Goal: Find contact information: Find contact information

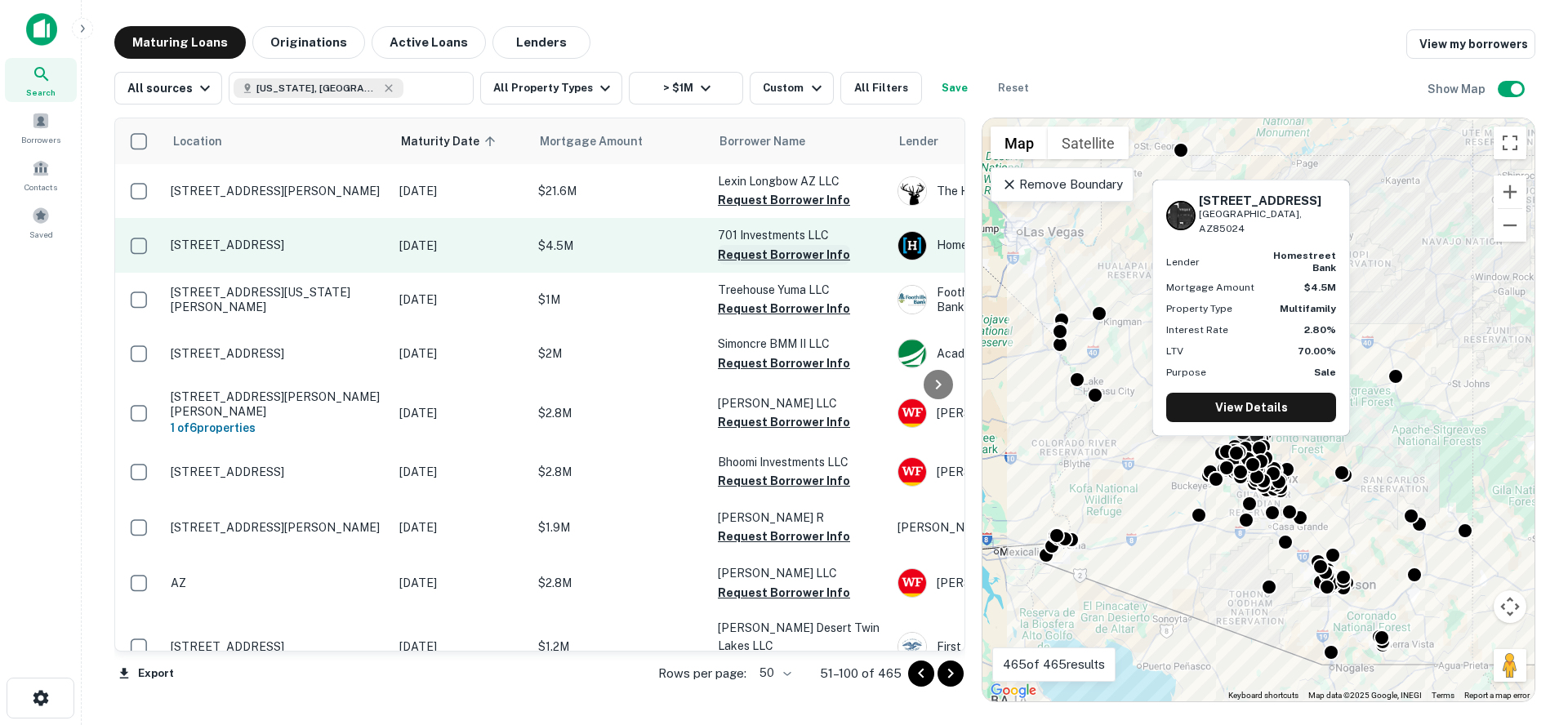
click at [772, 256] on button "Request Borrower Info" at bounding box center [784, 255] width 132 height 20
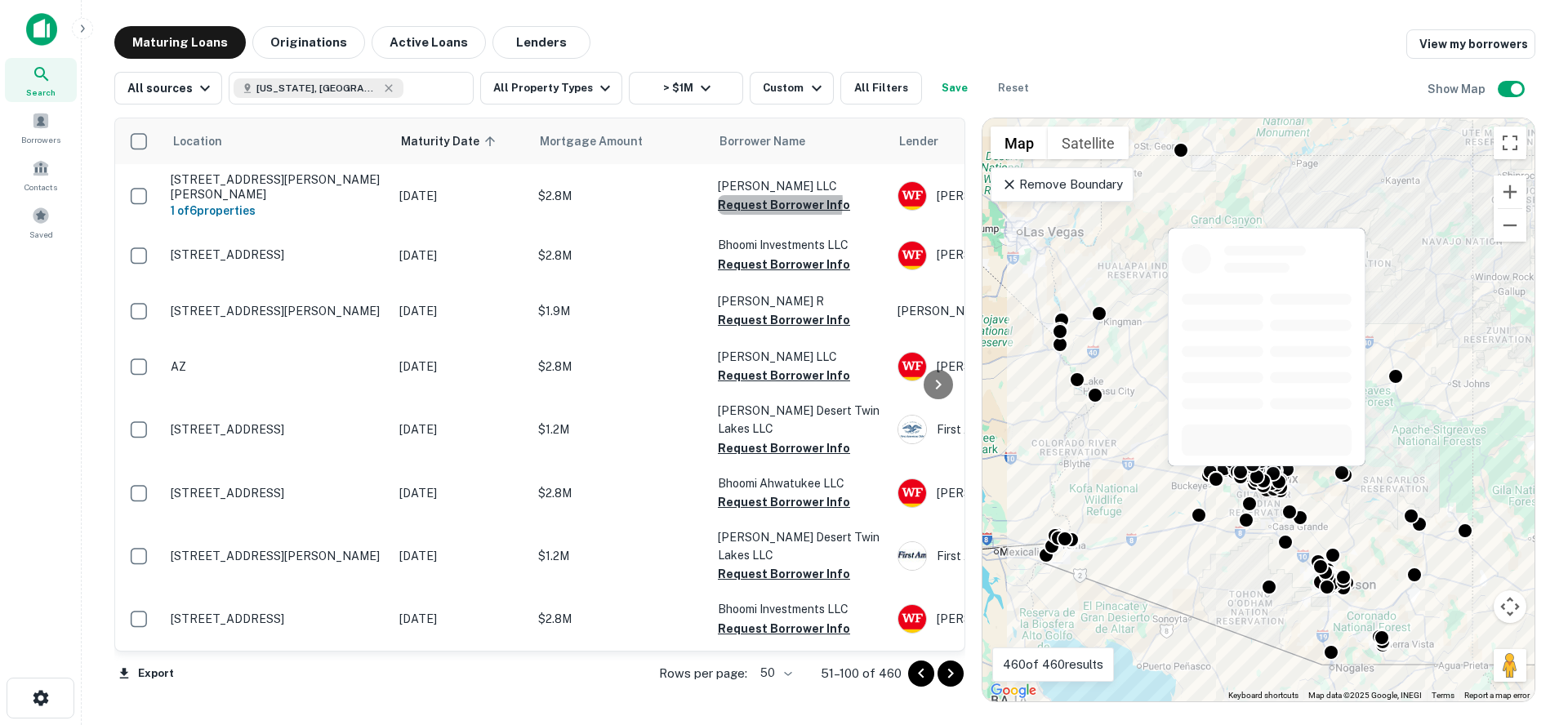
click at [766, 202] on button "Request Borrower Info" at bounding box center [784, 205] width 132 height 20
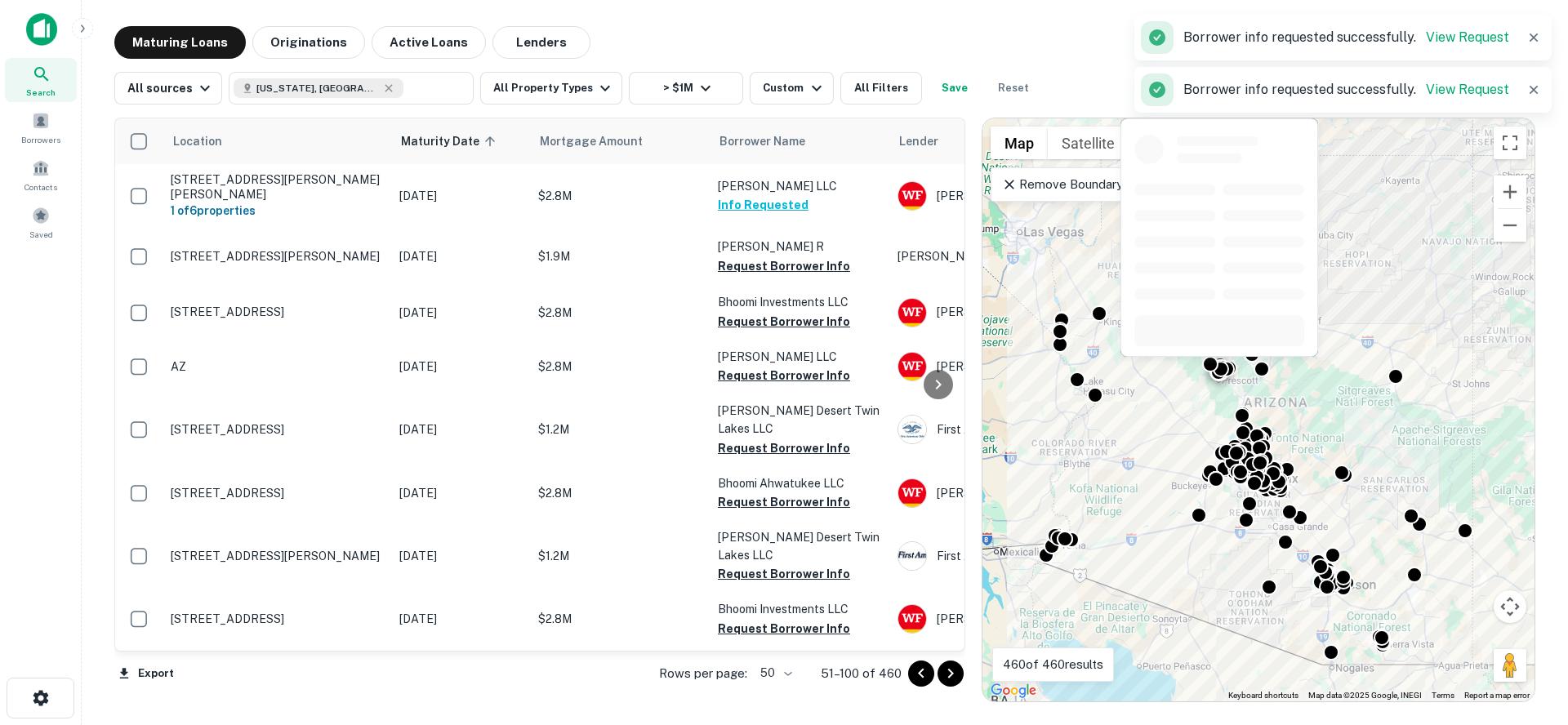
click at [768, 264] on button "Request Borrower Info" at bounding box center [784, 266] width 132 height 20
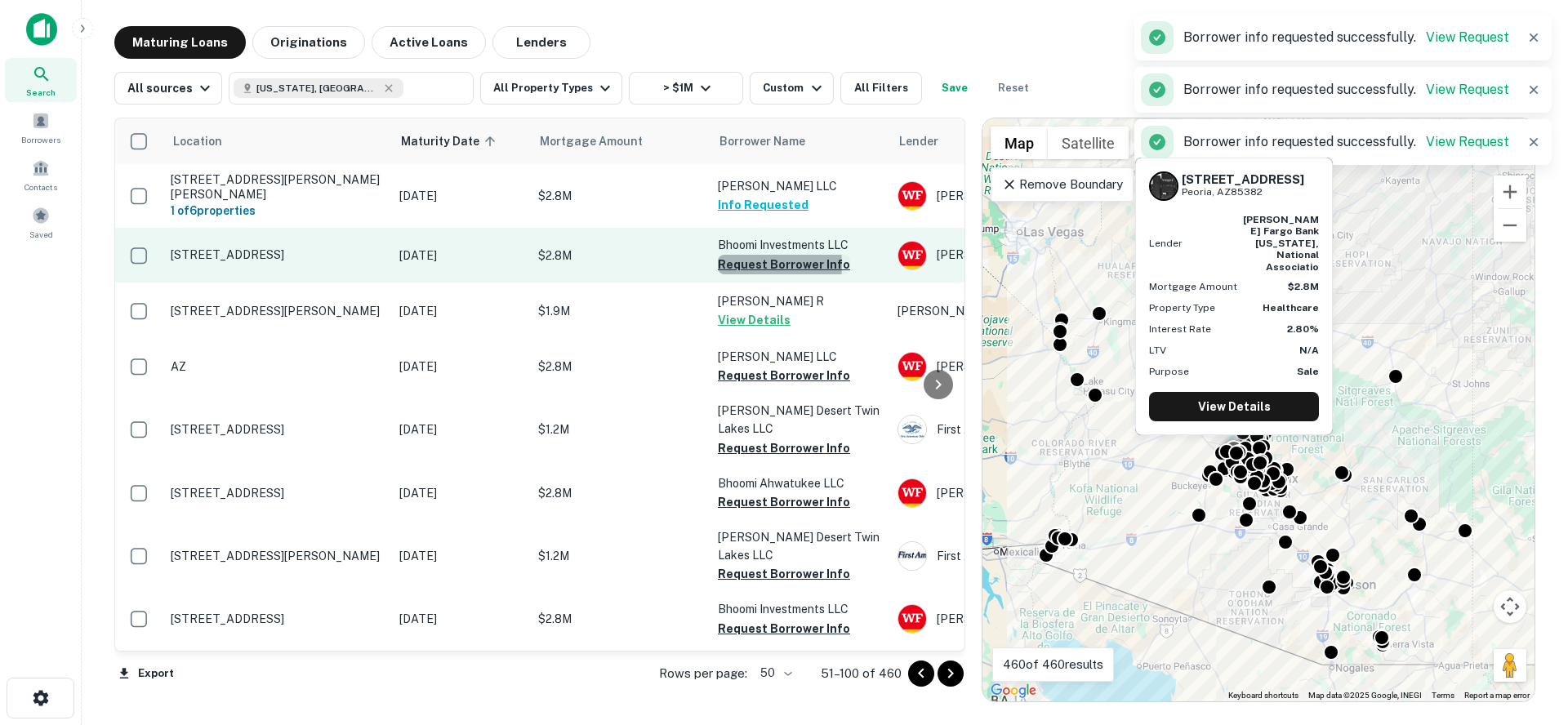
click at [749, 264] on button "Request Borrower Info" at bounding box center [784, 264] width 132 height 20
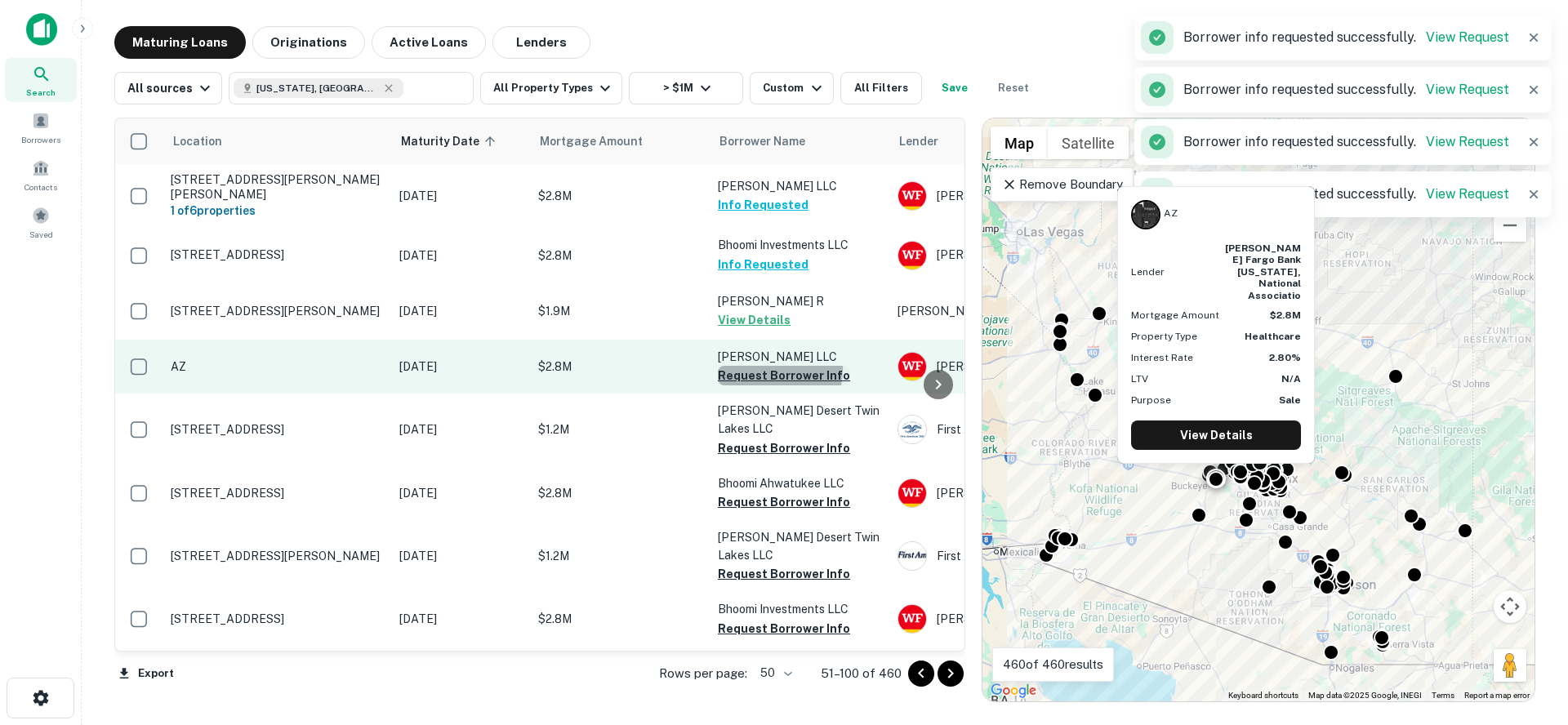
click at [758, 368] on button "Request Borrower Info" at bounding box center [784, 376] width 132 height 20
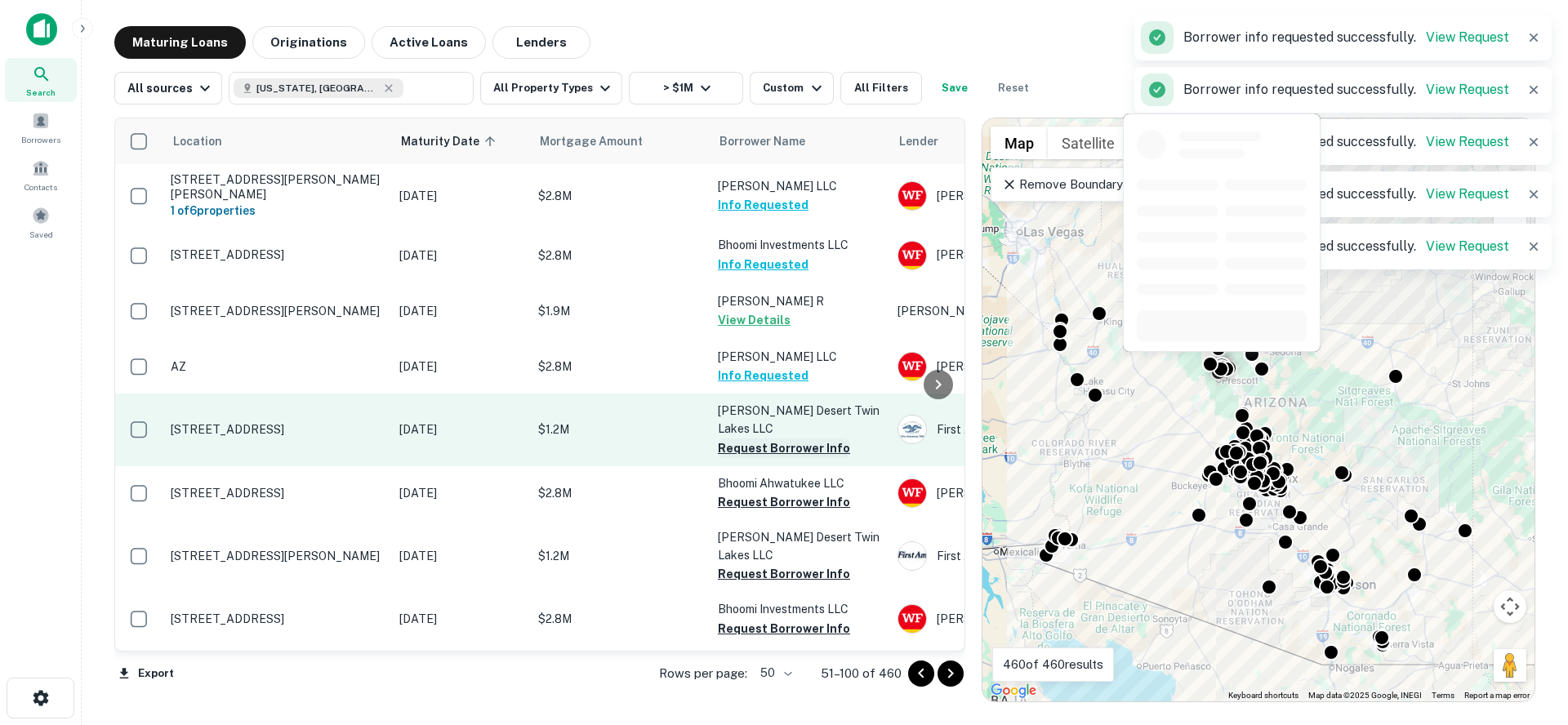
click at [759, 438] on button "Request Borrower Info" at bounding box center [784, 448] width 132 height 20
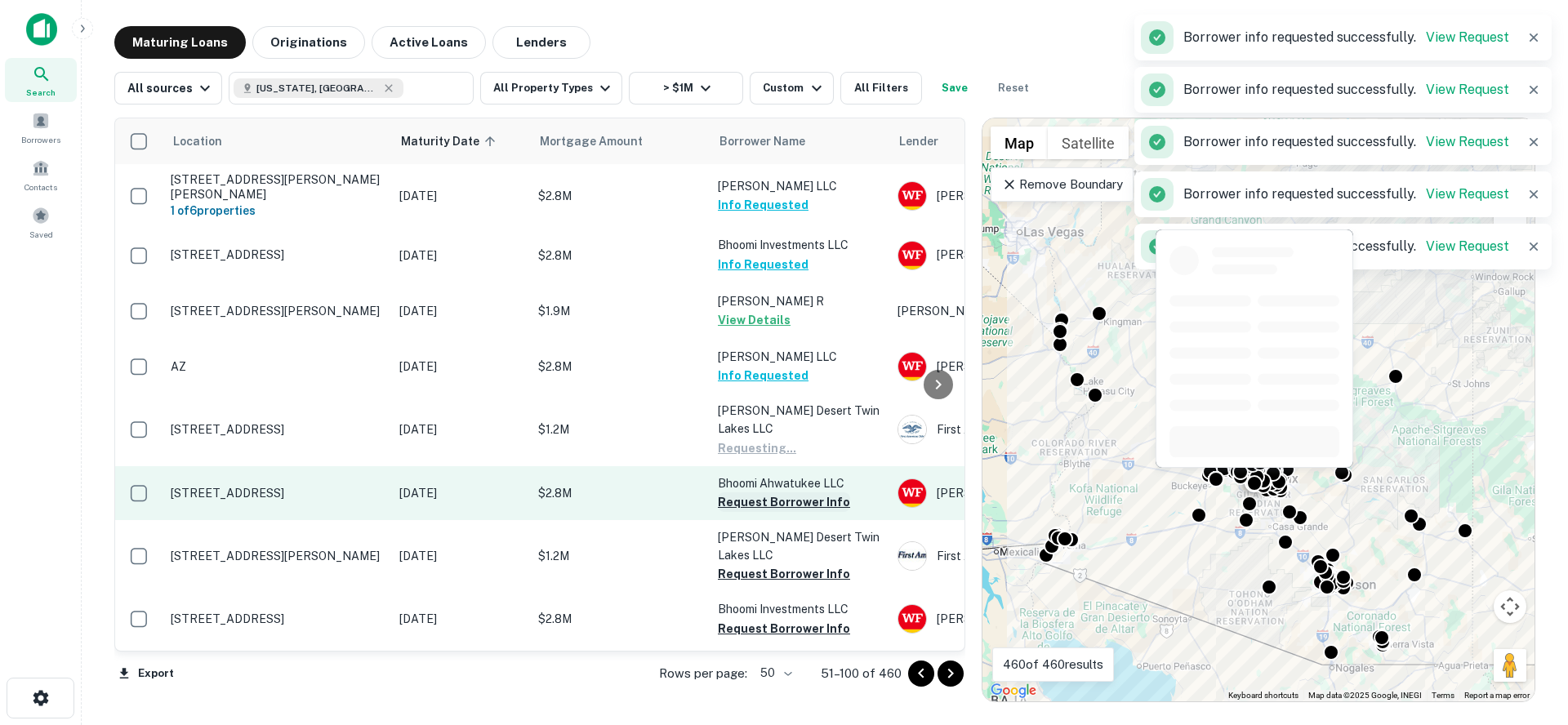
click at [757, 492] on button "Request Borrower Info" at bounding box center [784, 502] width 132 height 20
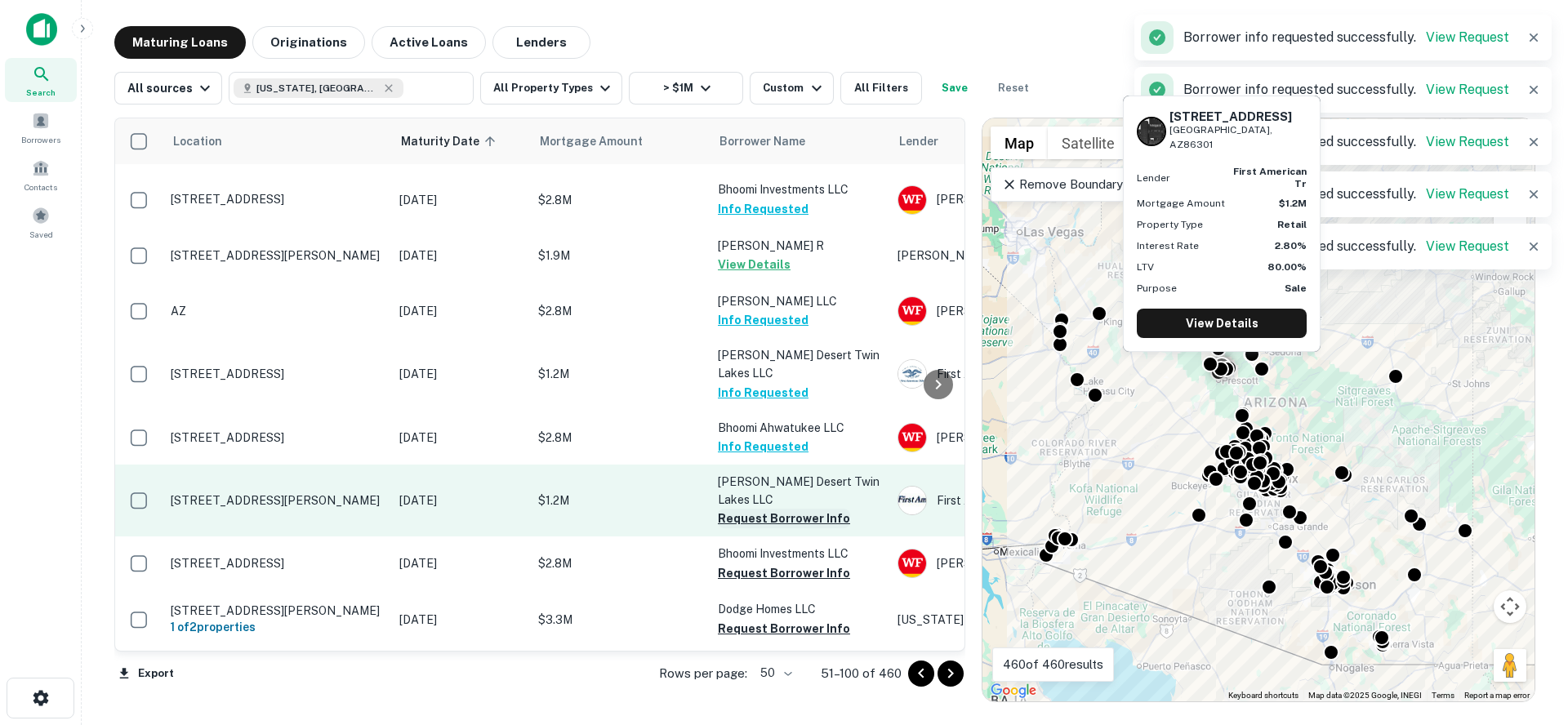
click at [756, 508] on button "Request Borrower Info" at bounding box center [784, 518] width 132 height 20
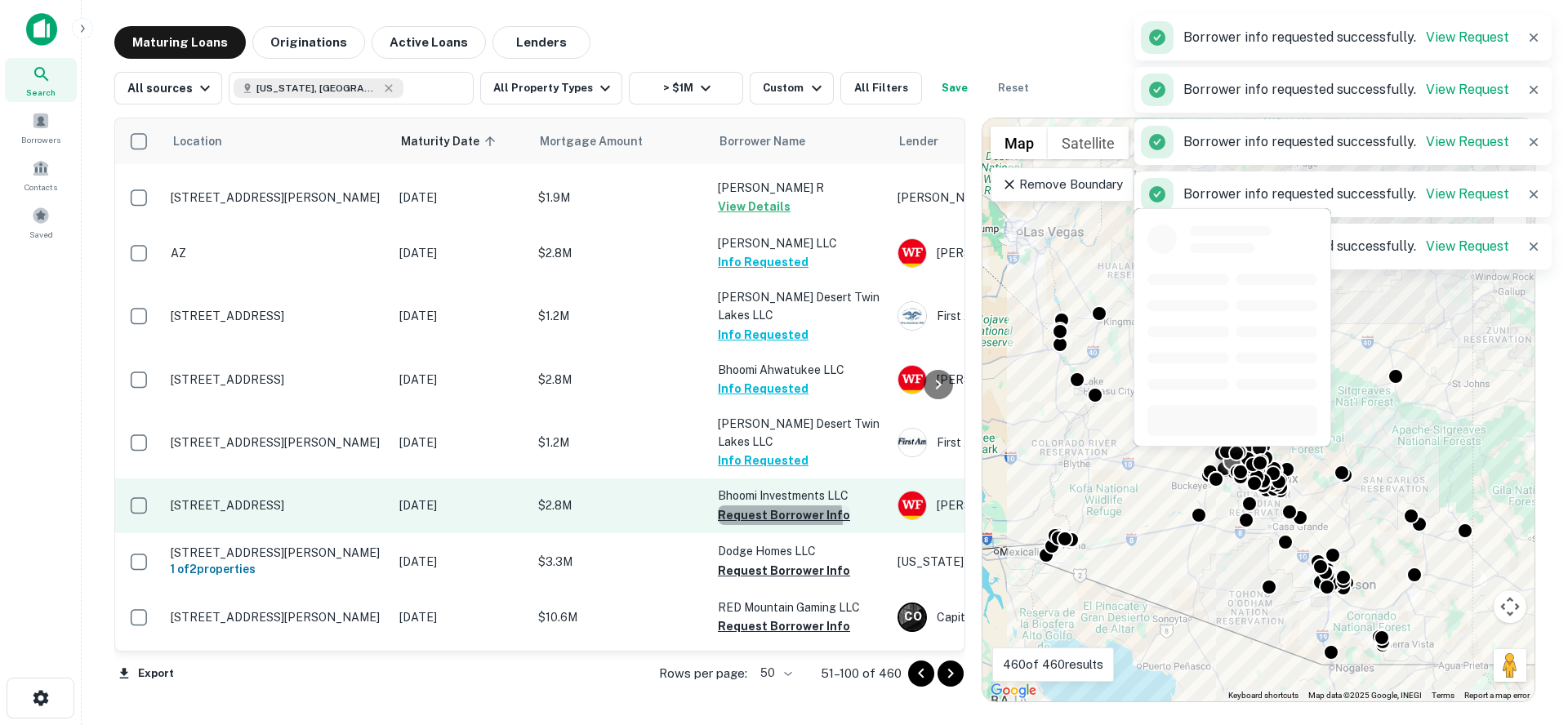
click at [756, 505] on button "Request Borrower Info" at bounding box center [784, 515] width 132 height 20
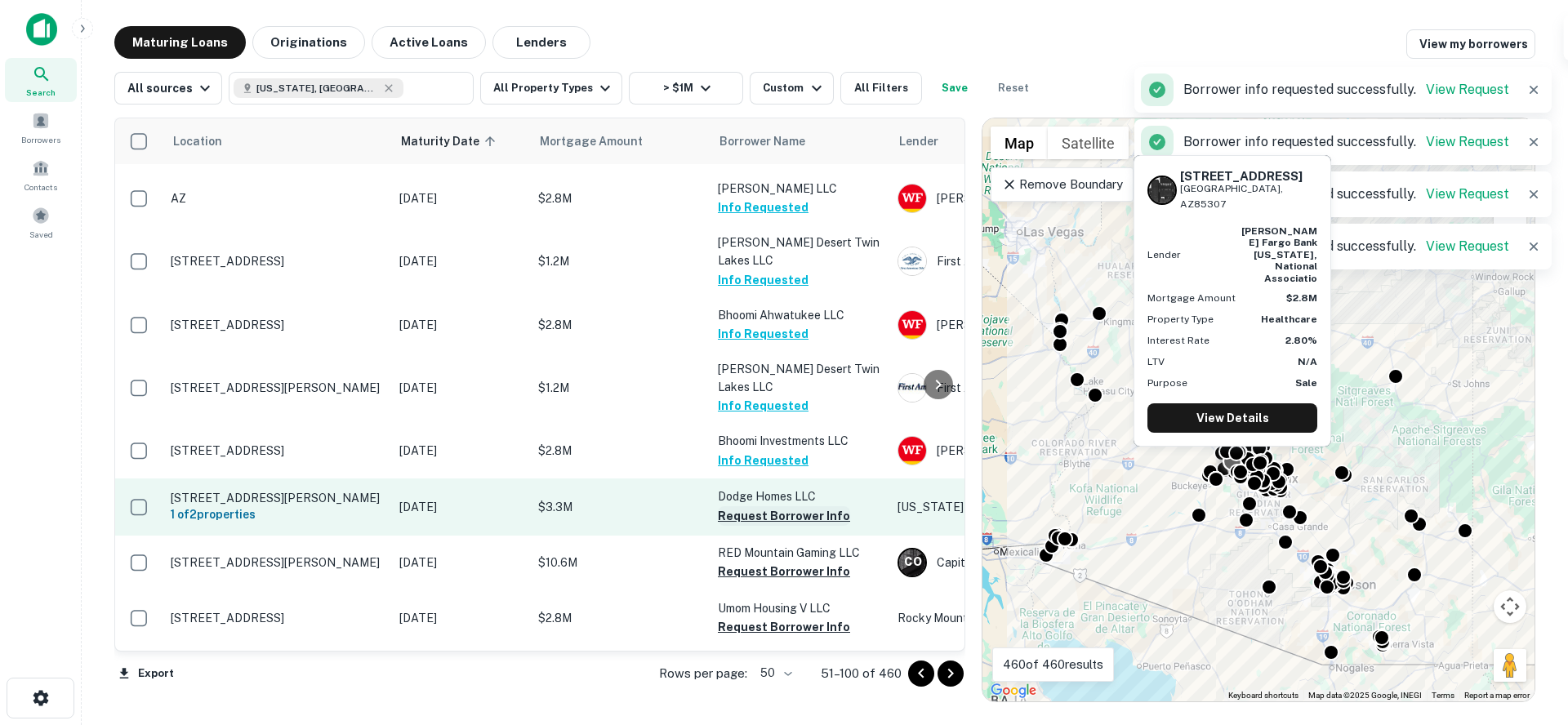
click at [756, 506] on button "Request Borrower Info" at bounding box center [784, 516] width 132 height 20
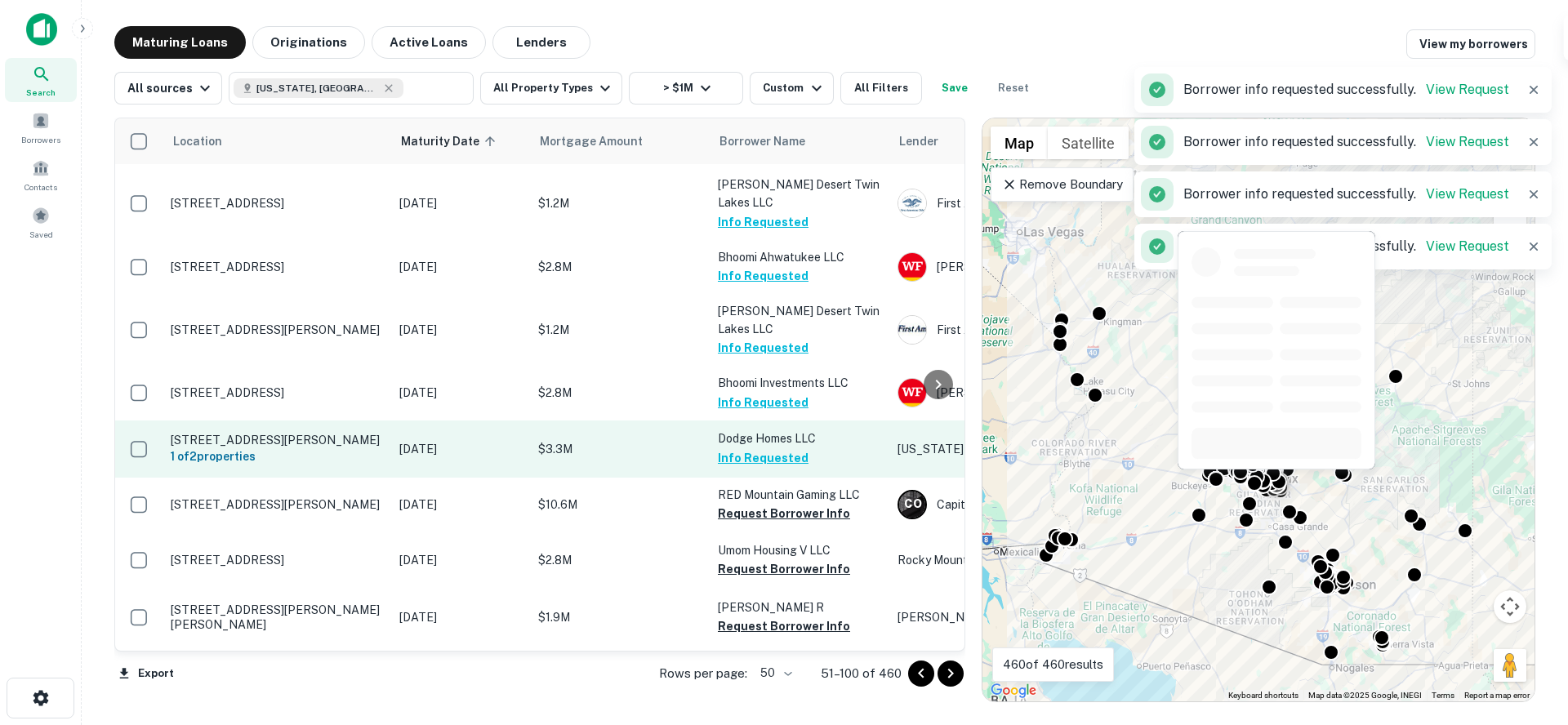
click at [756, 503] on button "Request Borrower Info" at bounding box center [784, 513] width 132 height 20
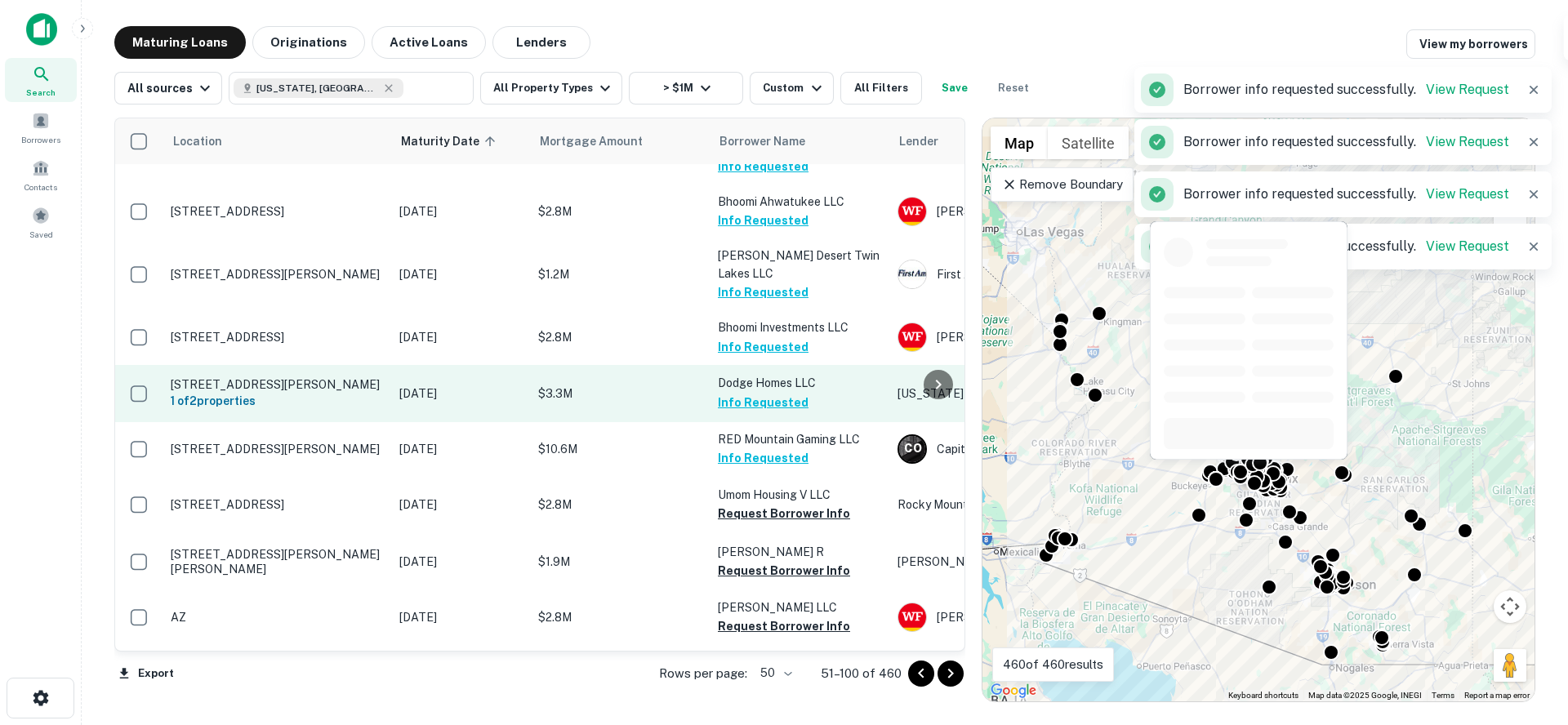
click at [756, 503] on button "Request Borrower Info" at bounding box center [784, 513] width 132 height 20
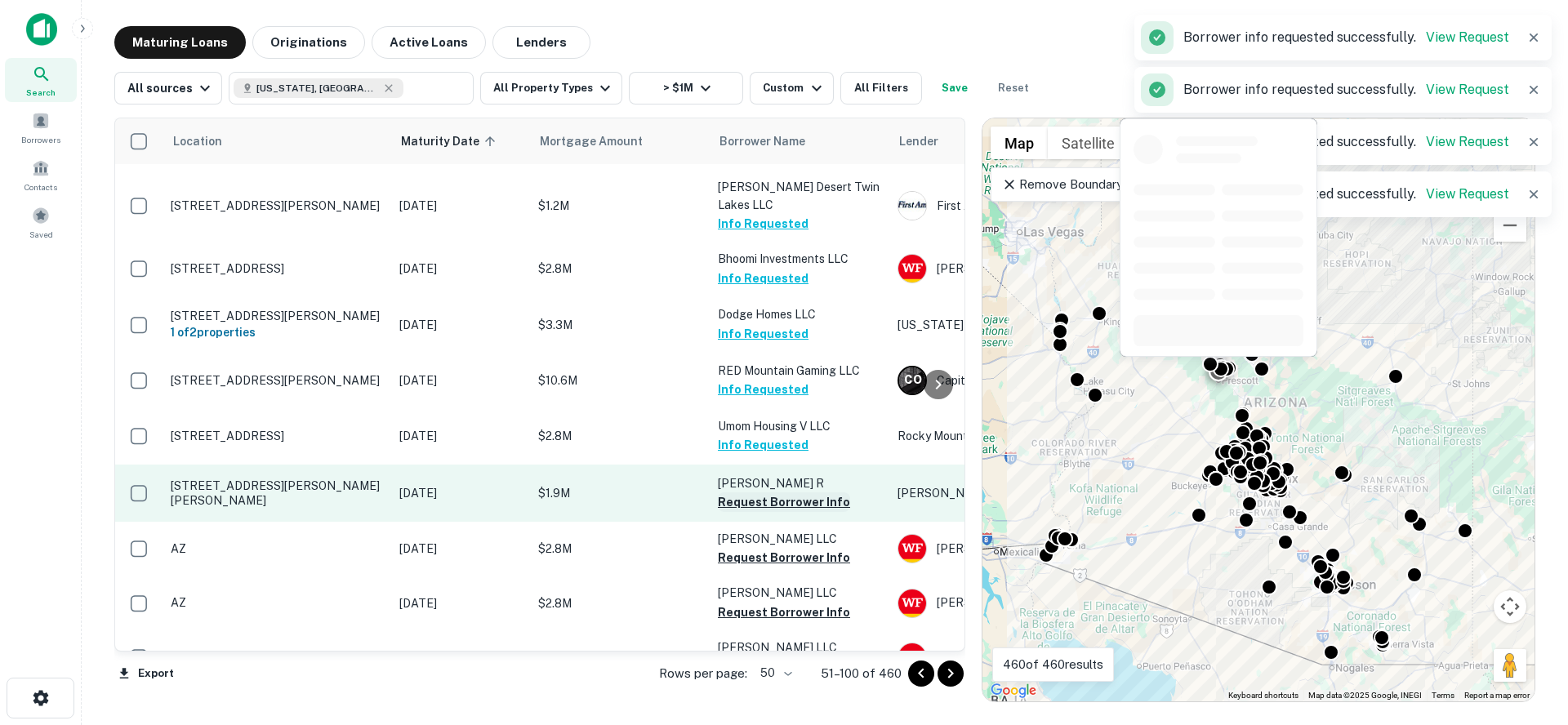
click at [757, 492] on button "Request Borrower Info" at bounding box center [784, 502] width 132 height 20
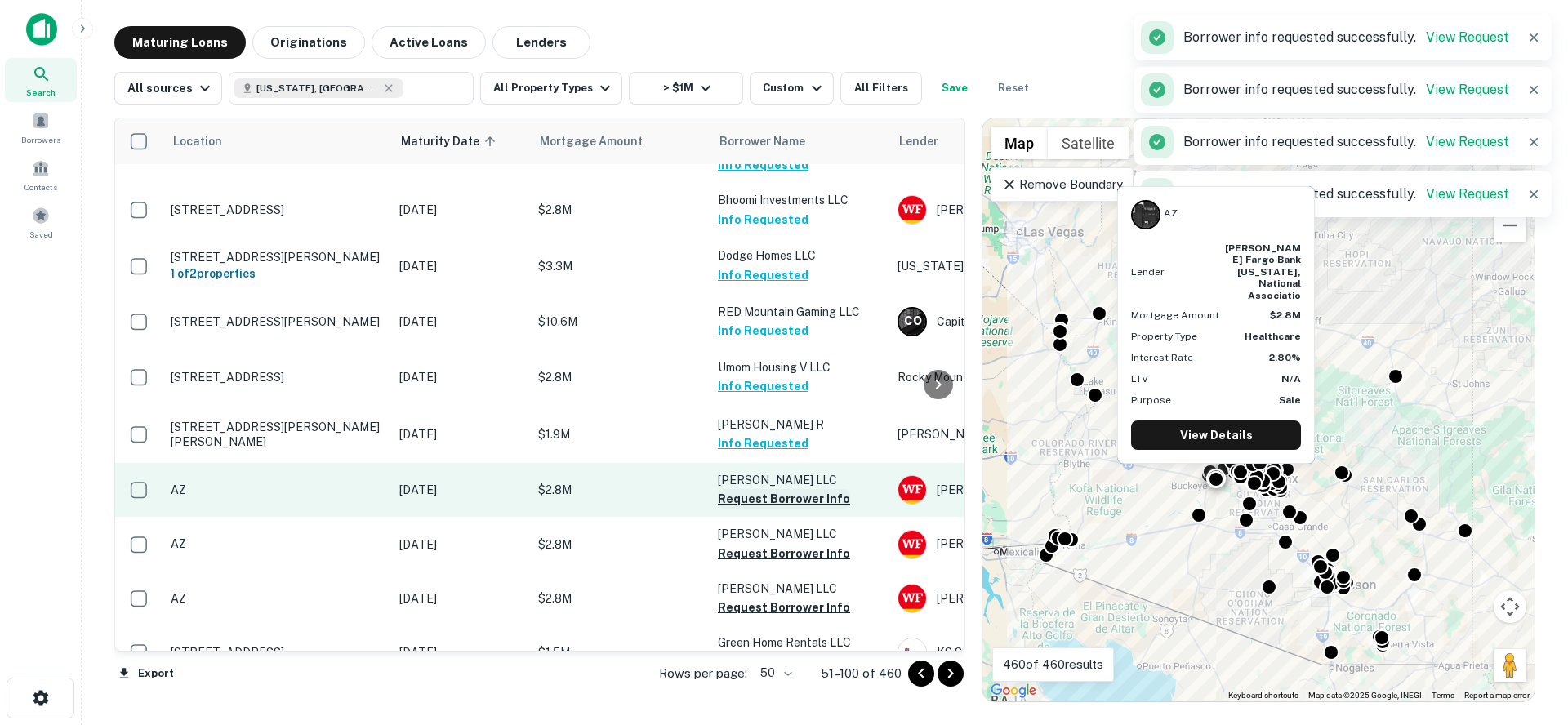
click at [756, 489] on button "Request Borrower Info" at bounding box center [784, 498] width 132 height 20
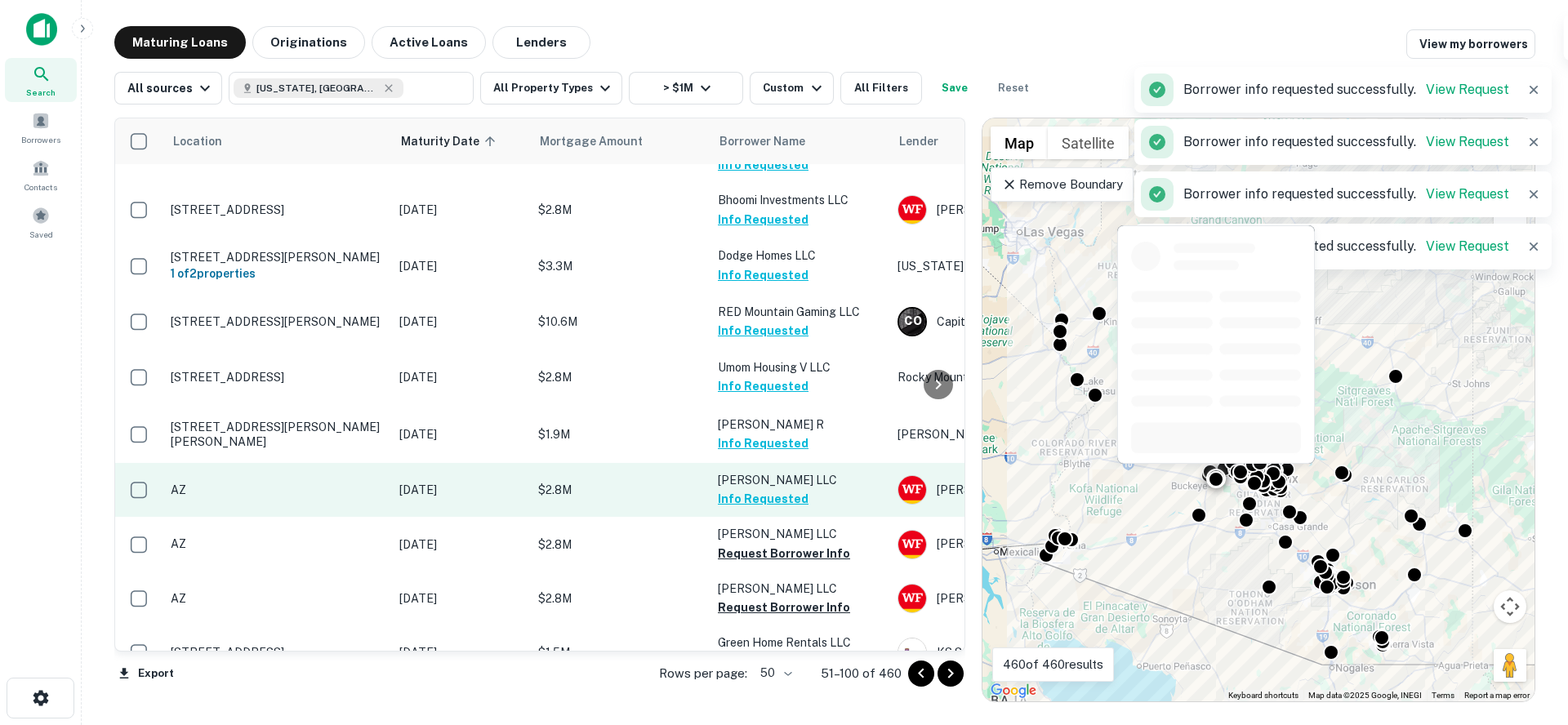
scroll to position [478, 0]
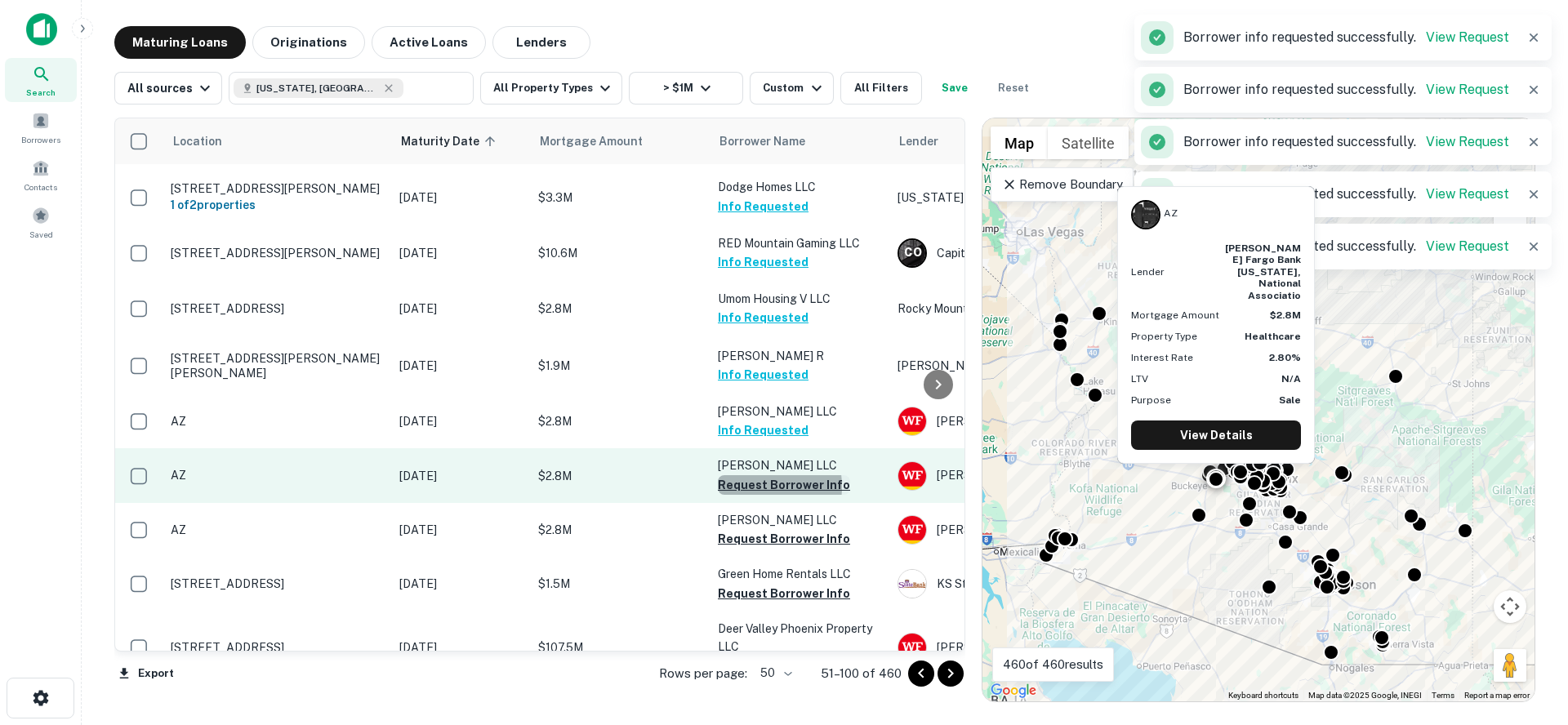
click at [748, 475] on button "Request Borrower Info" at bounding box center [784, 485] width 132 height 20
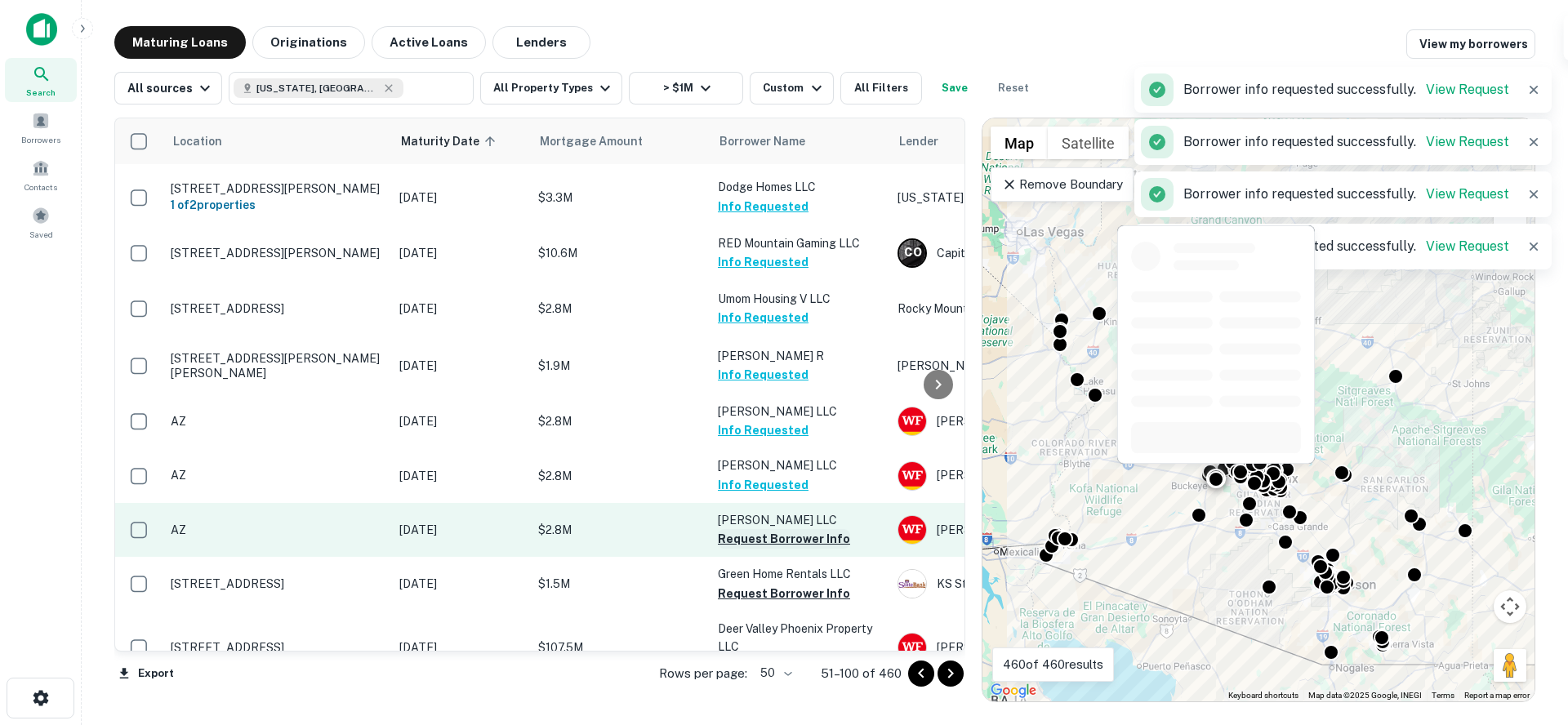
click at [754, 529] on button "Request Borrower Info" at bounding box center [784, 539] width 132 height 20
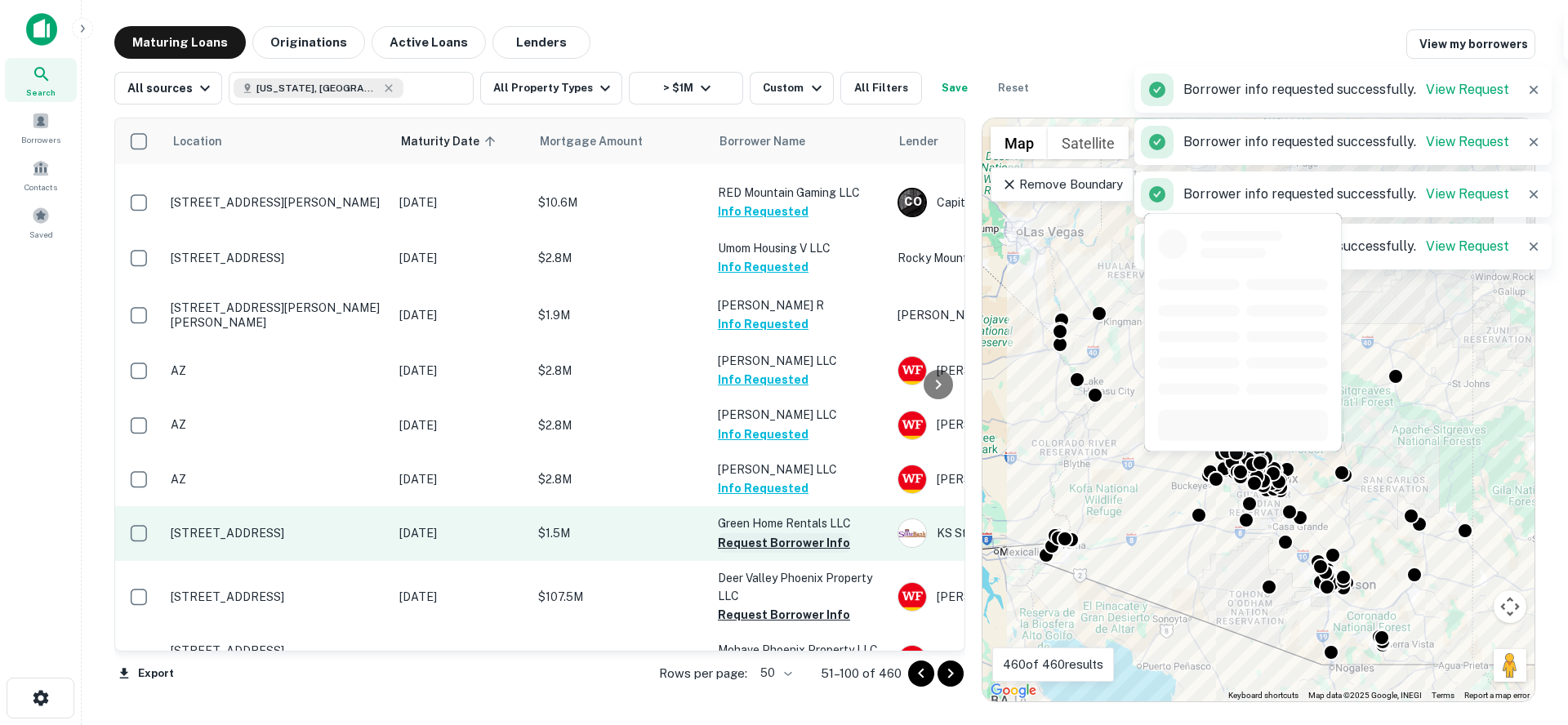
click at [749, 533] on button "Request Borrower Info" at bounding box center [784, 543] width 132 height 20
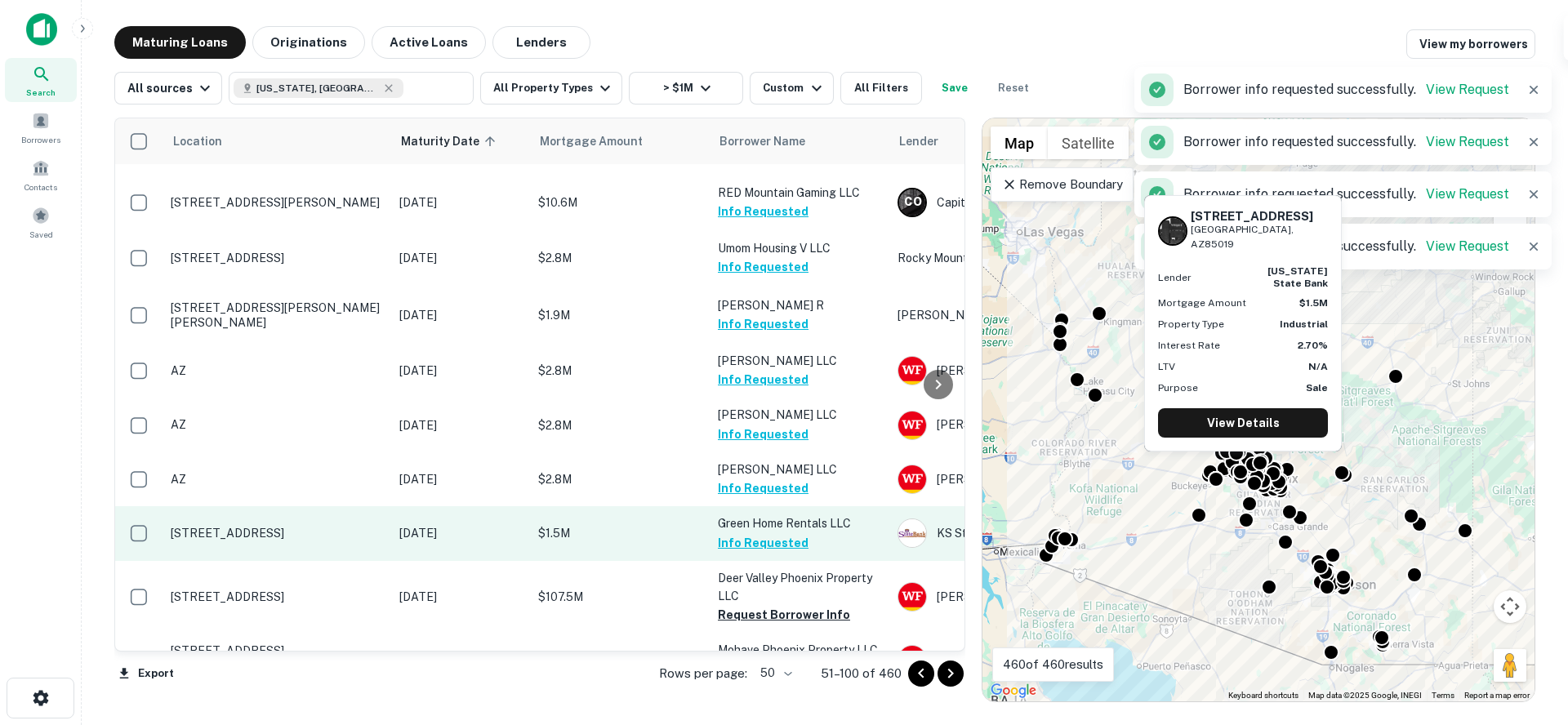
scroll to position [596, 0]
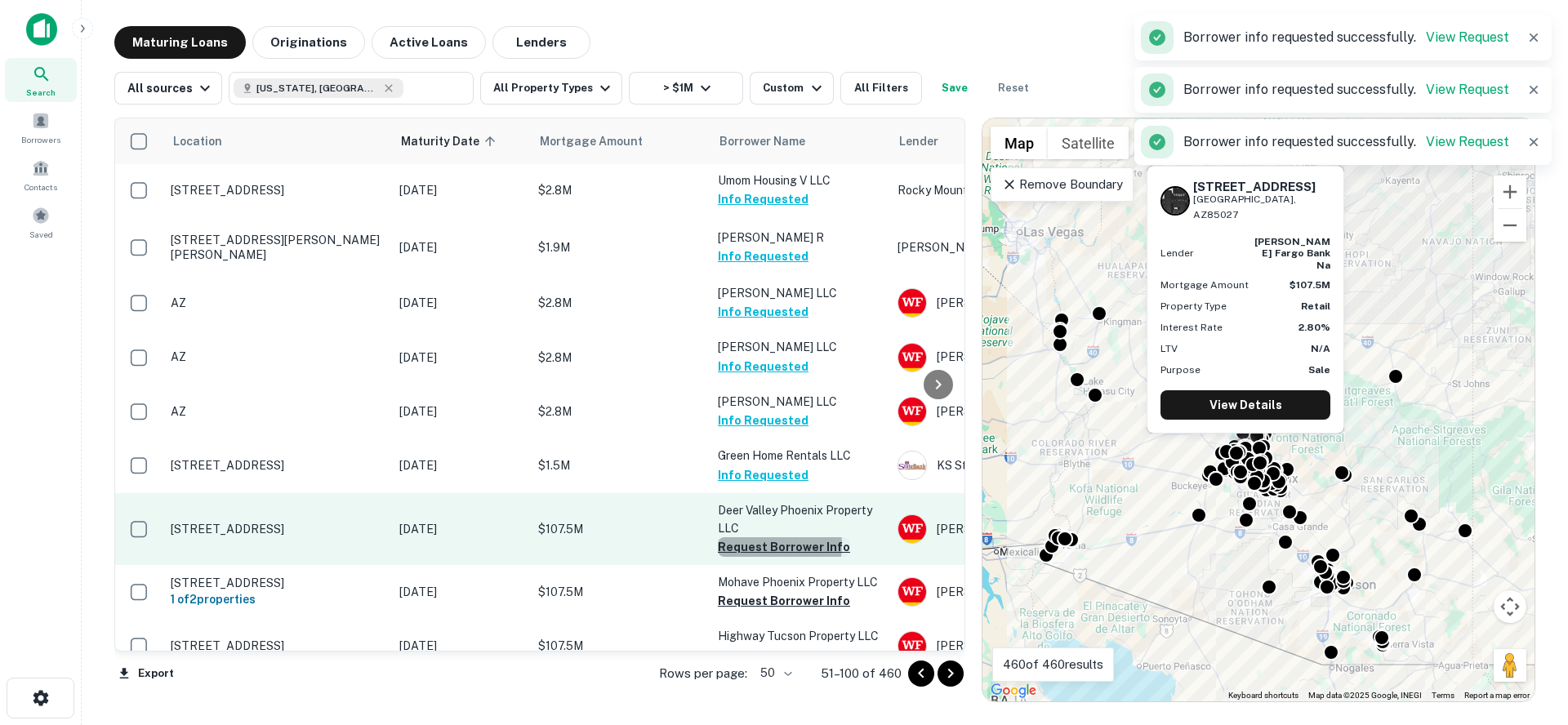
click at [760, 537] on button "Request Borrower Info" at bounding box center [784, 547] width 132 height 20
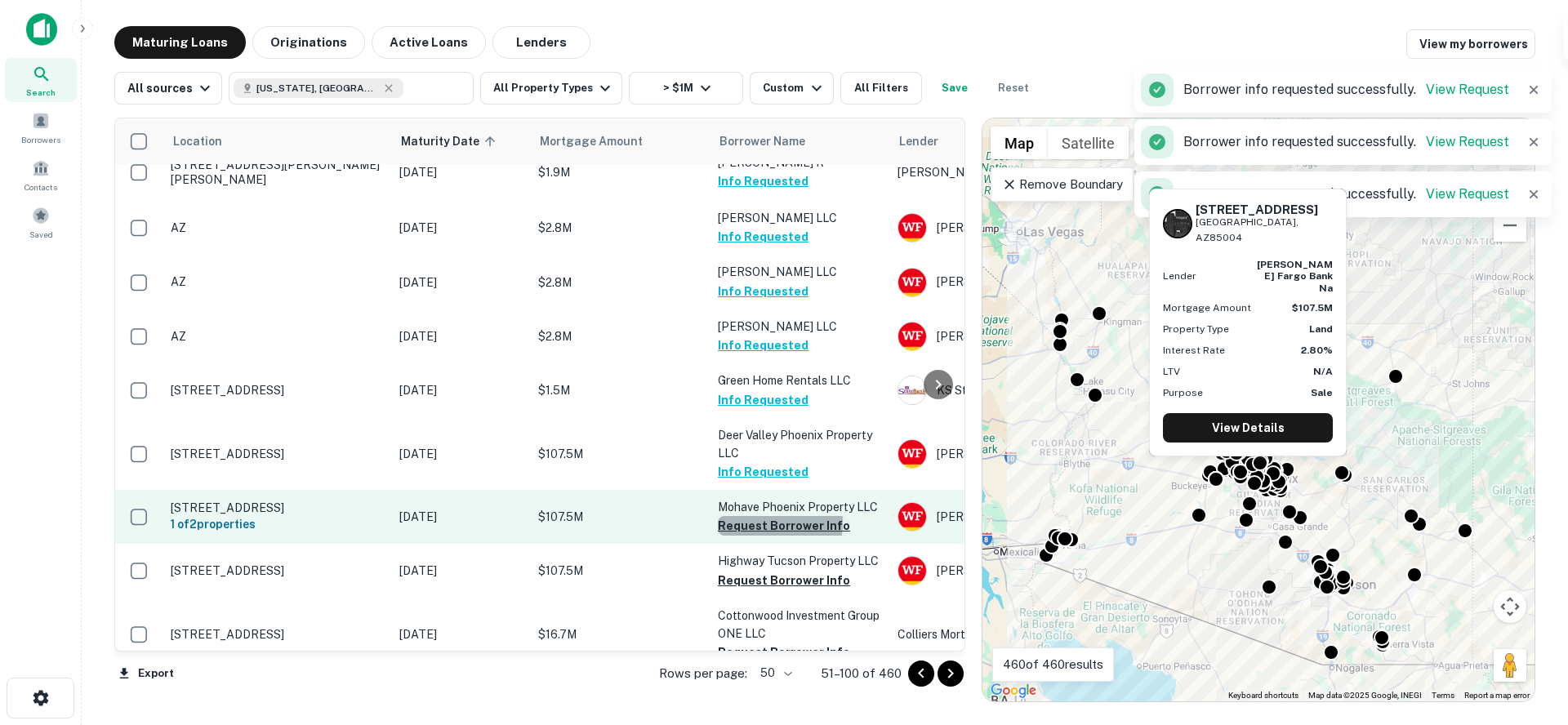
click at [764, 516] on button "Request Borrower Info" at bounding box center [784, 526] width 132 height 20
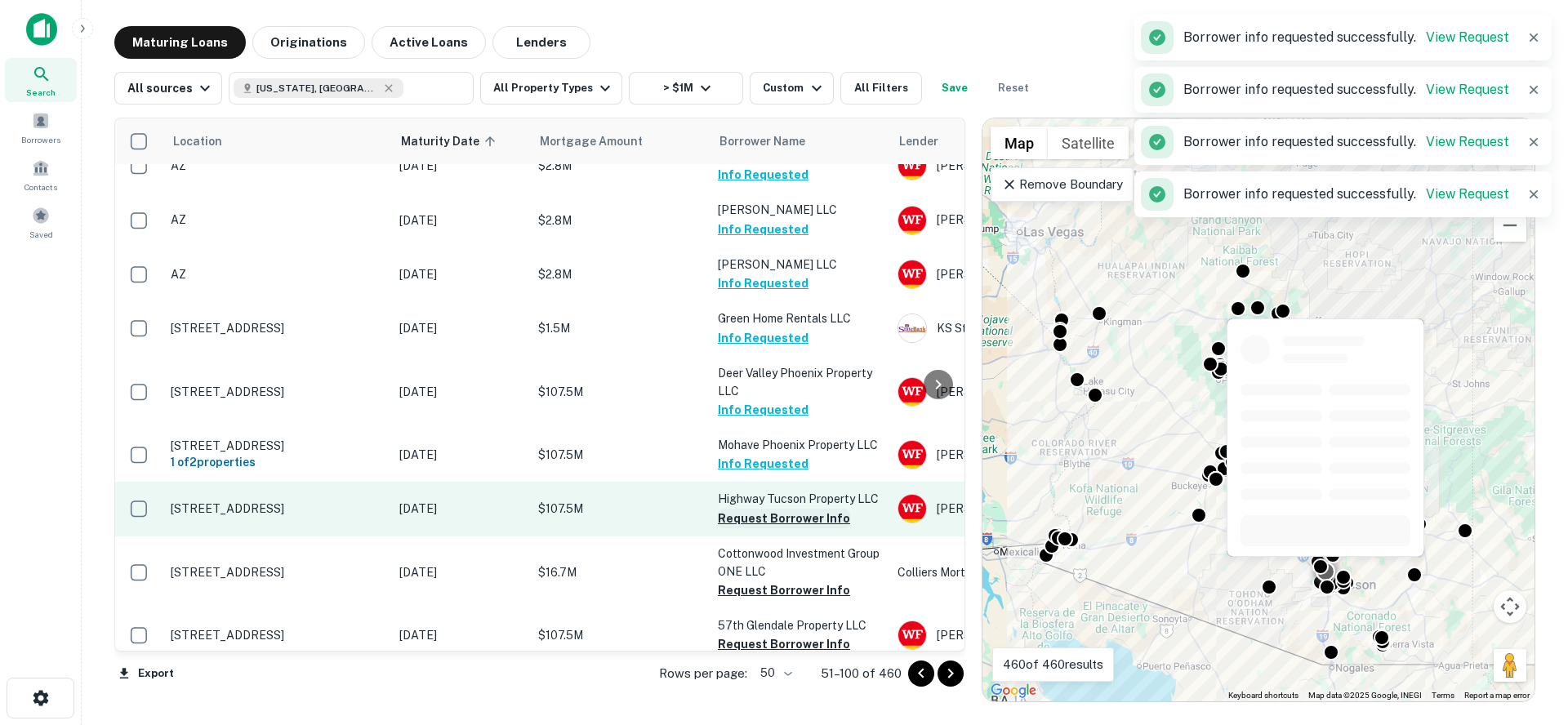
click at [764, 508] on button "Request Borrower Info" at bounding box center [784, 518] width 132 height 20
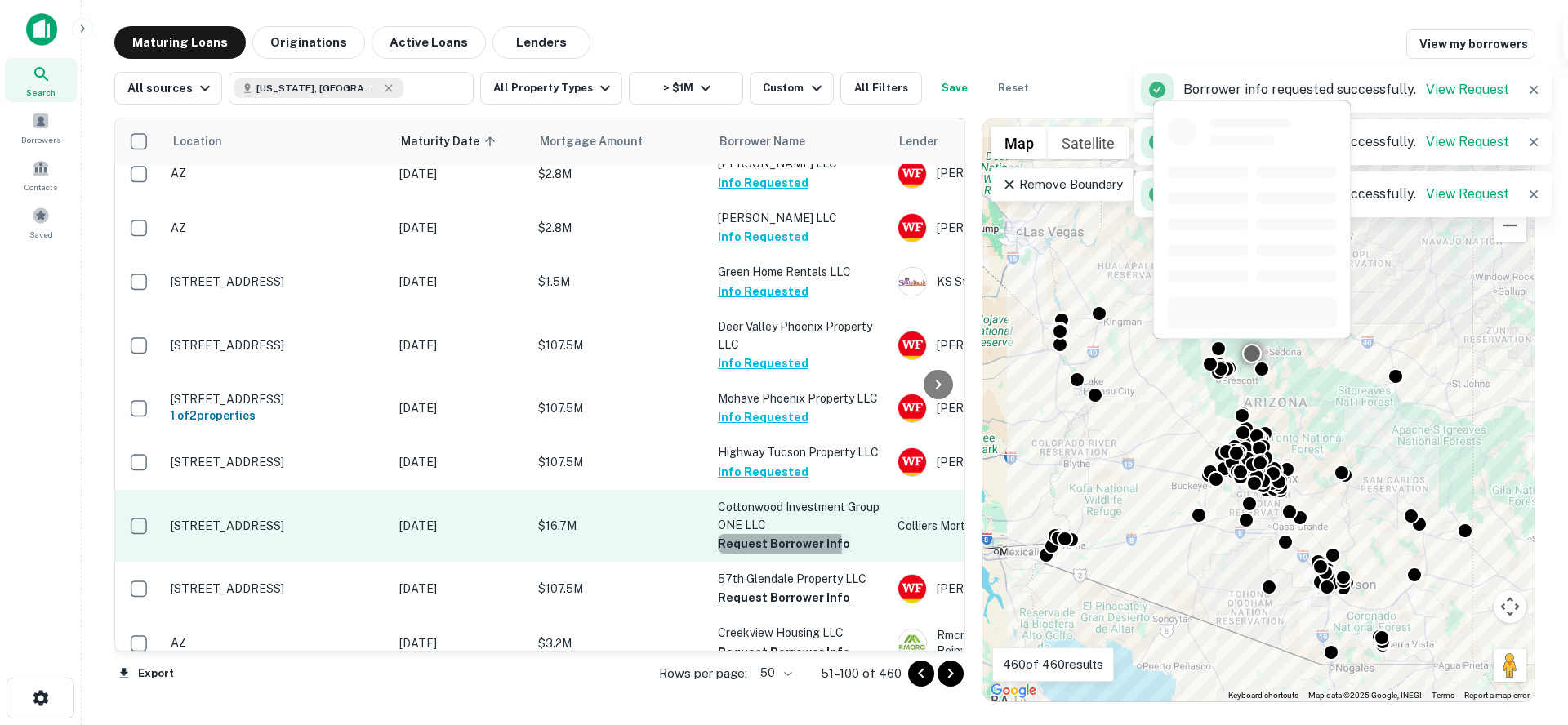
click at [750, 534] on button "Request Borrower Info" at bounding box center [784, 544] width 132 height 20
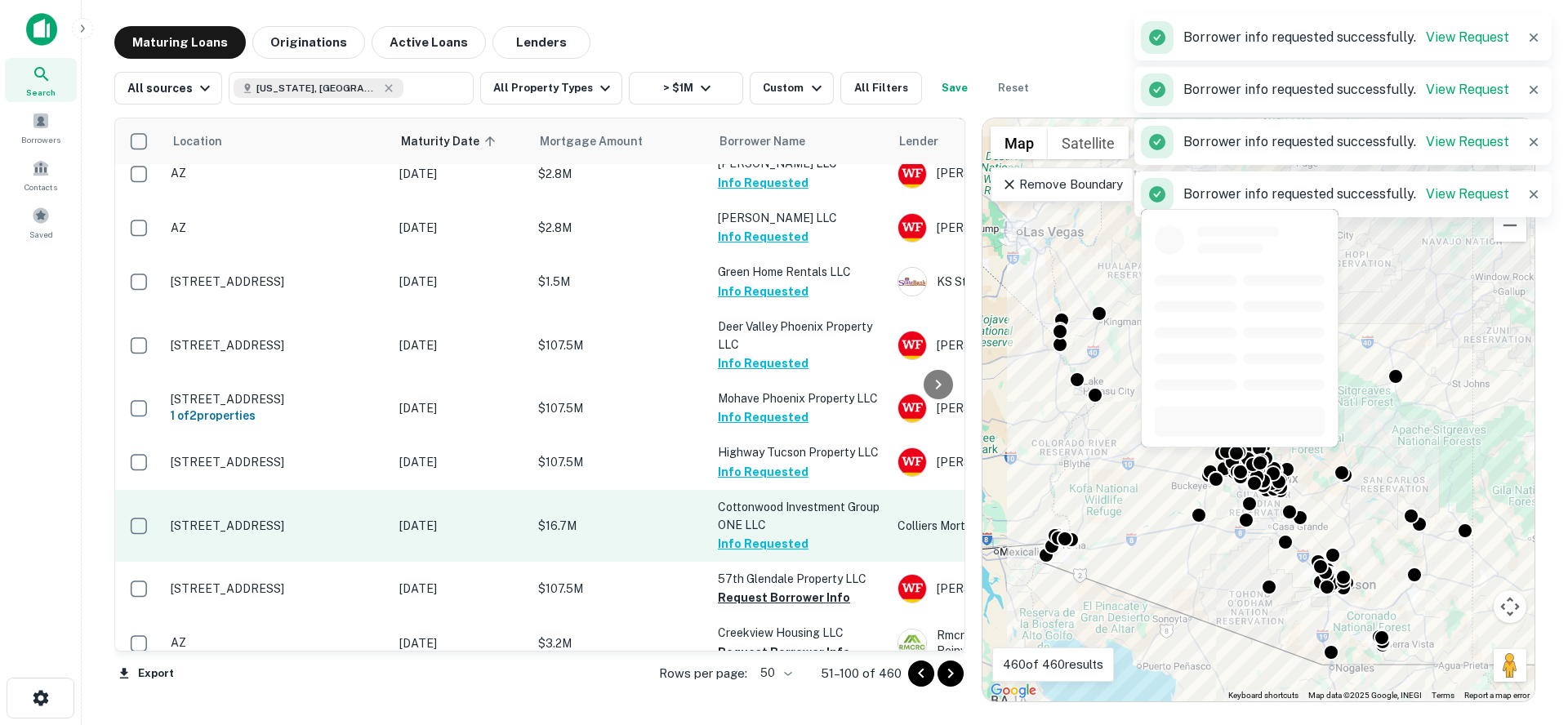
scroll to position [841, 0]
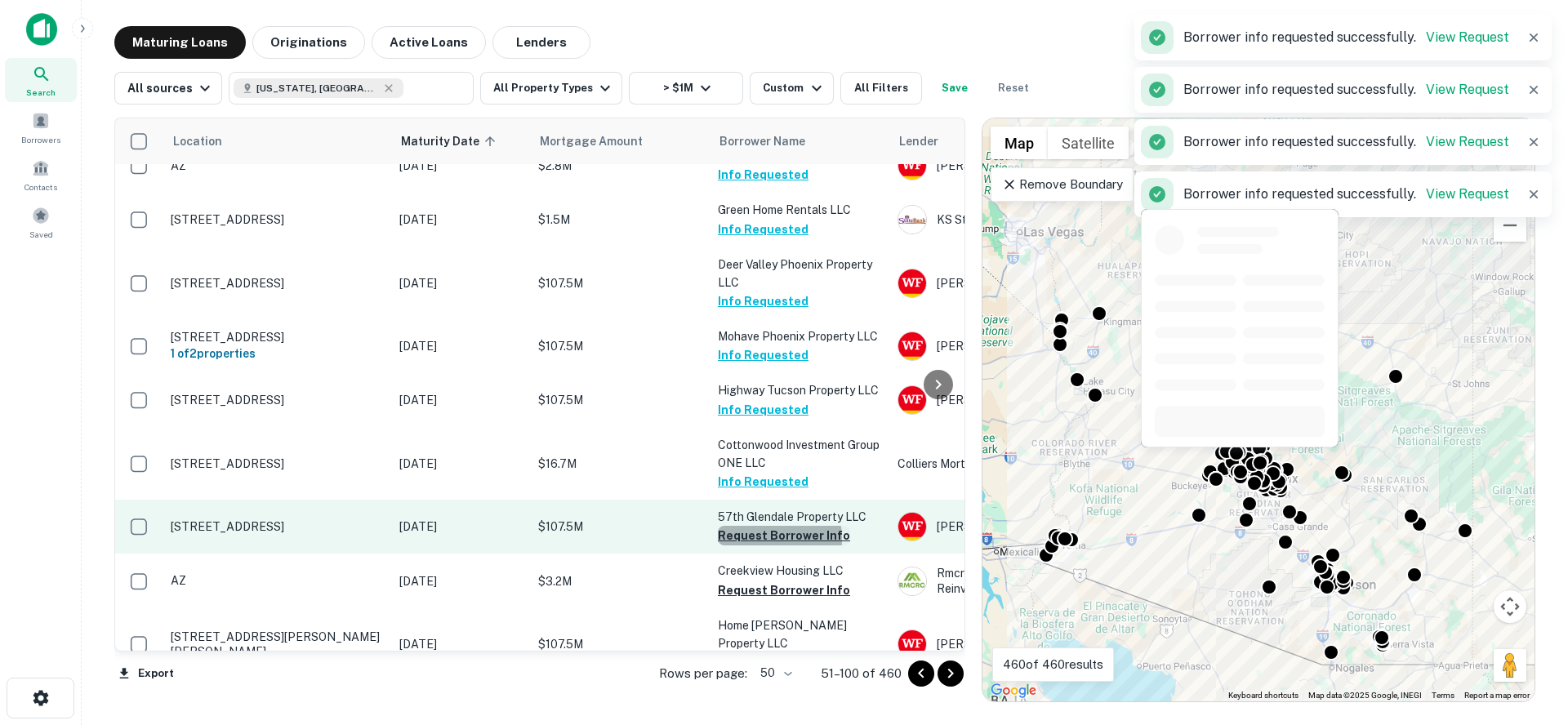
click at [751, 526] on button "Request Borrower Info" at bounding box center [784, 536] width 132 height 20
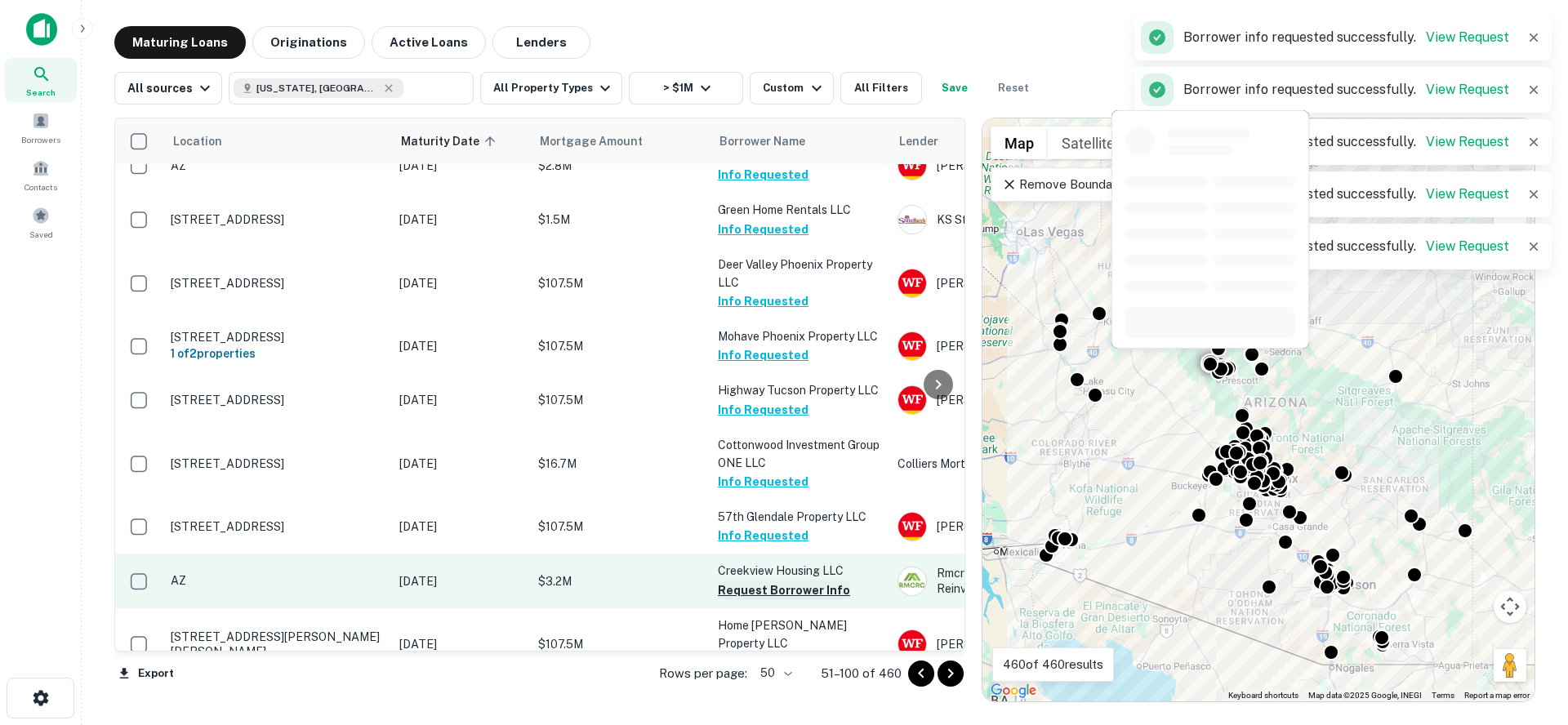
click at [749, 580] on button "Request Borrower Info" at bounding box center [784, 590] width 132 height 20
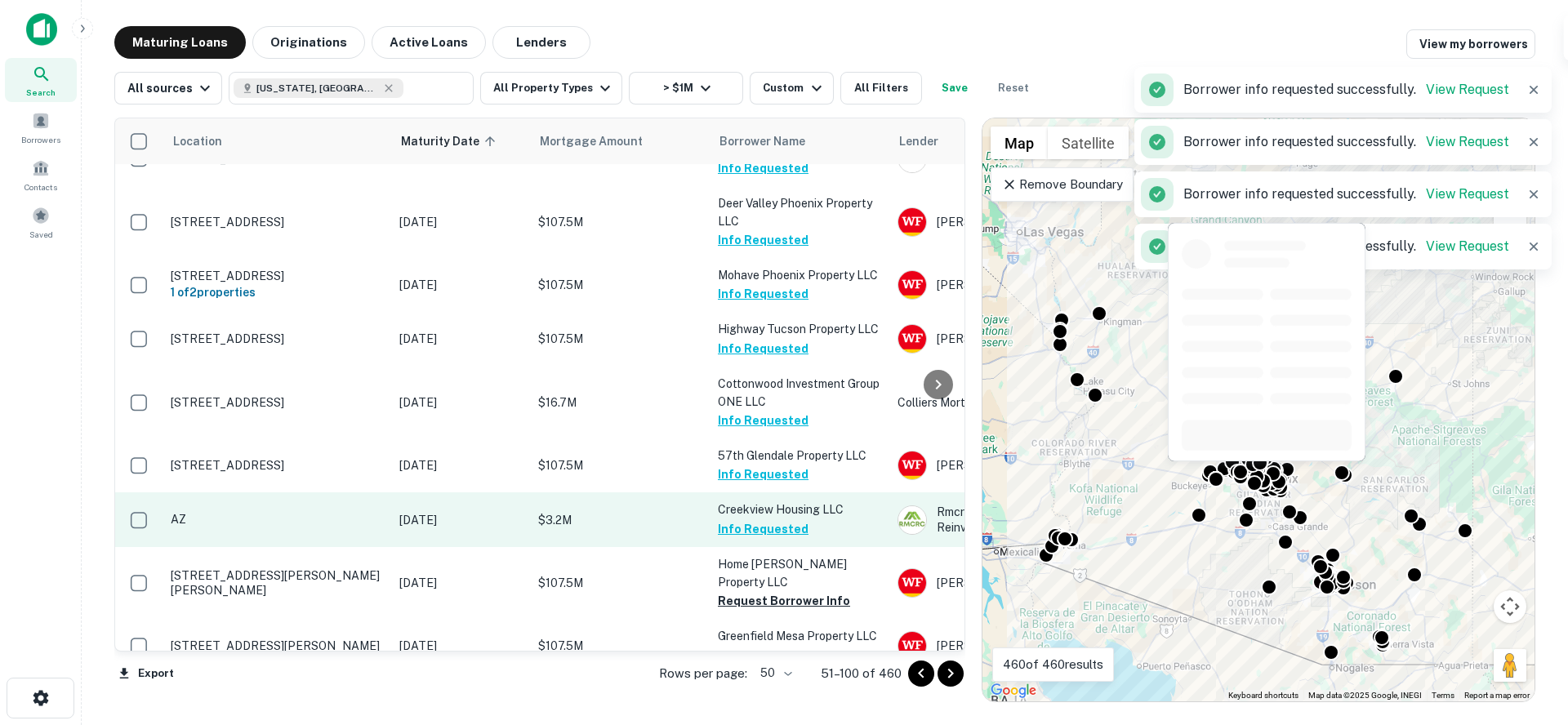
scroll to position [905, 0]
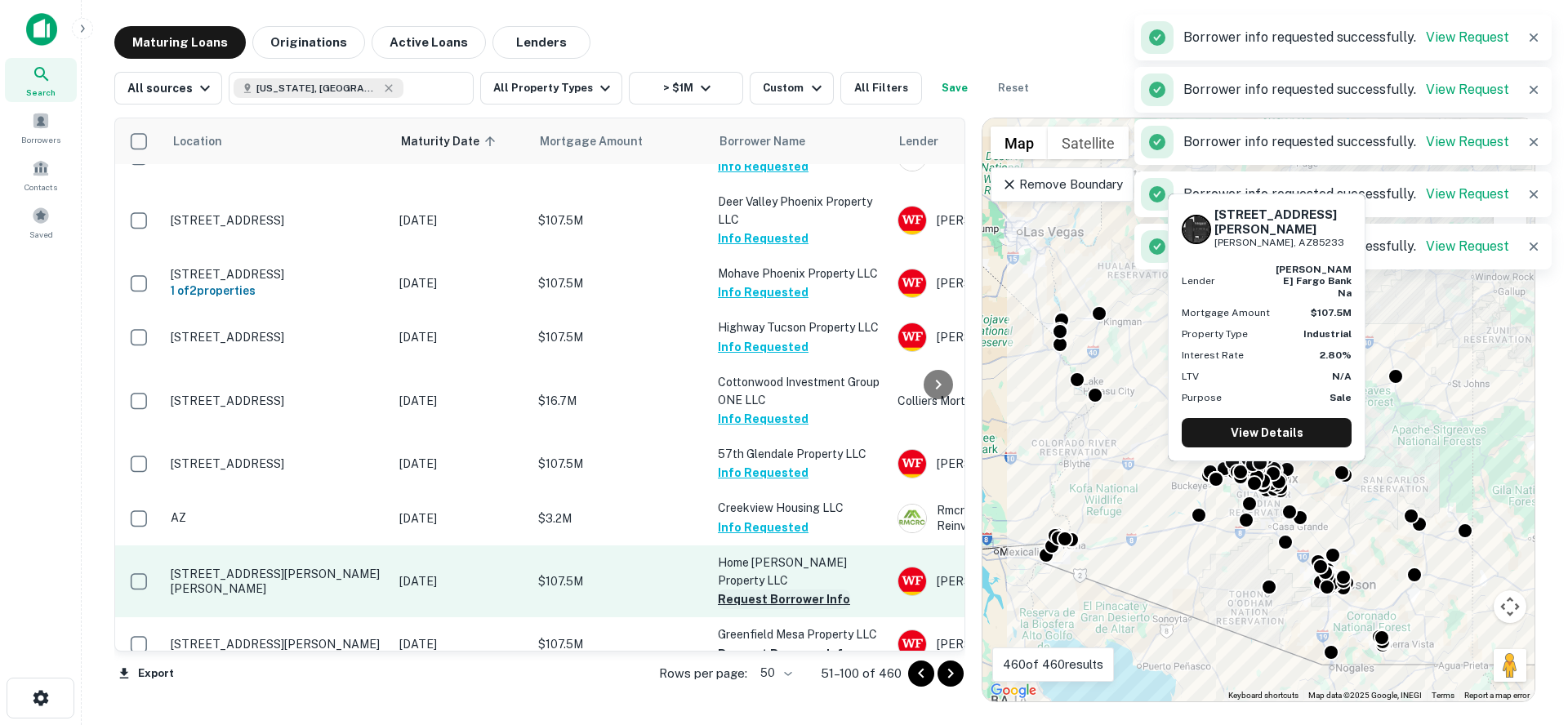
click at [752, 589] on button "Request Borrower Info" at bounding box center [784, 599] width 132 height 20
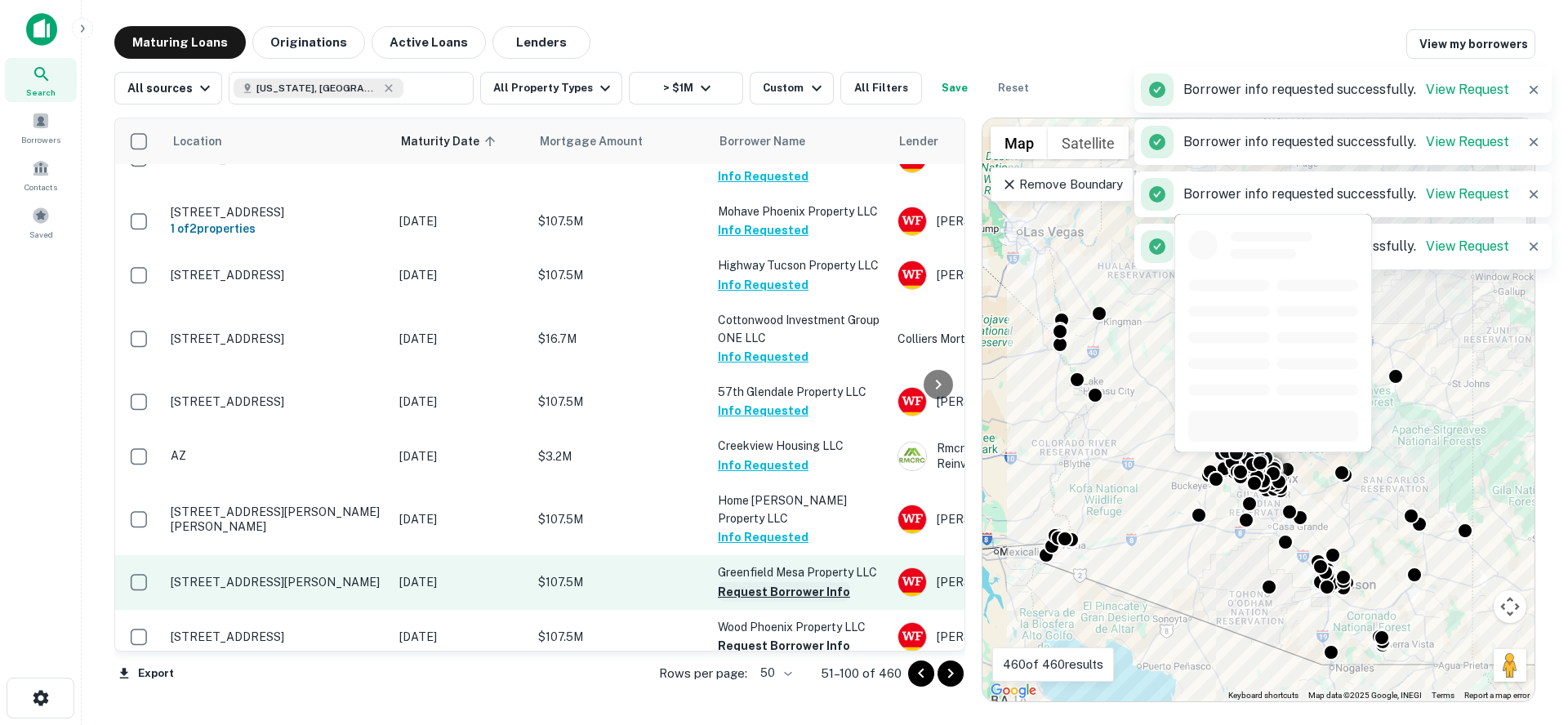
click at [752, 582] on button "Request Borrower Info" at bounding box center [784, 592] width 132 height 20
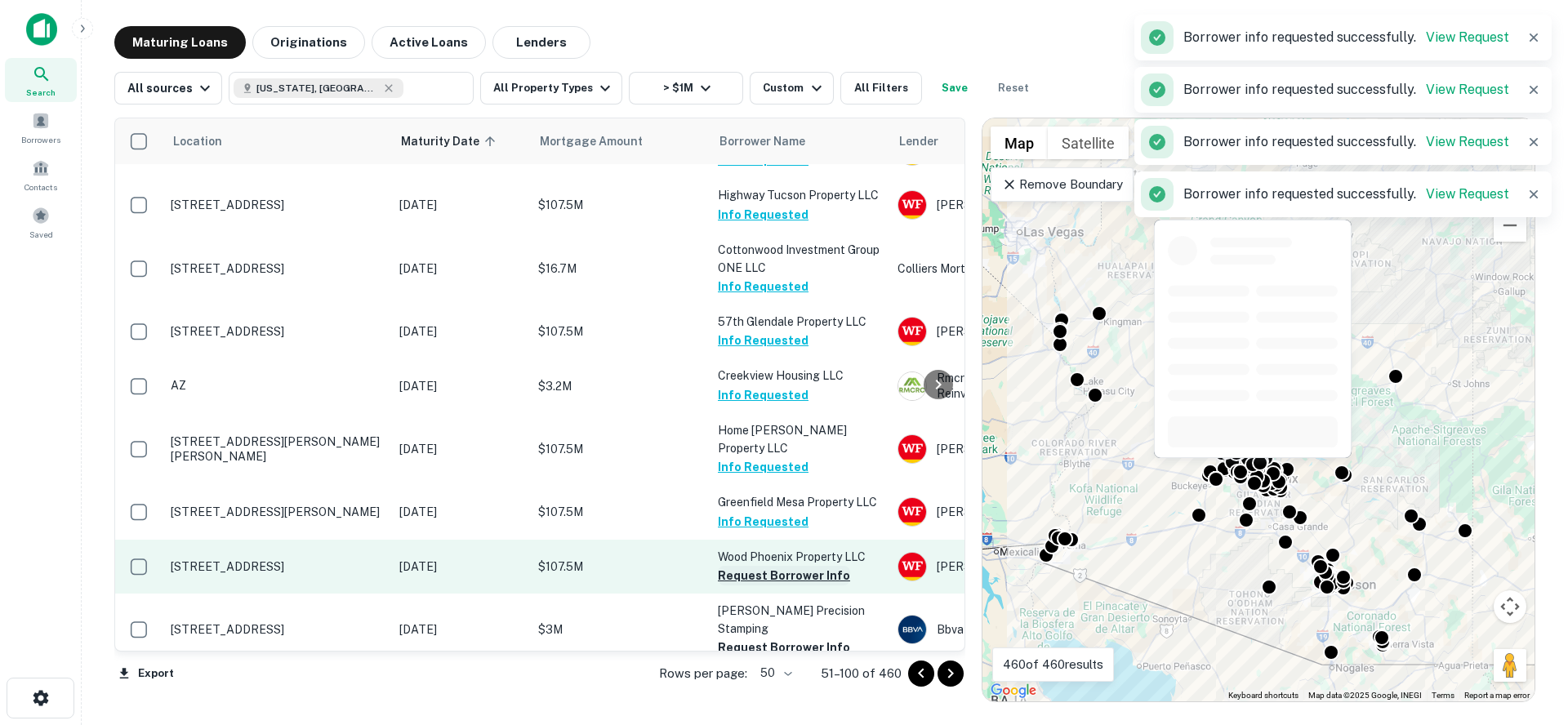
click at [756, 566] on button "Request Borrower Info" at bounding box center [784, 576] width 132 height 20
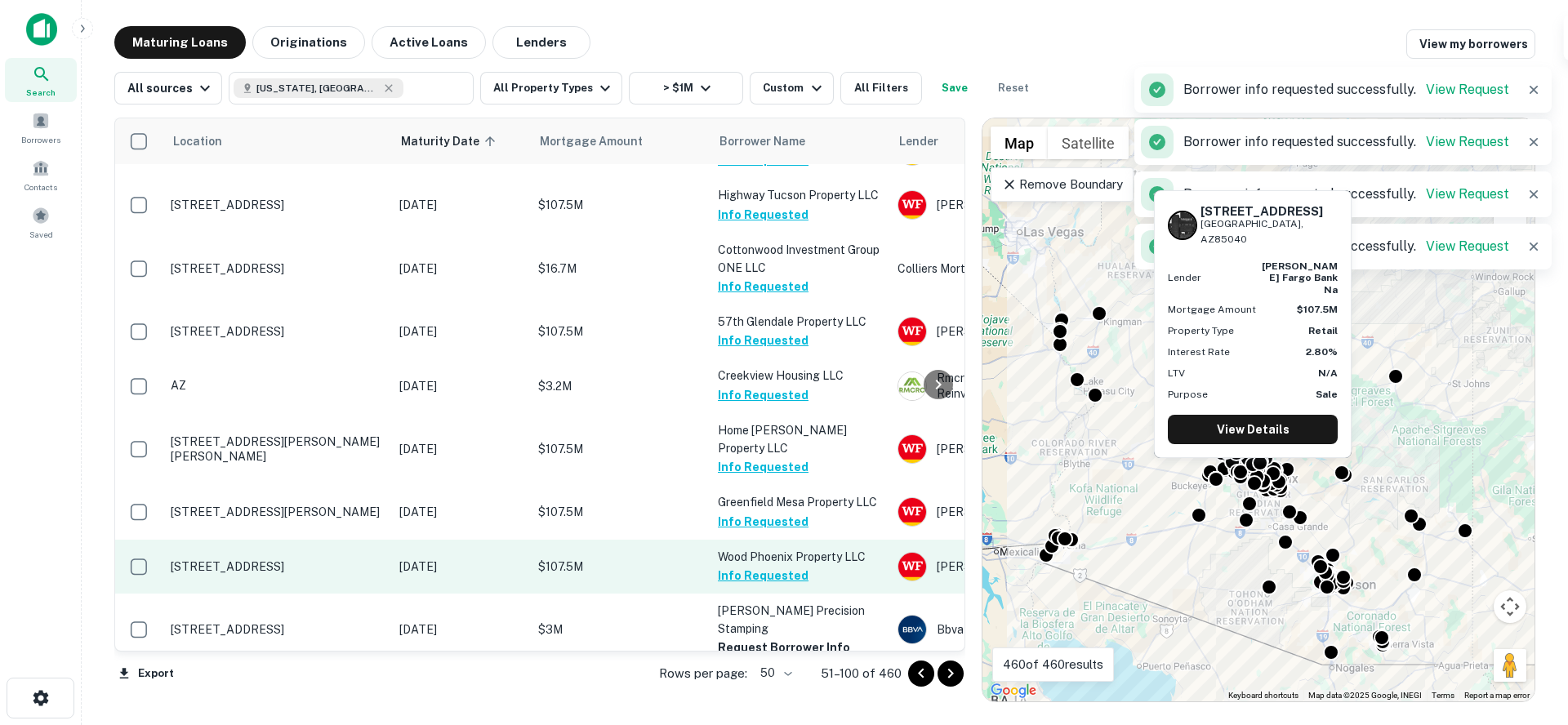
scroll to position [1099, 0]
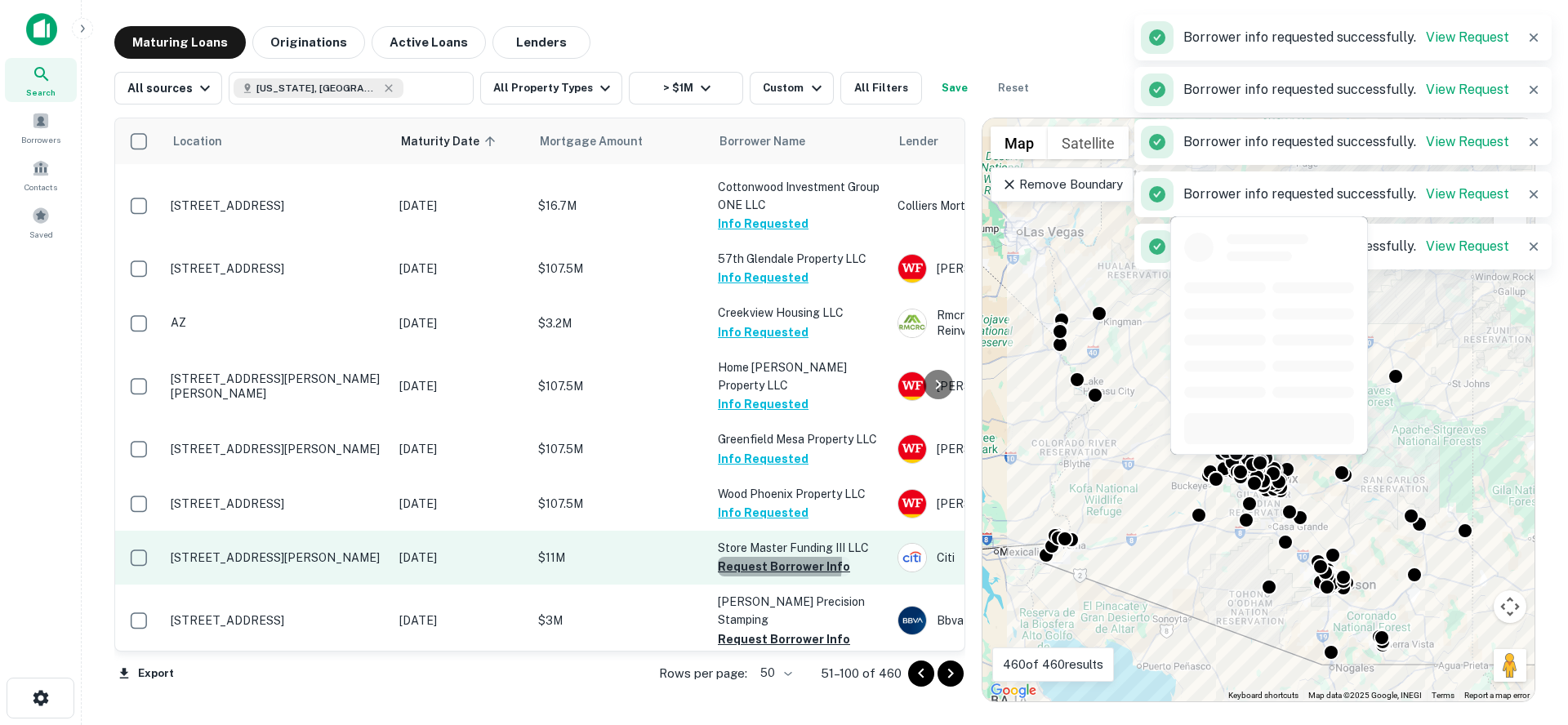
click at [748, 557] on button "Request Borrower Info" at bounding box center [784, 567] width 132 height 20
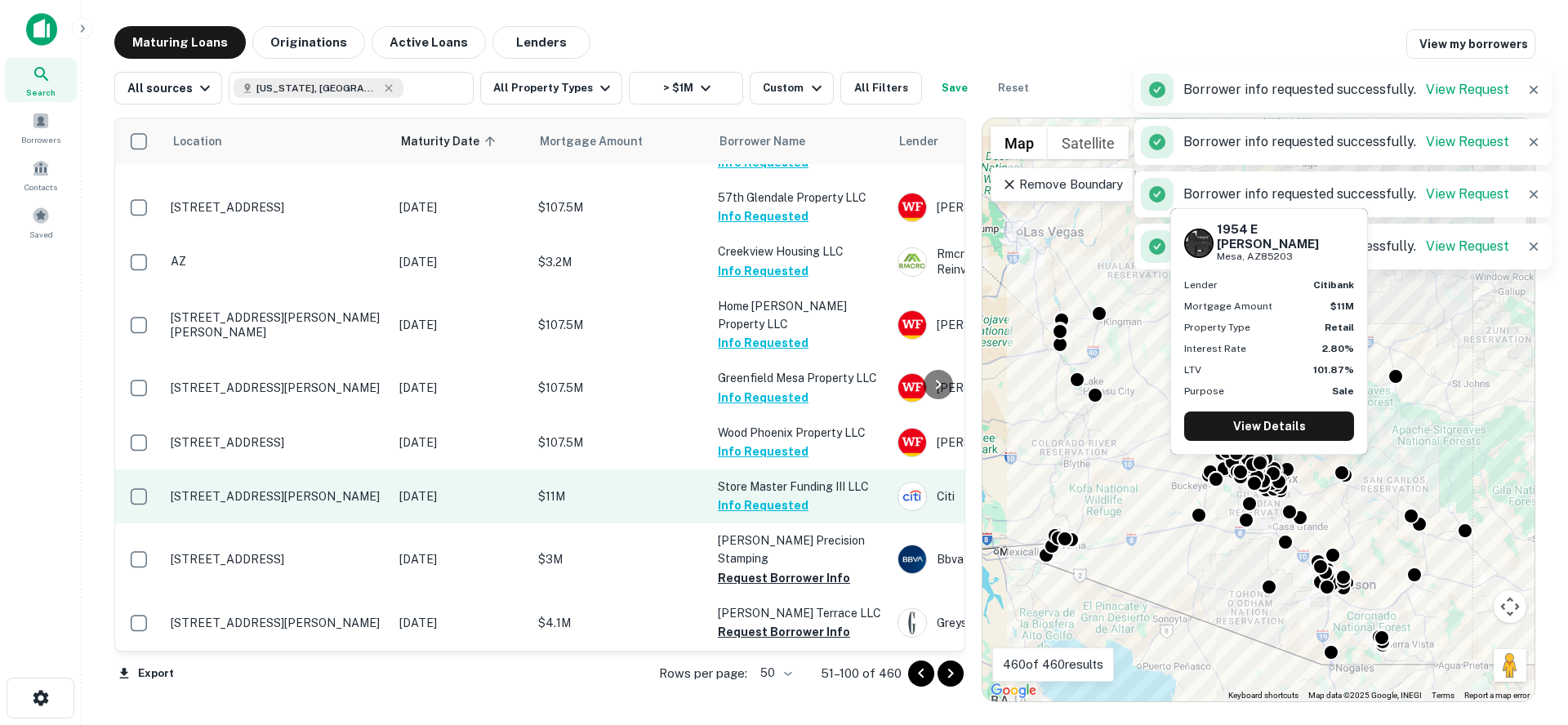
scroll to position [1173, 0]
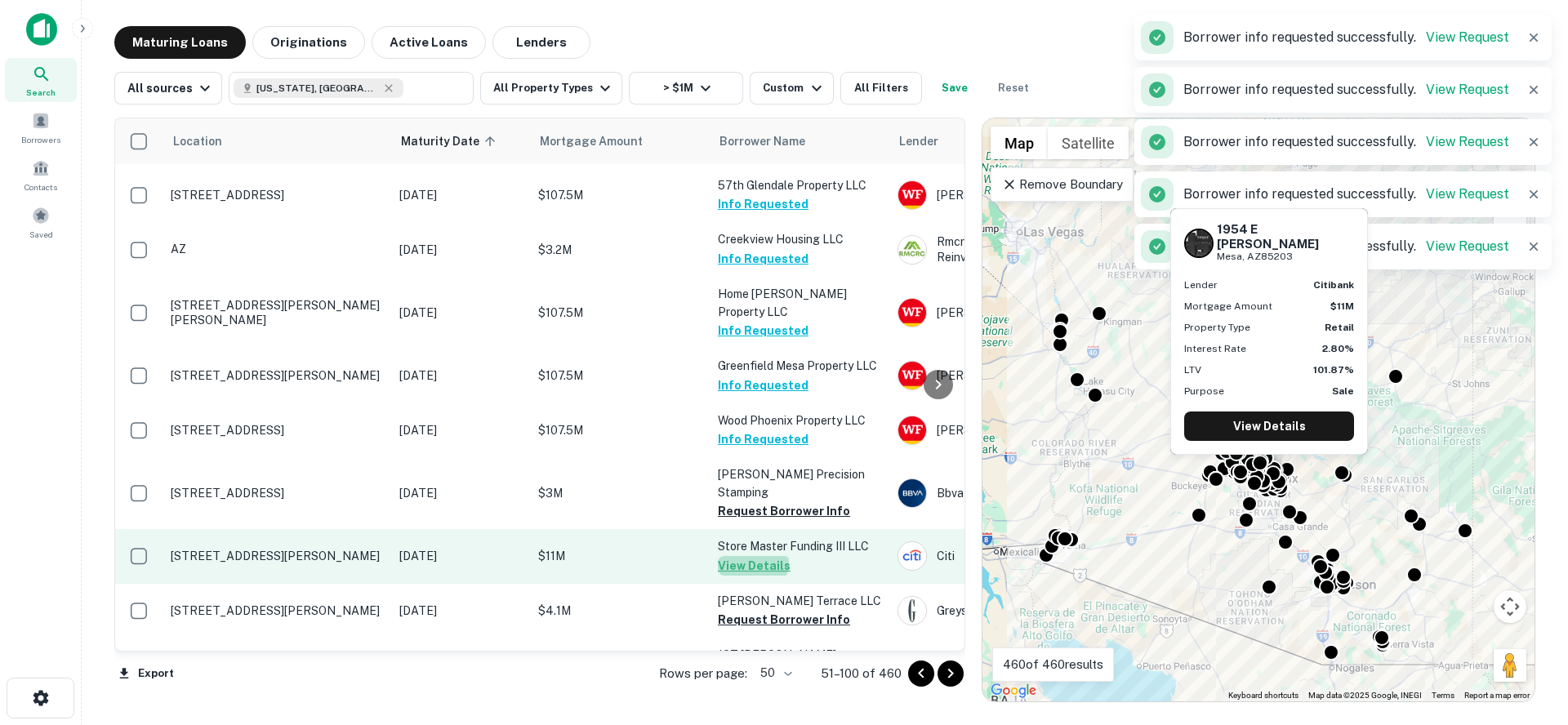
click at [749, 556] on button "View Details" at bounding box center [754, 566] width 73 height 20
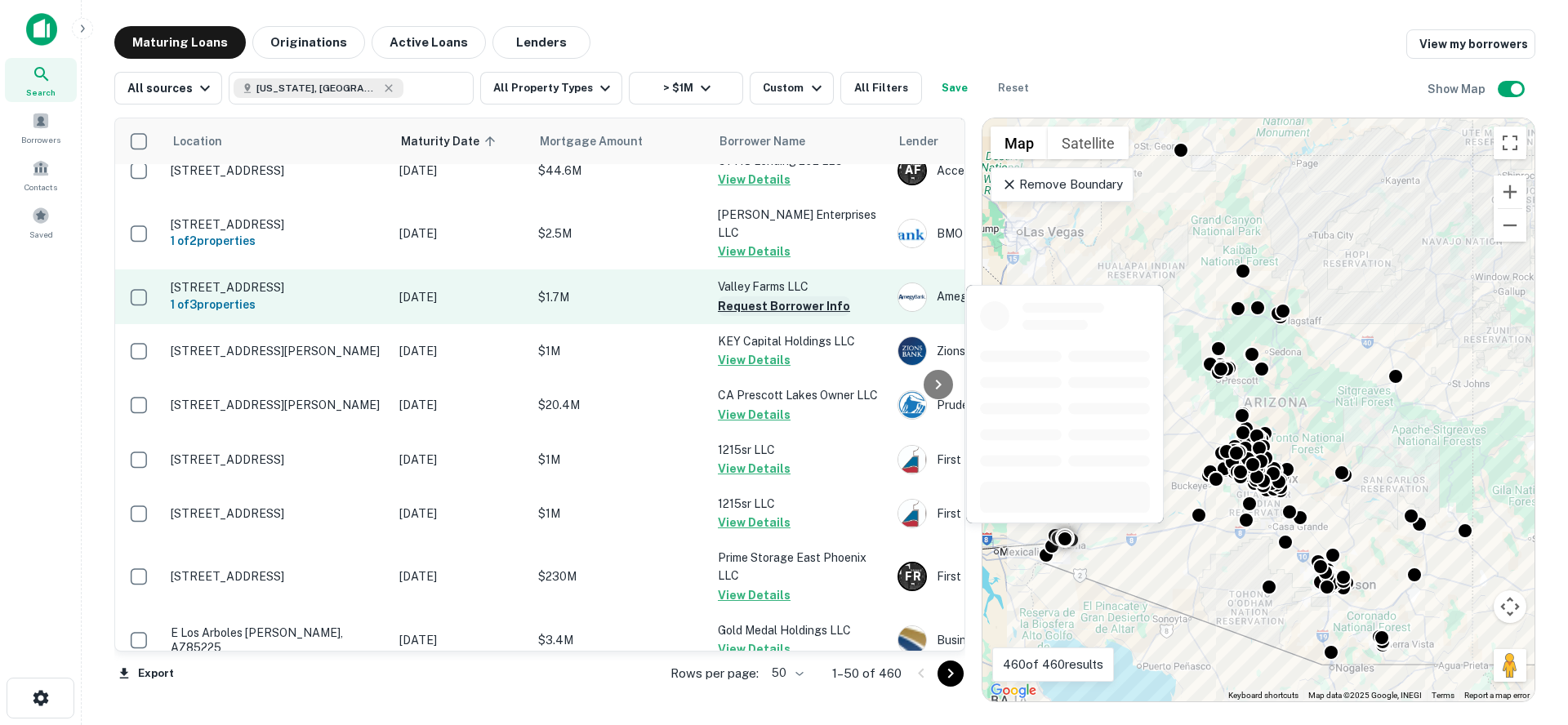
click at [776, 297] on button "Request Borrower Info" at bounding box center [784, 306] width 132 height 20
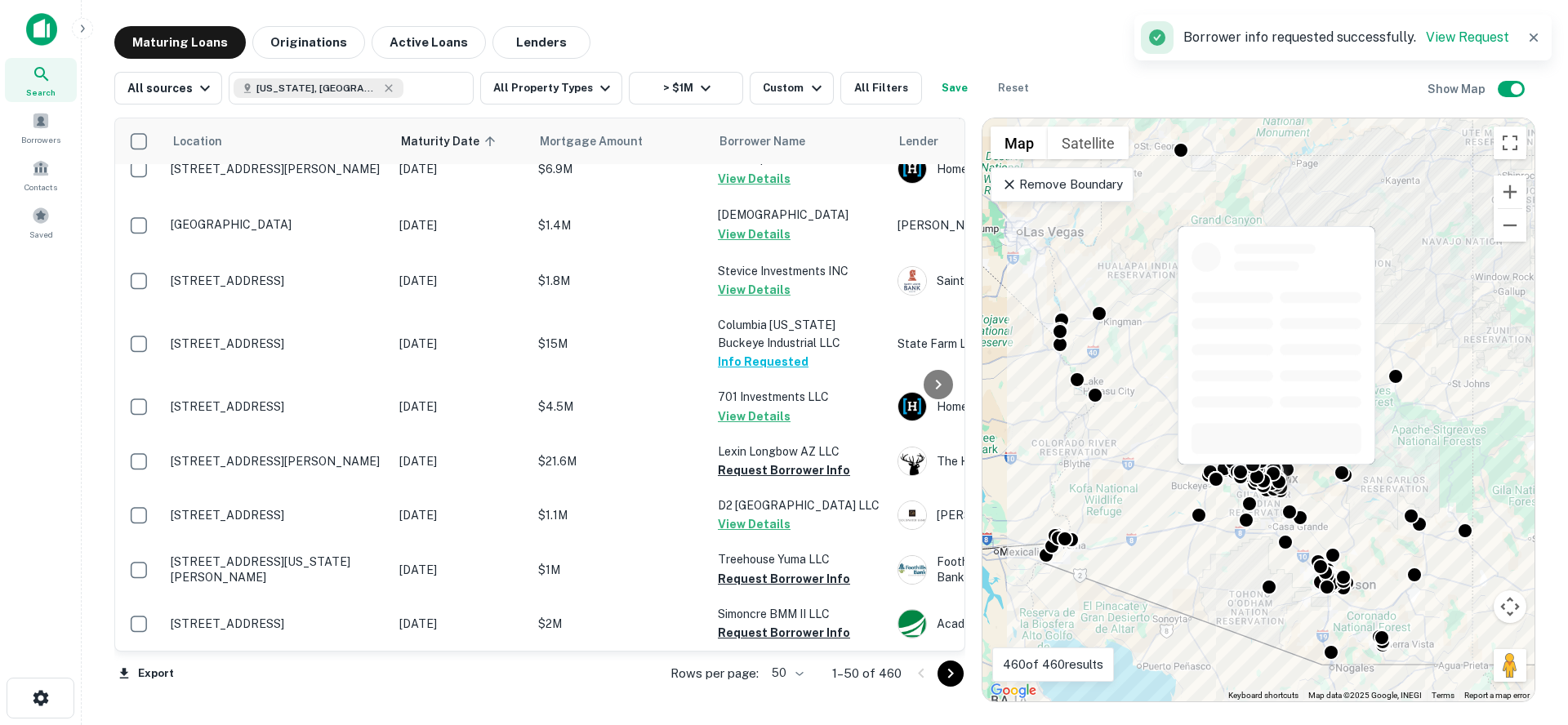
scroll to position [2400, 0]
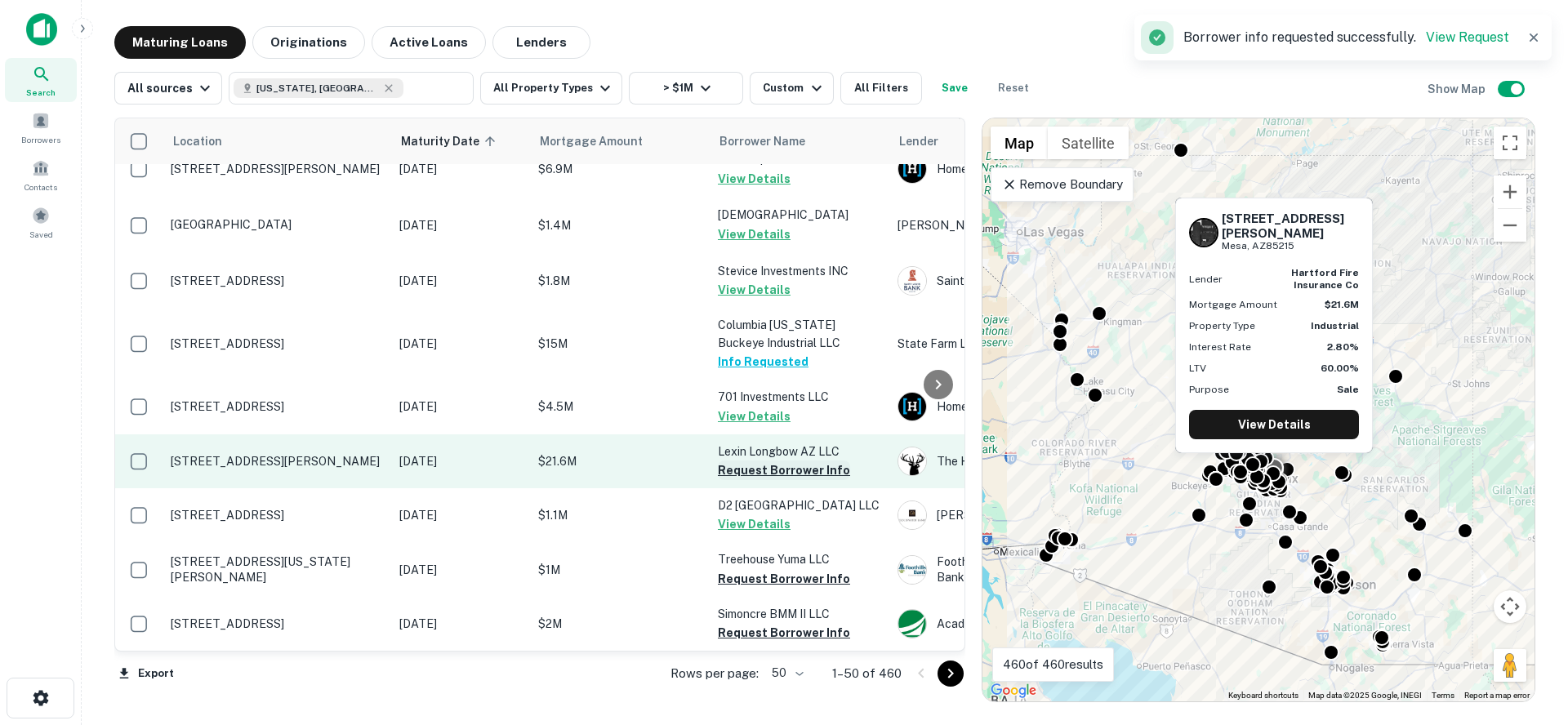
click at [768, 461] on button "Request Borrower Info" at bounding box center [784, 470] width 132 height 20
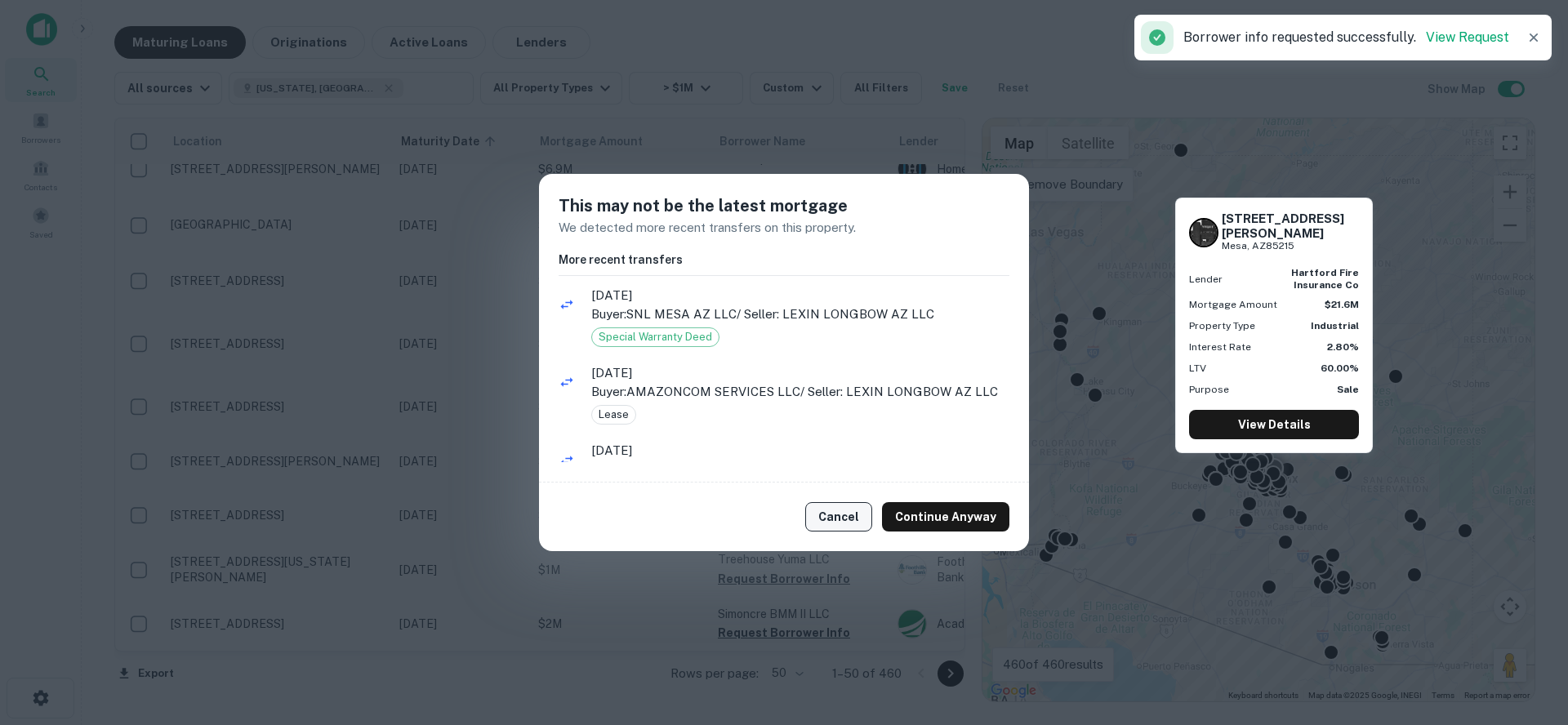
click at [836, 530] on button "Cancel" at bounding box center [838, 517] width 67 height 30
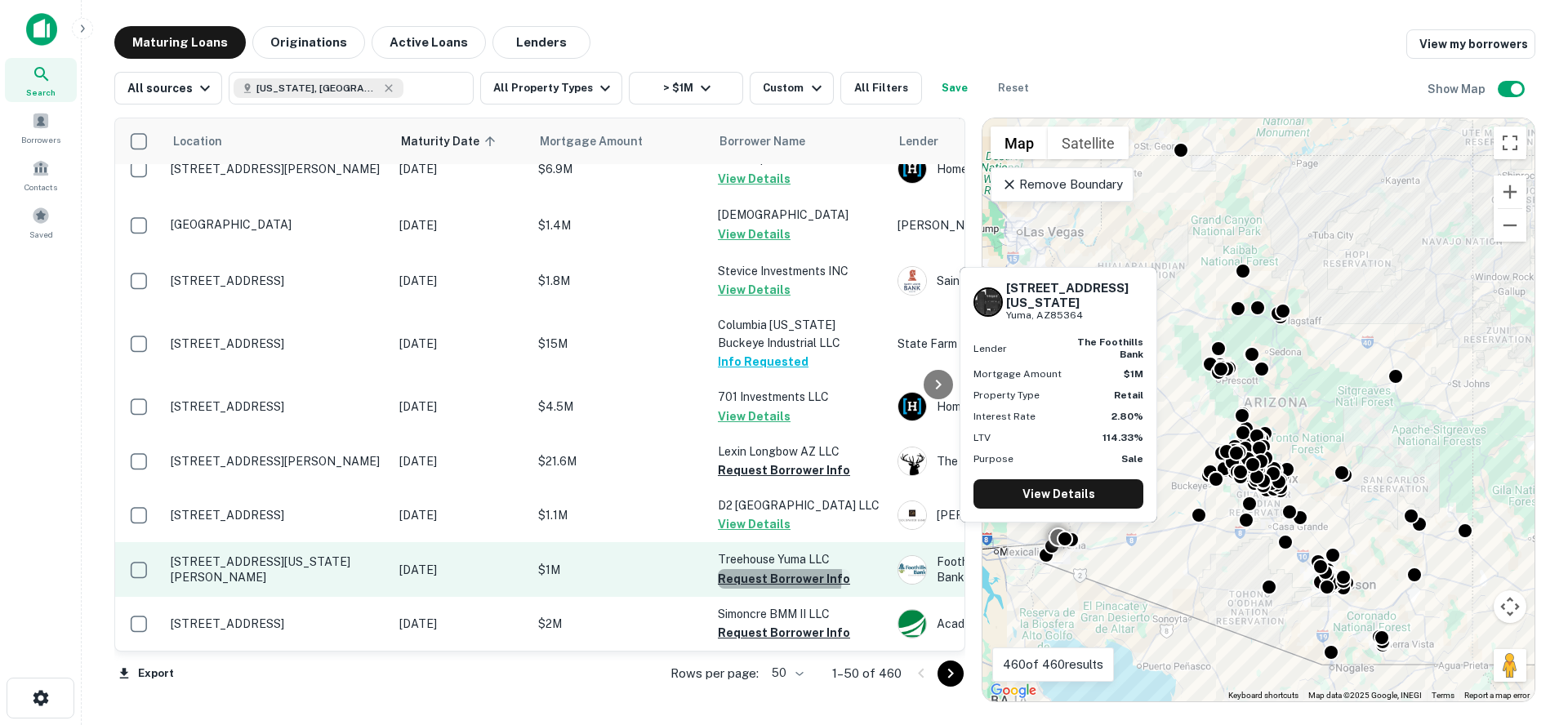
click at [747, 574] on button "Request Borrower Info" at bounding box center [784, 579] width 132 height 20
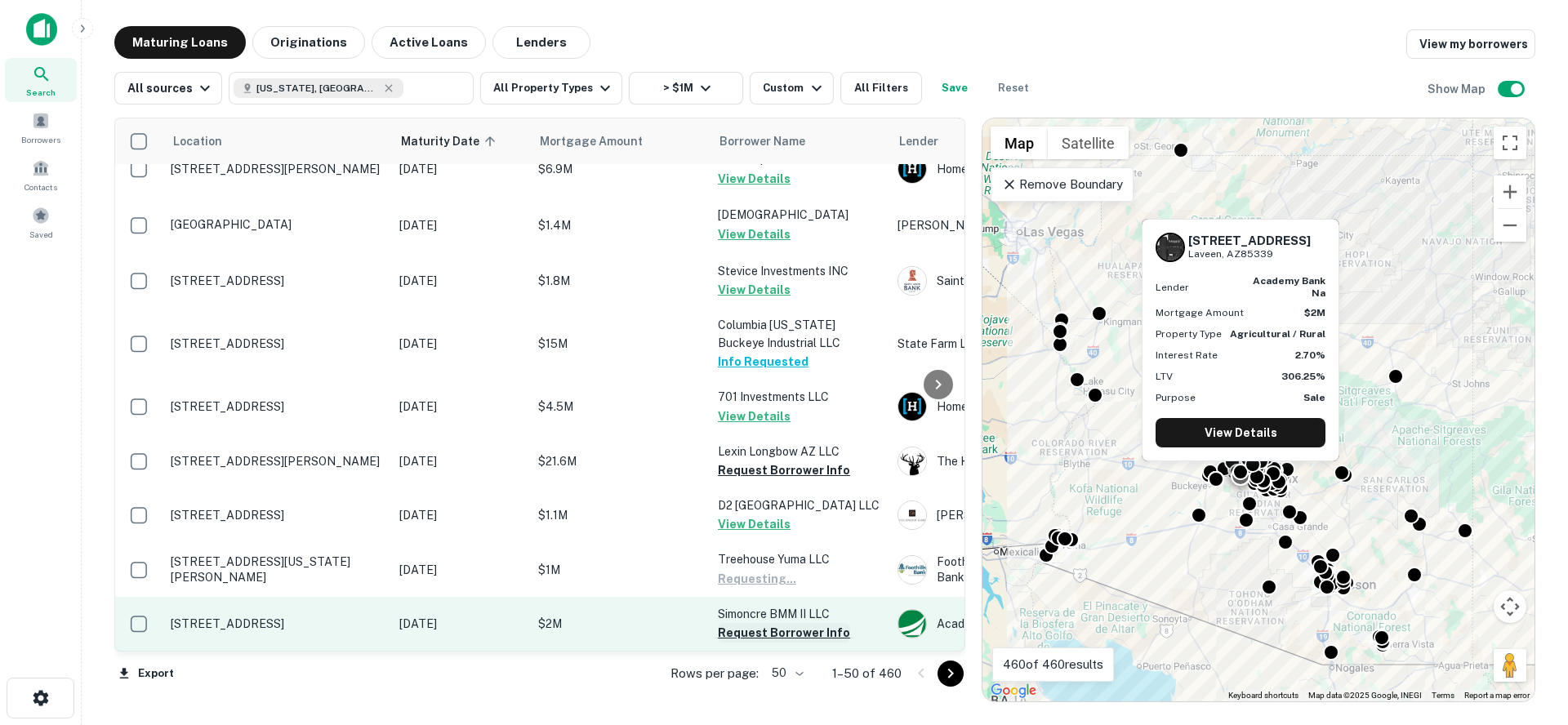
click at [759, 635] on button "Request Borrower Info" at bounding box center [784, 633] width 132 height 20
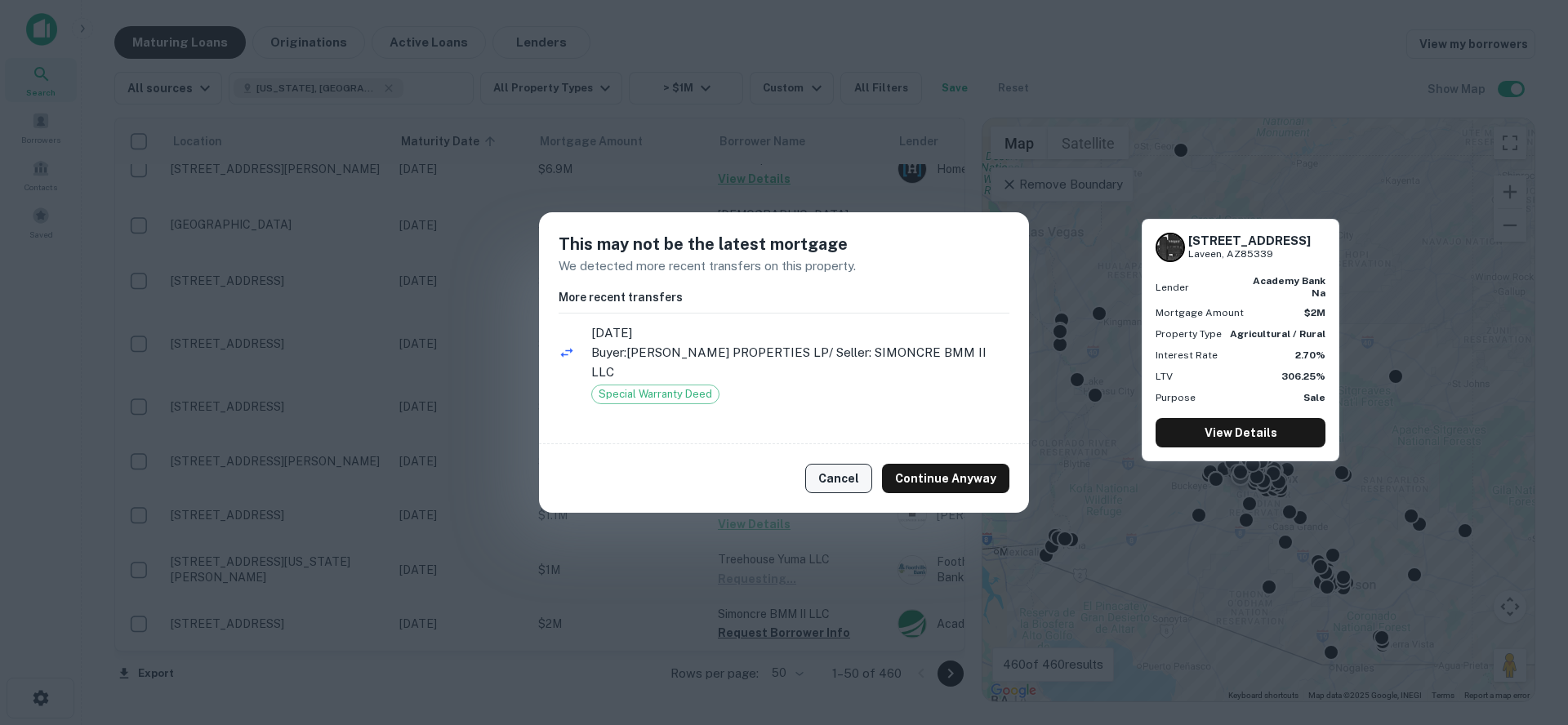
click at [847, 471] on button "Cancel" at bounding box center [838, 479] width 67 height 30
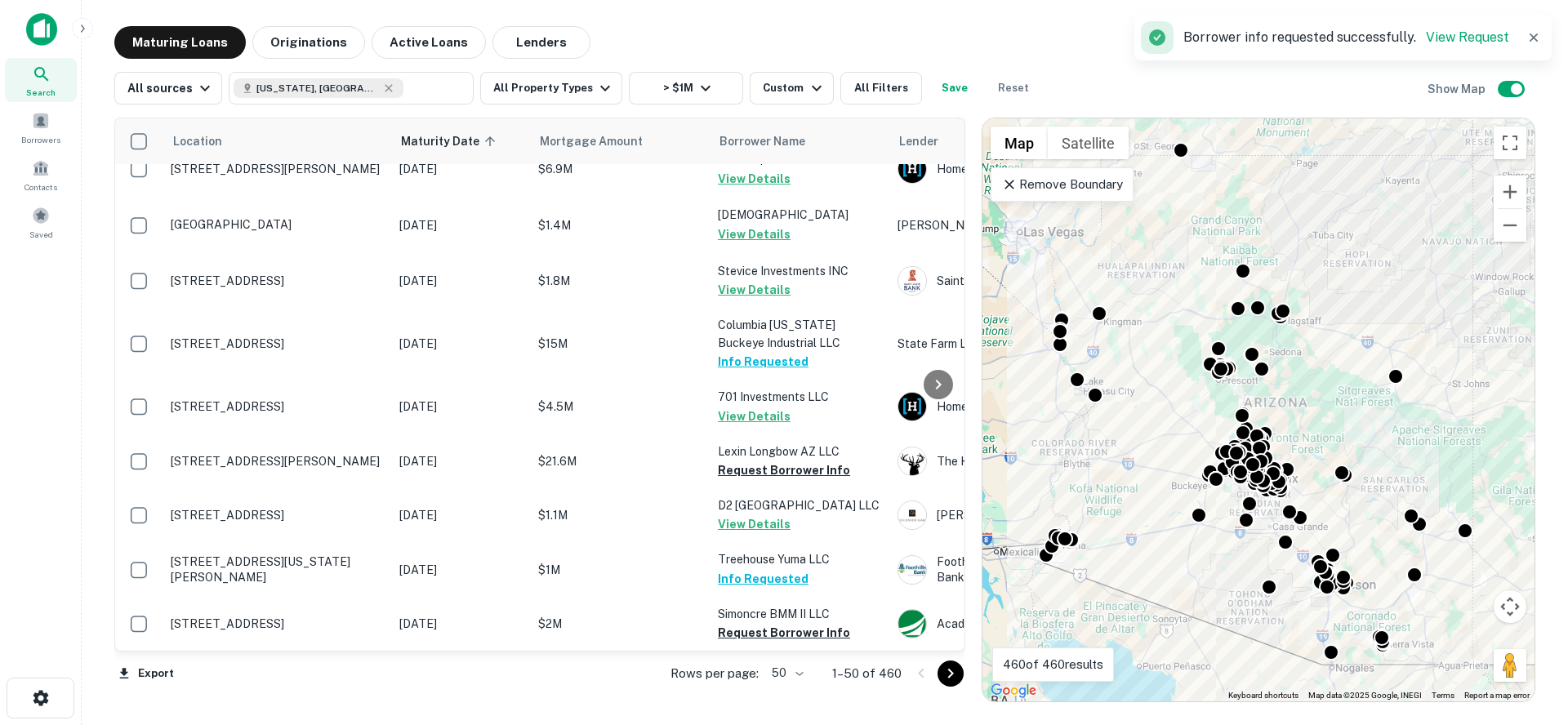
click at [944, 671] on icon "Go to next page" at bounding box center [951, 673] width 20 height 20
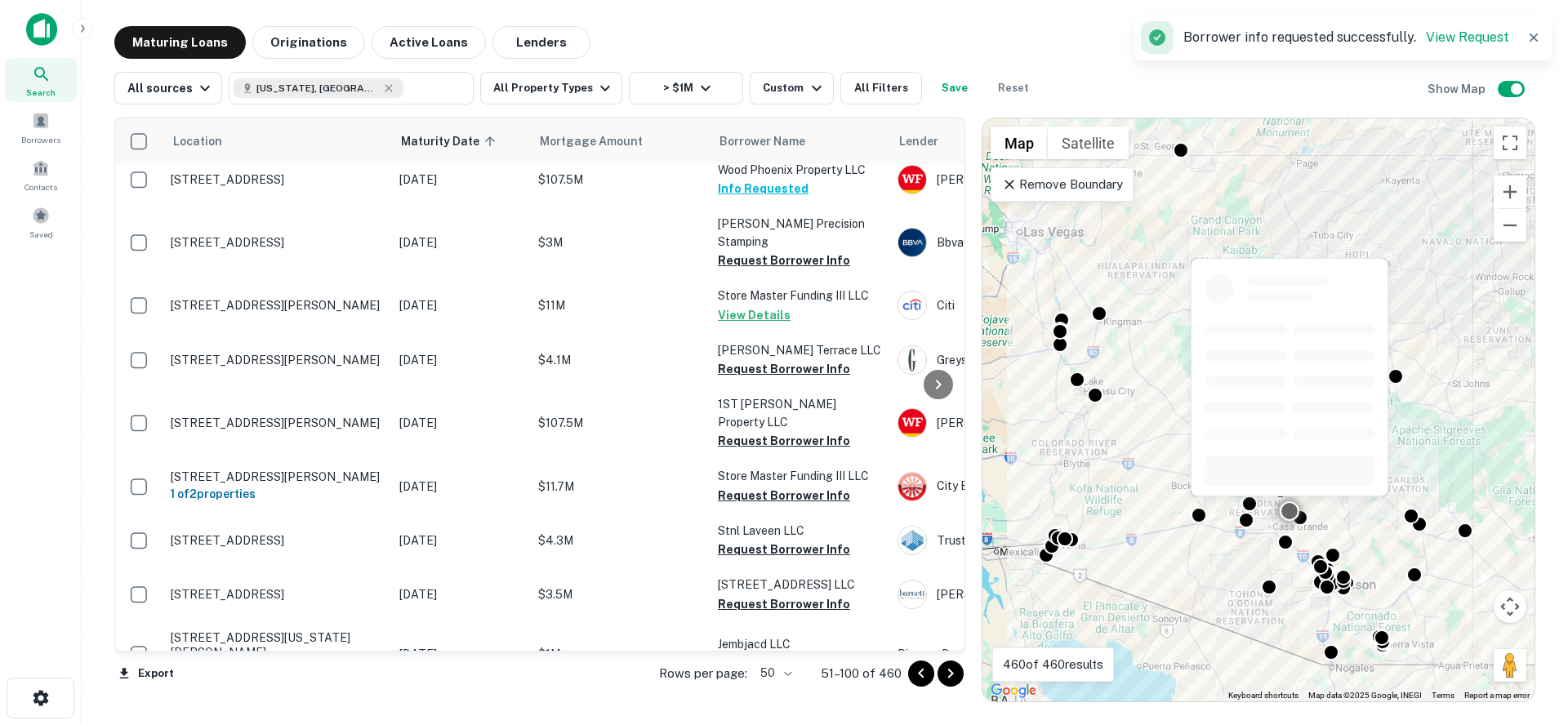
scroll to position [1649, 0]
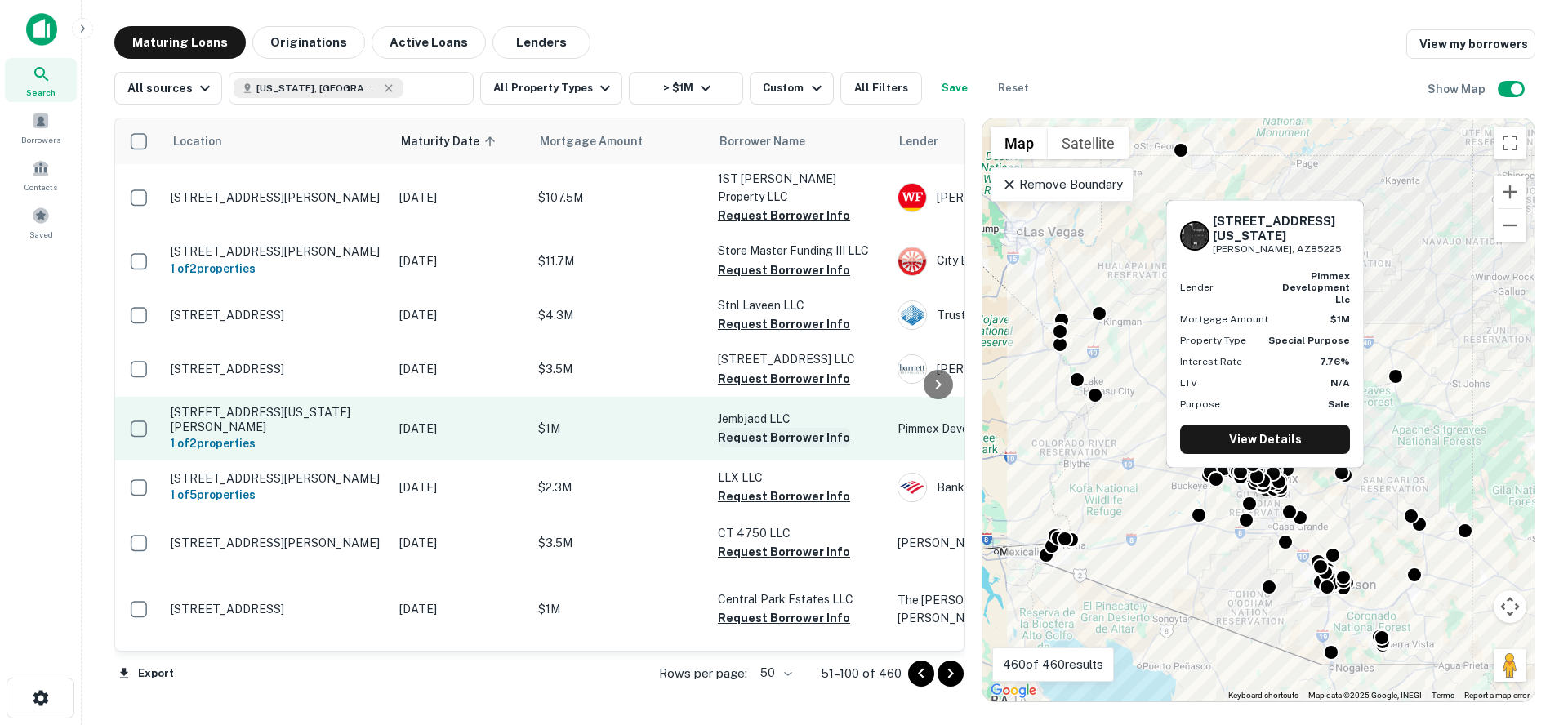
click at [794, 428] on button "Request Borrower Info" at bounding box center [784, 437] width 132 height 20
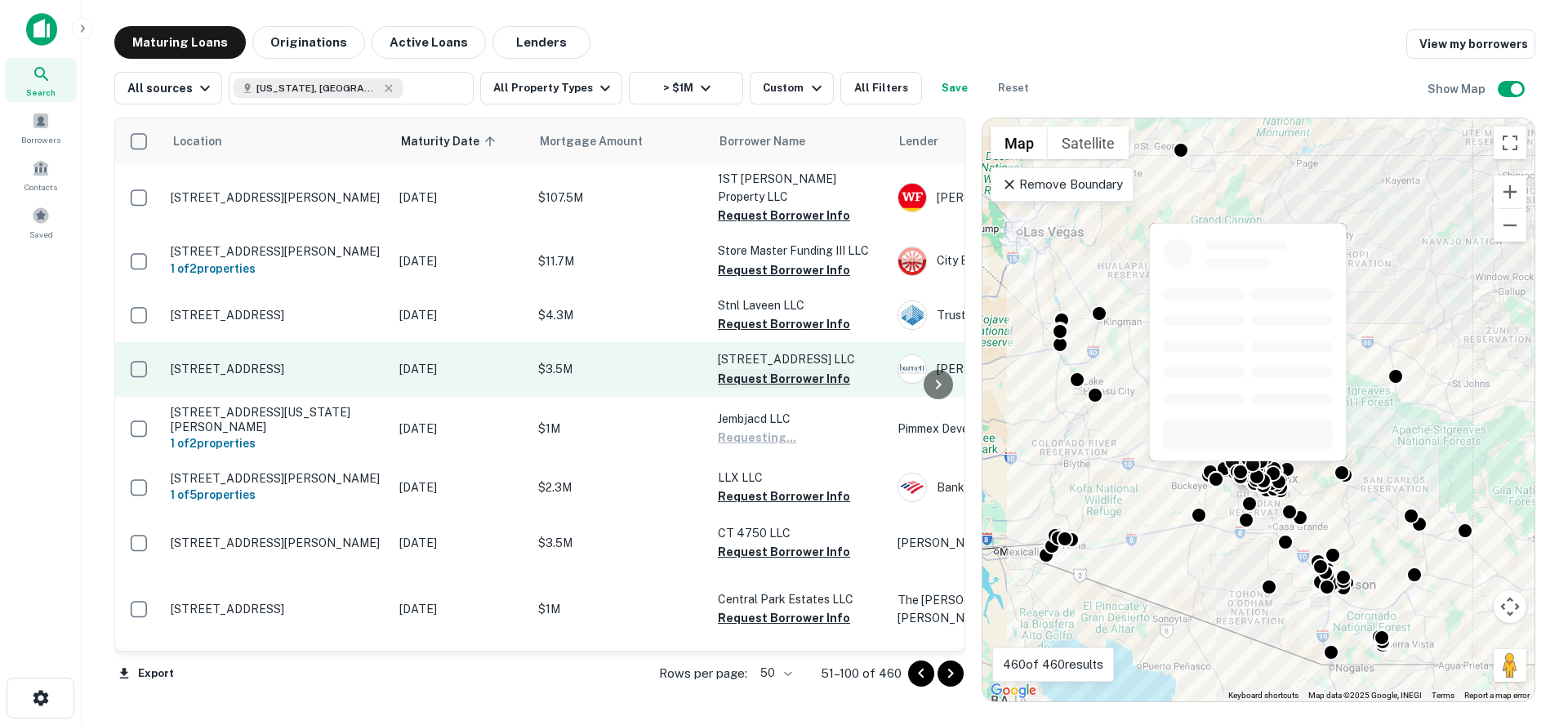
click at [767, 369] on button "Request Borrower Info" at bounding box center [784, 379] width 132 height 20
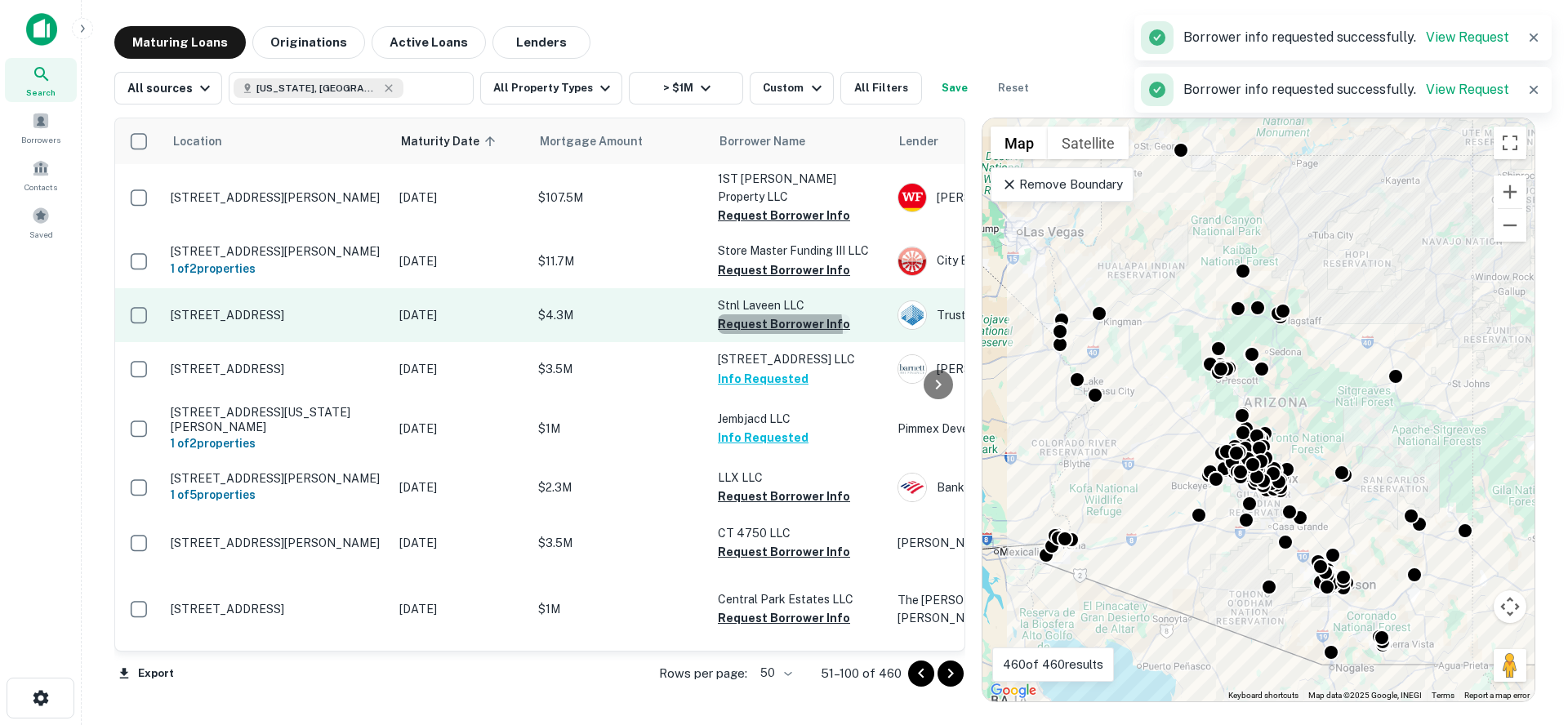
click at [760, 314] on button "Request Borrower Info" at bounding box center [784, 324] width 132 height 20
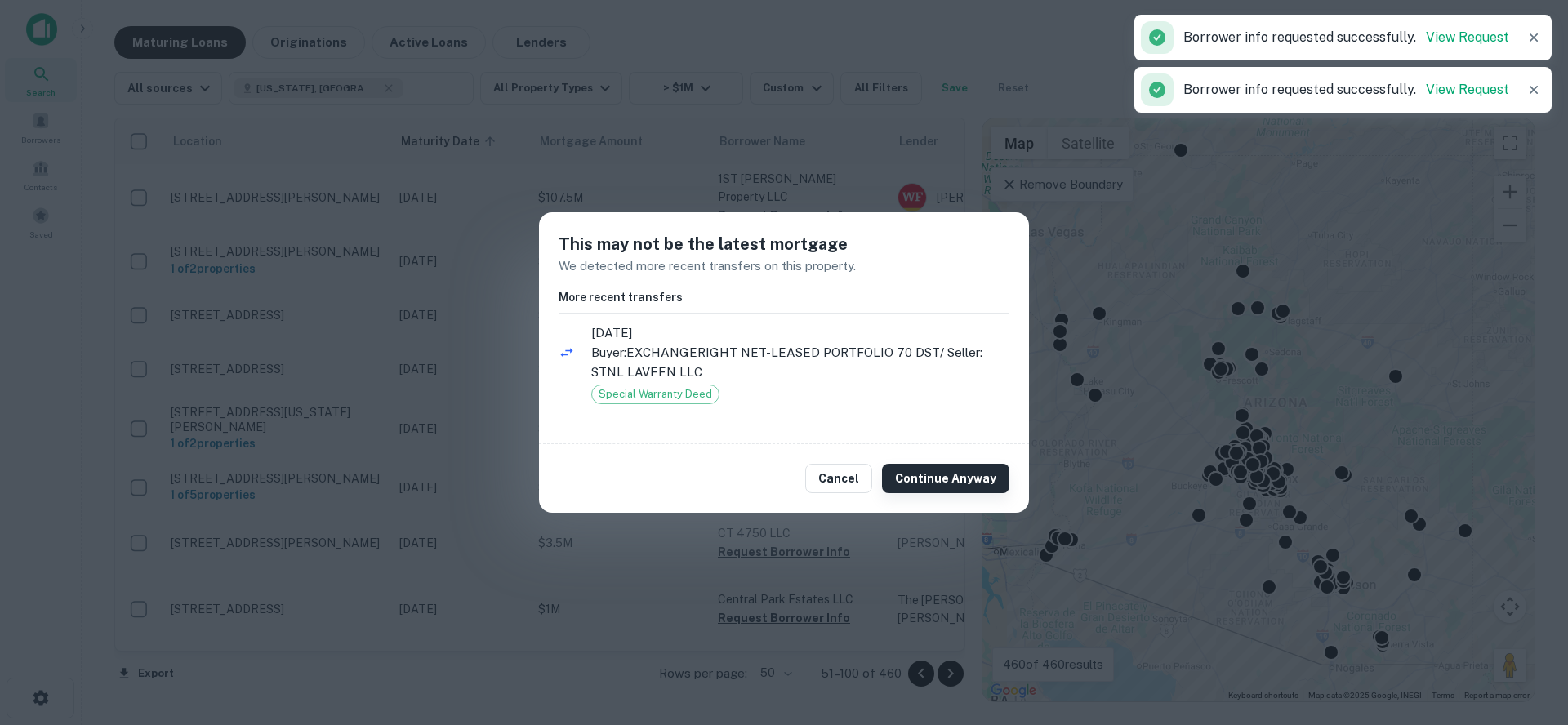
click at [935, 478] on button "Continue Anyway" at bounding box center [946, 479] width 128 height 30
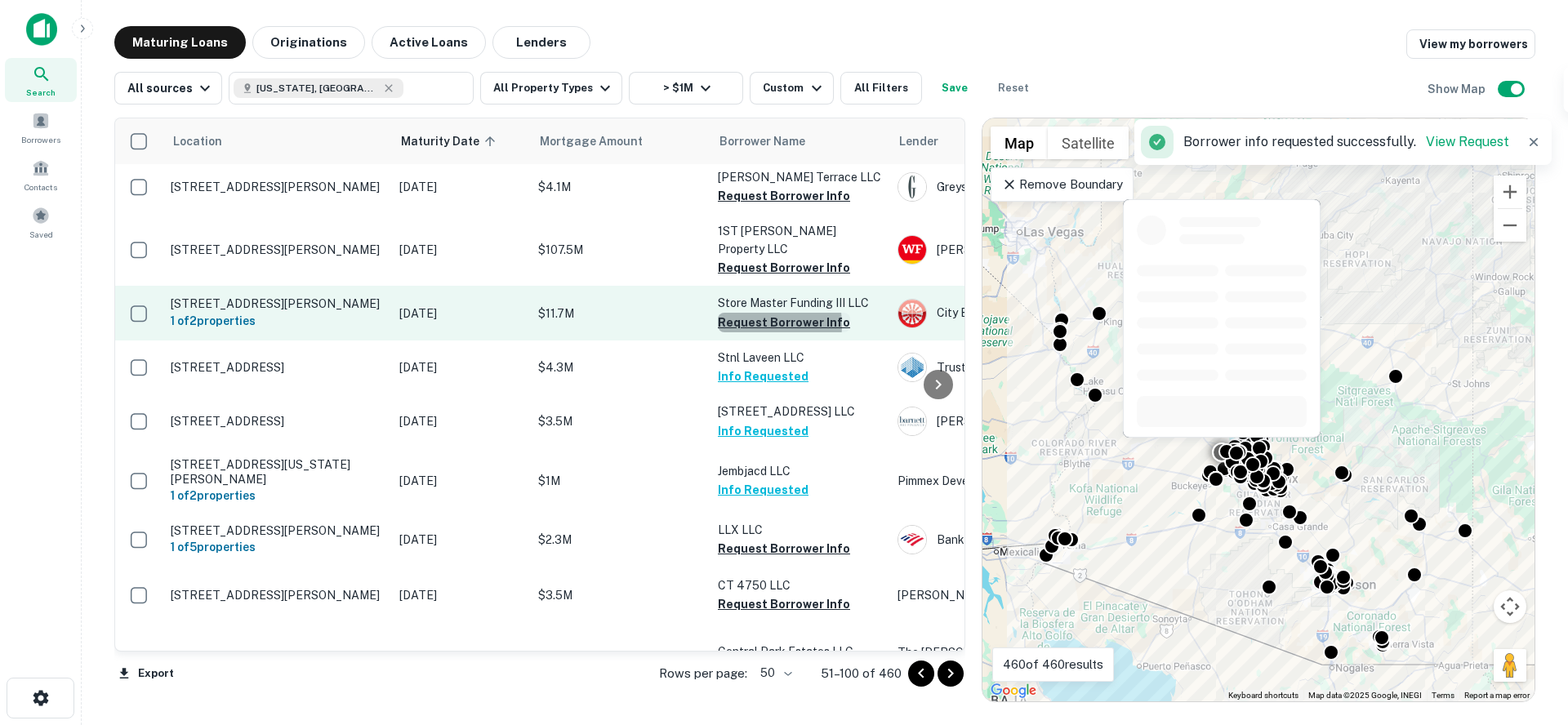
click at [745, 312] on button "Request Borrower Info" at bounding box center [784, 322] width 132 height 20
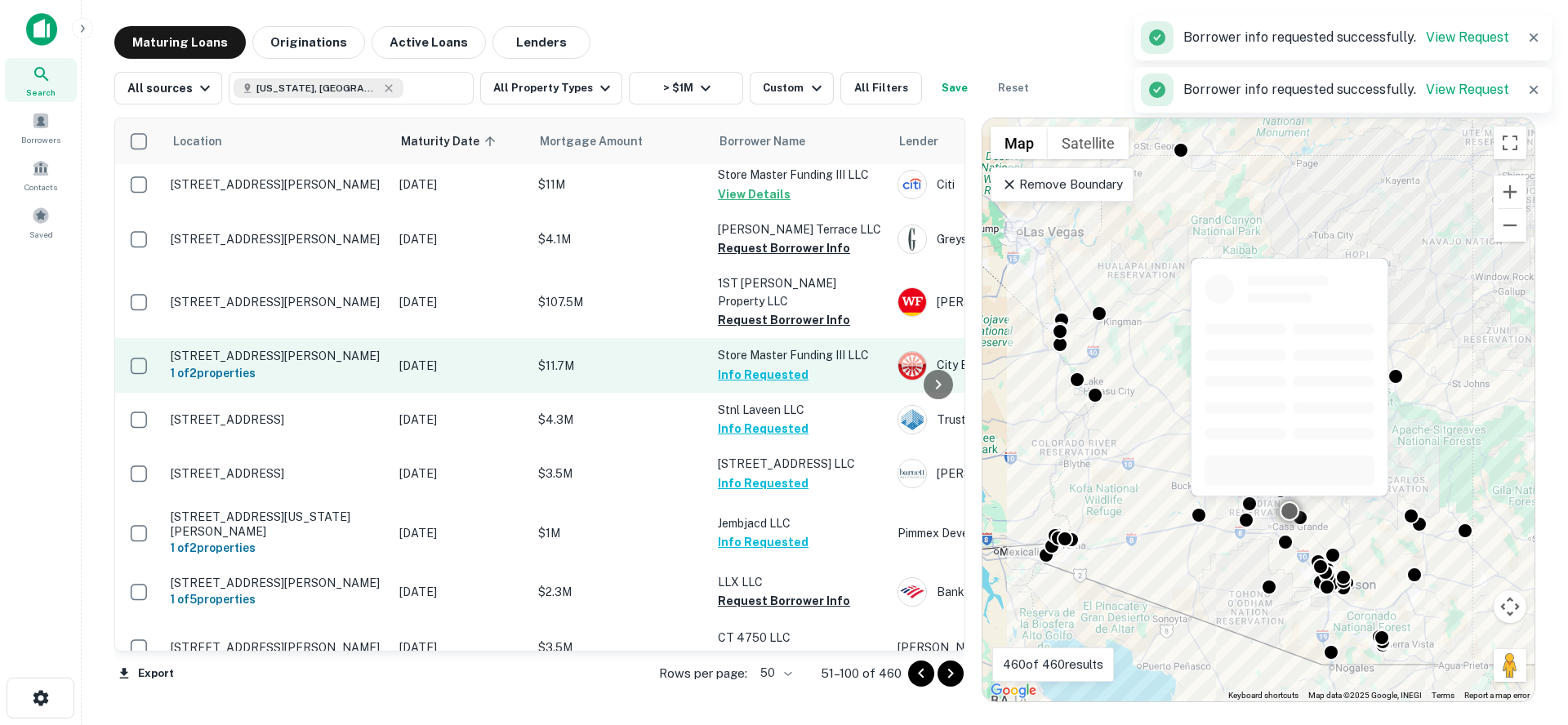
scroll to position [1539, 0]
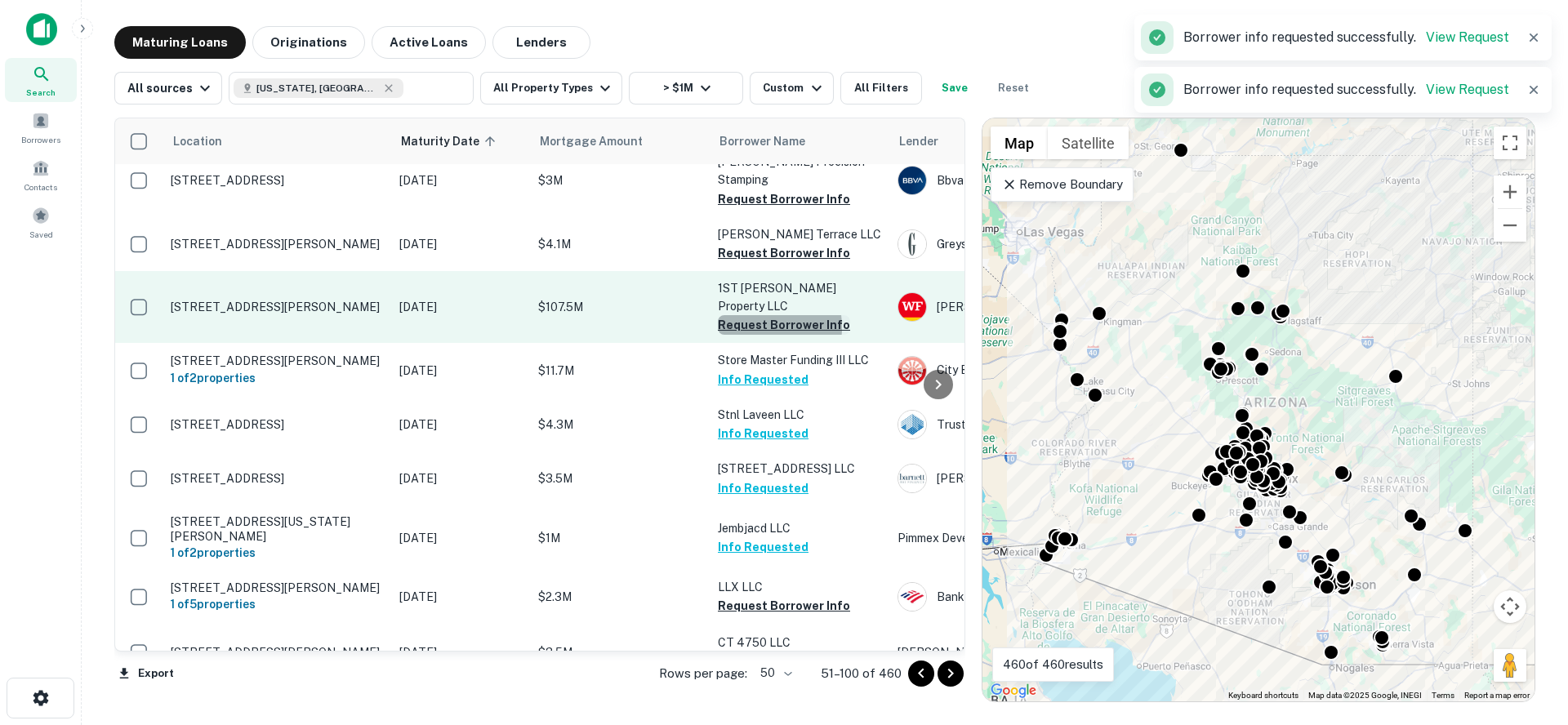
click at [747, 315] on button "Request Borrower Info" at bounding box center [784, 325] width 132 height 20
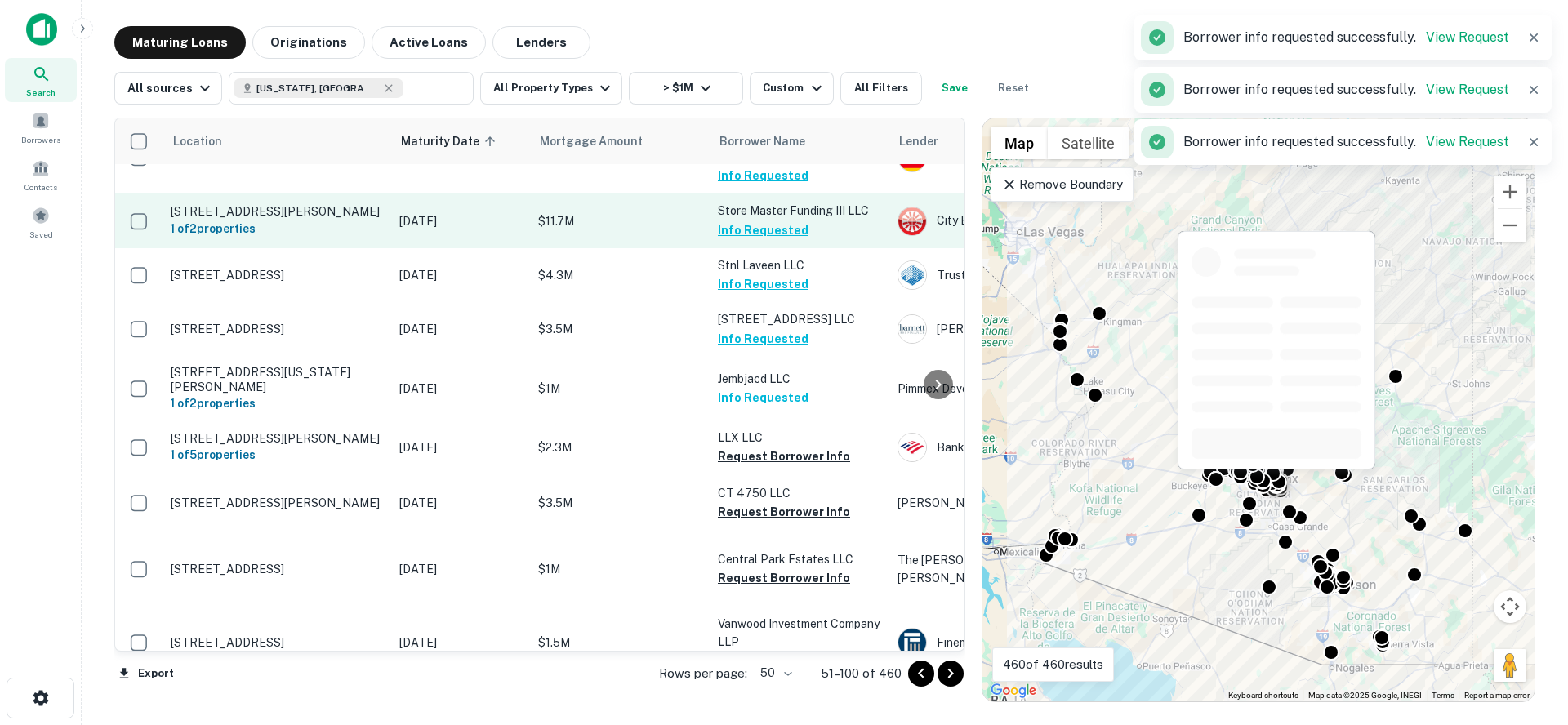
scroll to position [1697, 0]
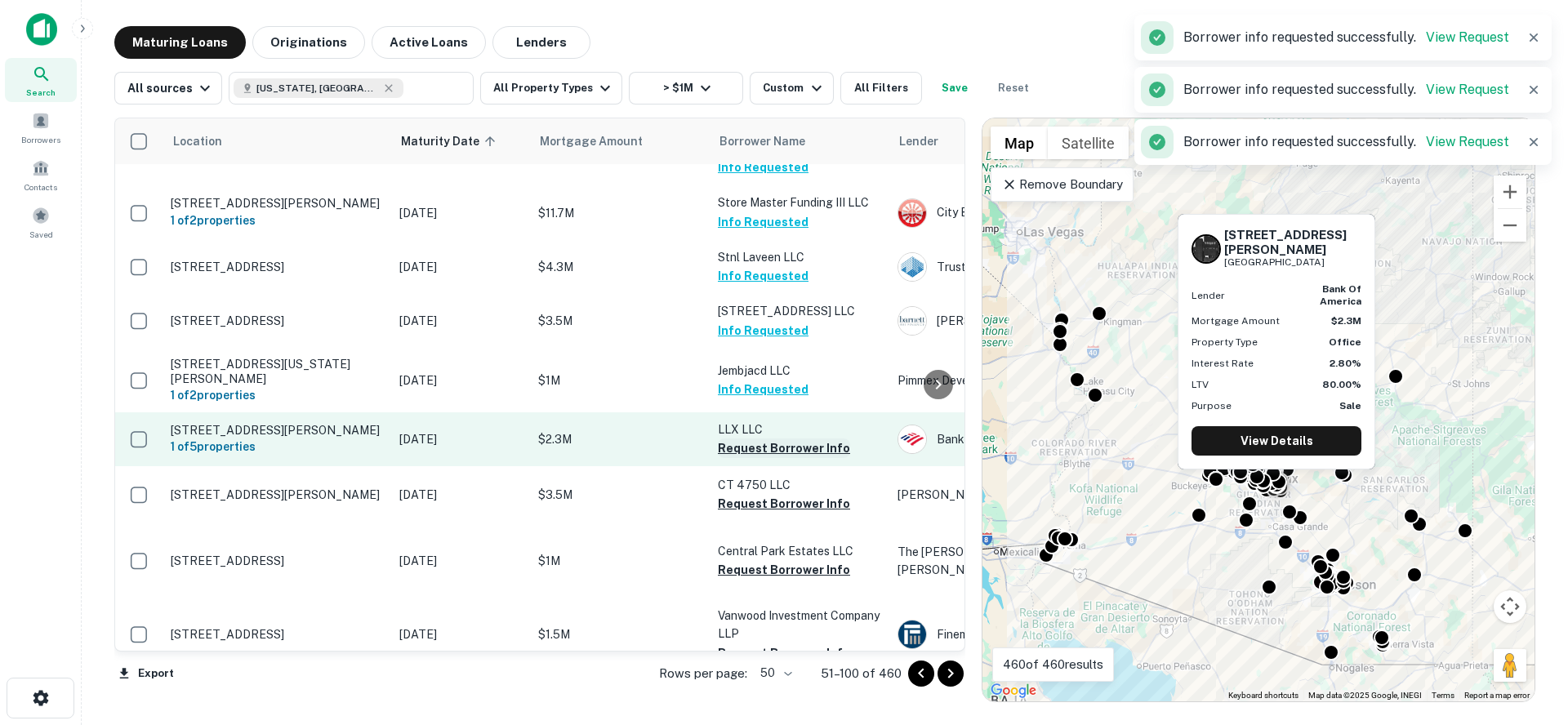
click at [751, 438] on button "Request Borrower Info" at bounding box center [784, 448] width 132 height 20
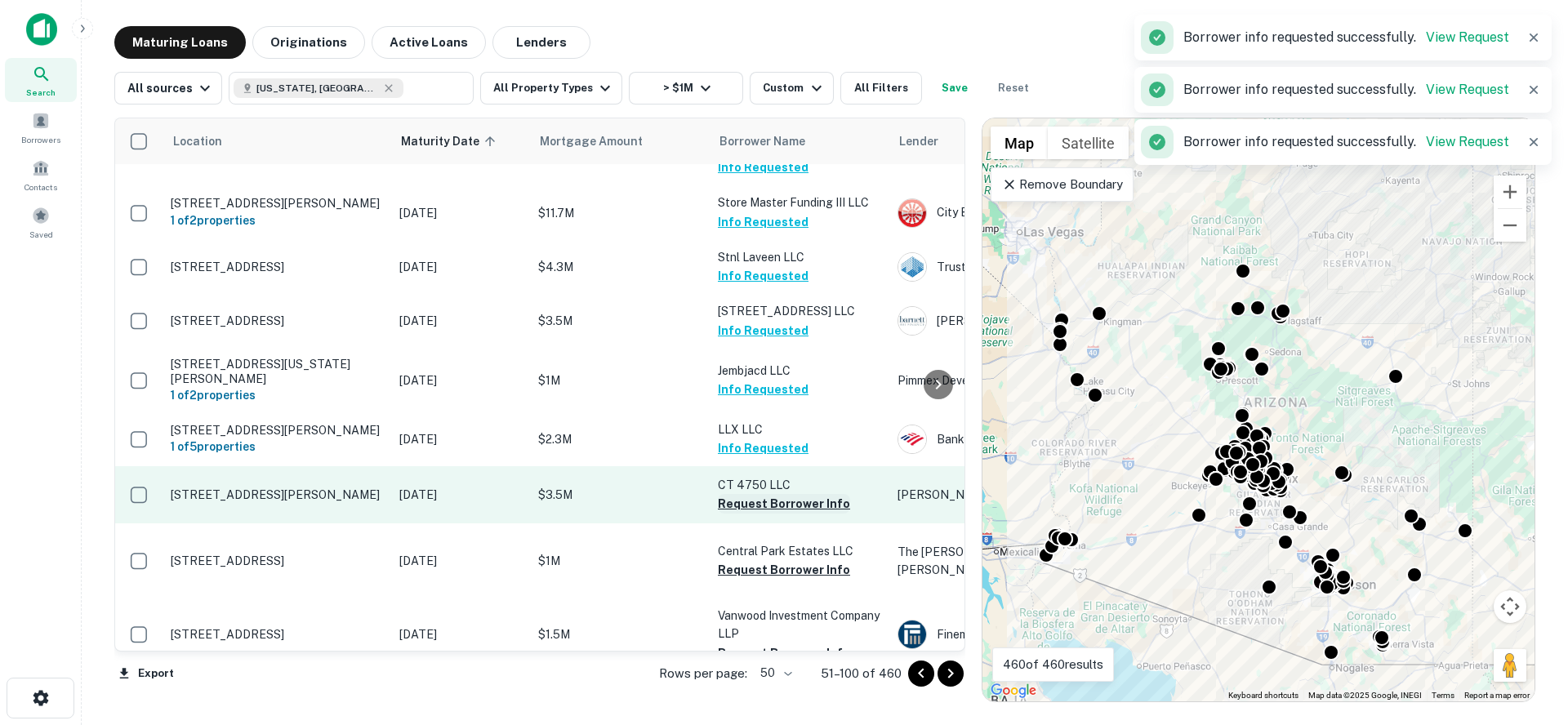
click at [750, 493] on button "Request Borrower Info" at bounding box center [784, 503] width 132 height 20
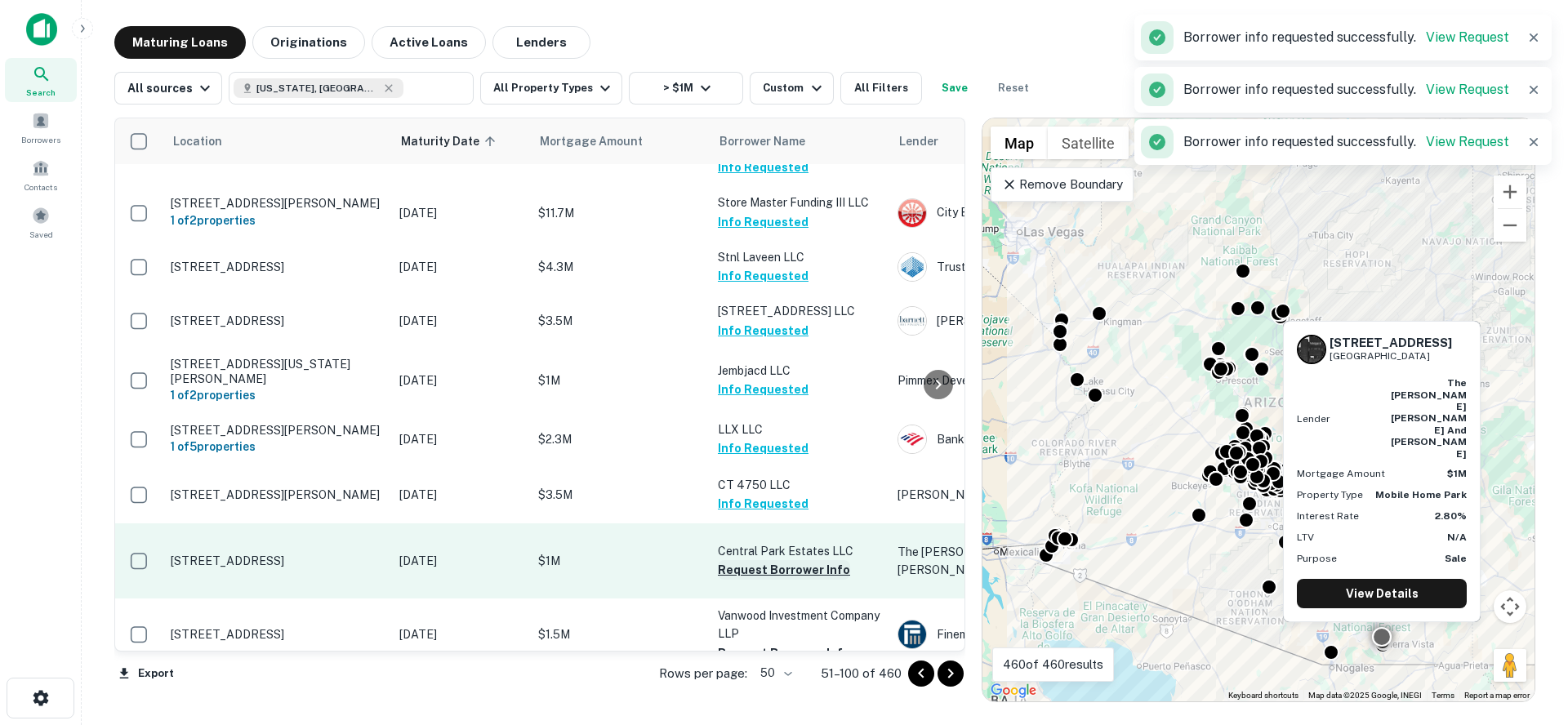
click at [768, 560] on button "Request Borrower Info" at bounding box center [784, 570] width 132 height 20
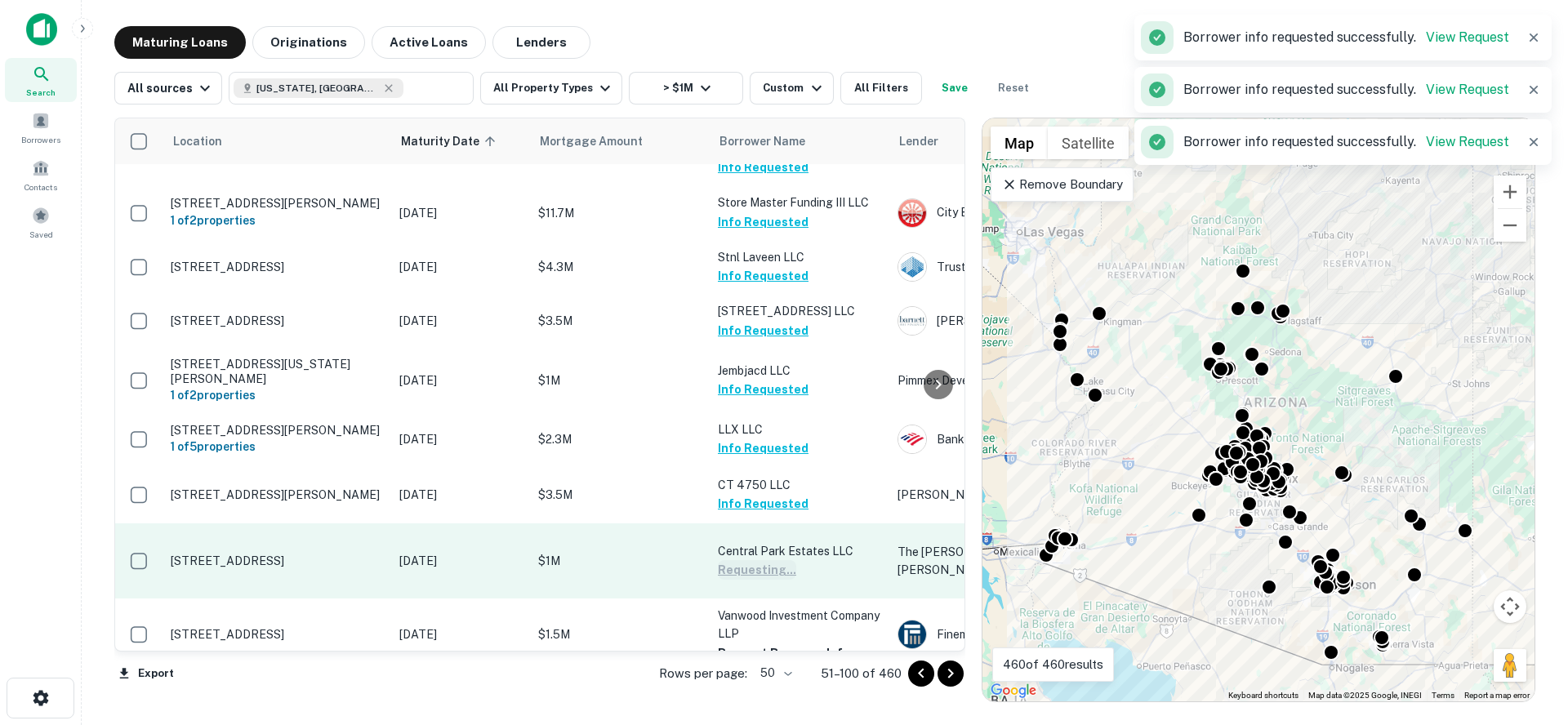
scroll to position [1768, 0]
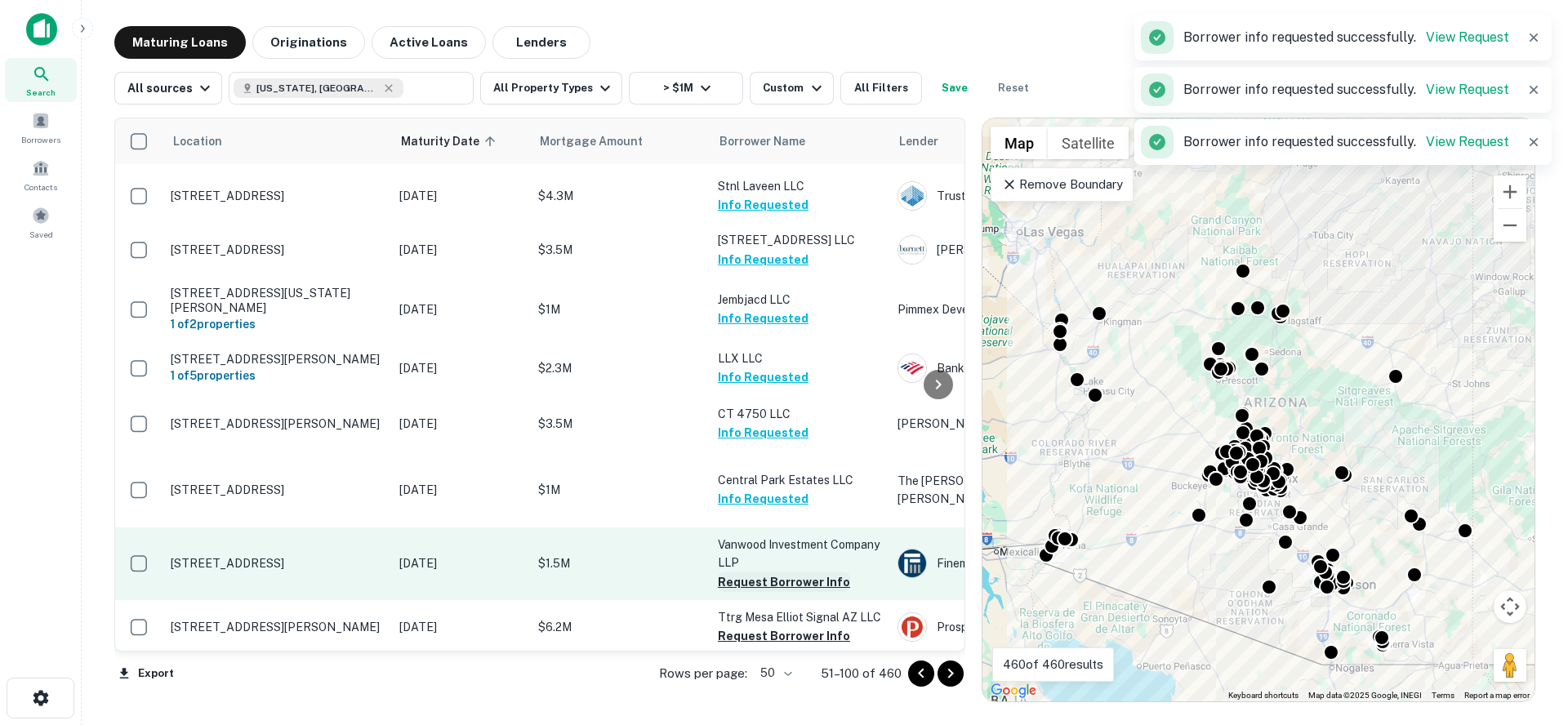
click at [770, 572] on button "Request Borrower Info" at bounding box center [784, 582] width 132 height 20
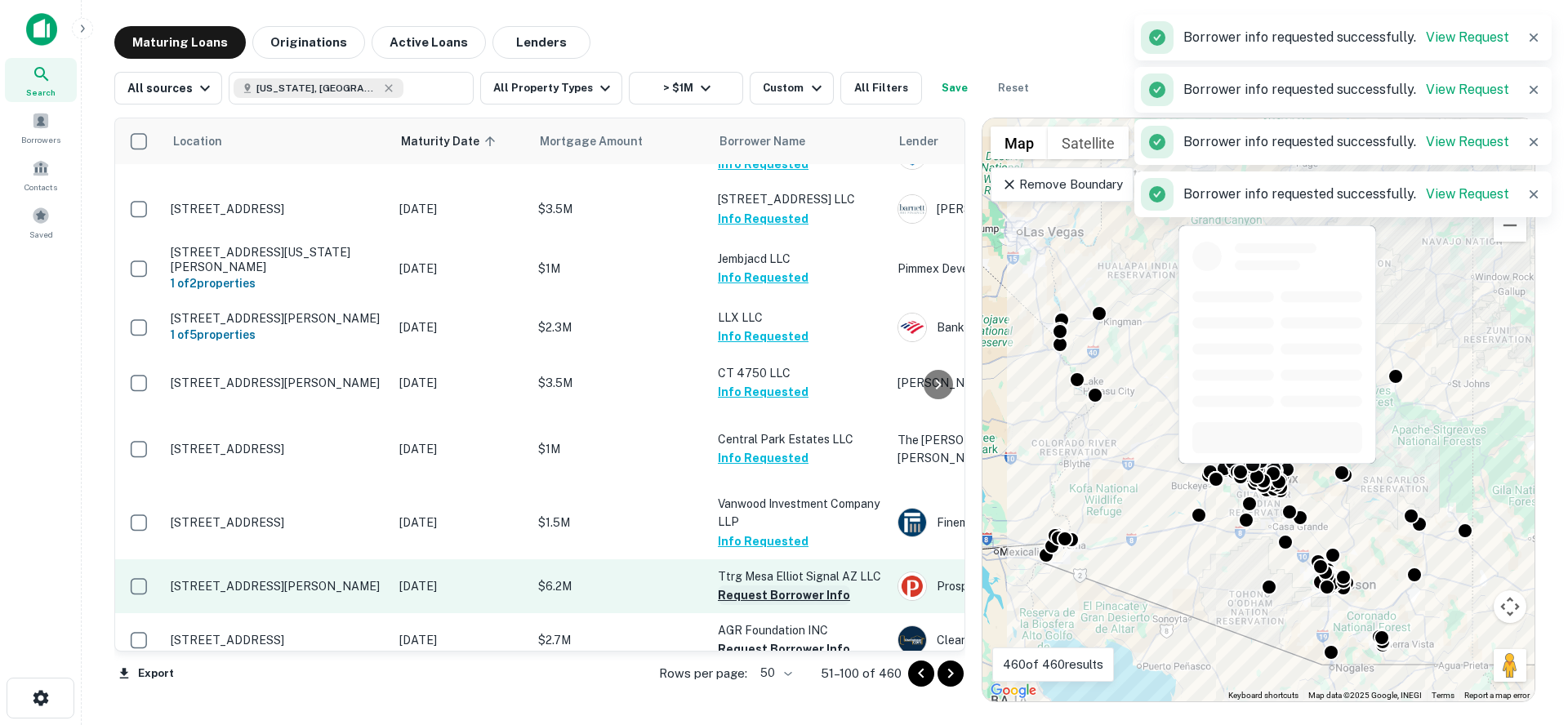
click at [760, 585] on button "Request Borrower Info" at bounding box center [784, 595] width 132 height 20
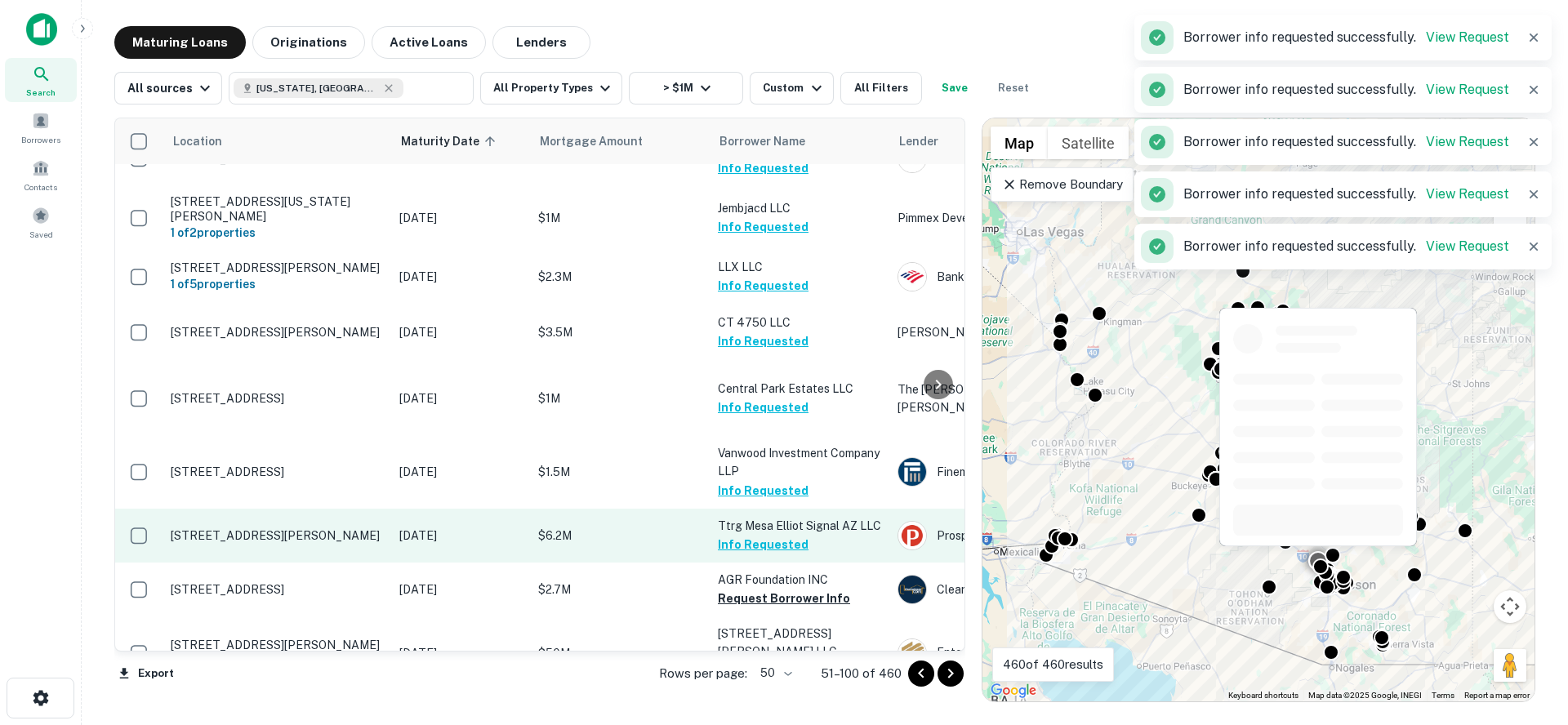
click at [760, 588] on button "Request Borrower Info" at bounding box center [784, 598] width 132 height 20
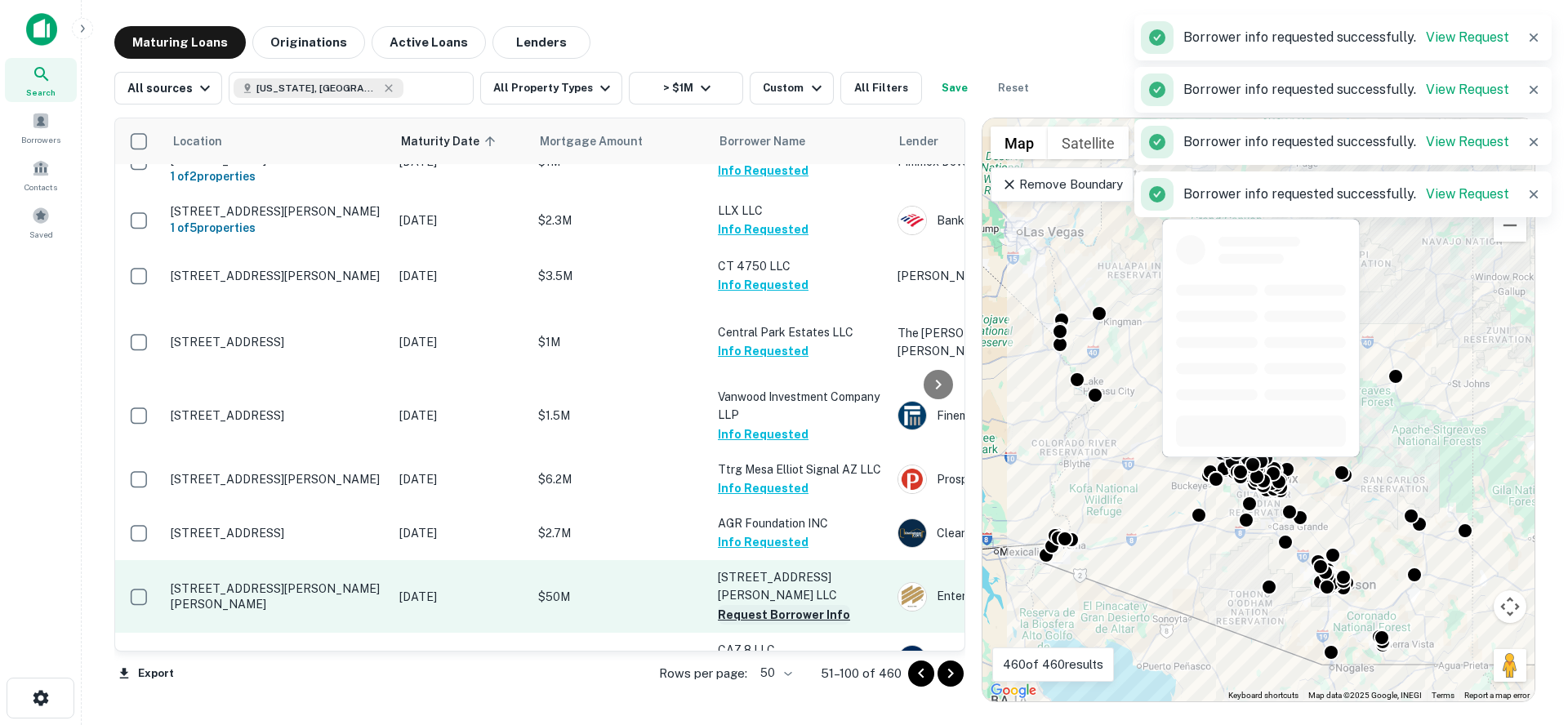
click at [760, 605] on button "Request Borrower Info" at bounding box center [784, 615] width 132 height 20
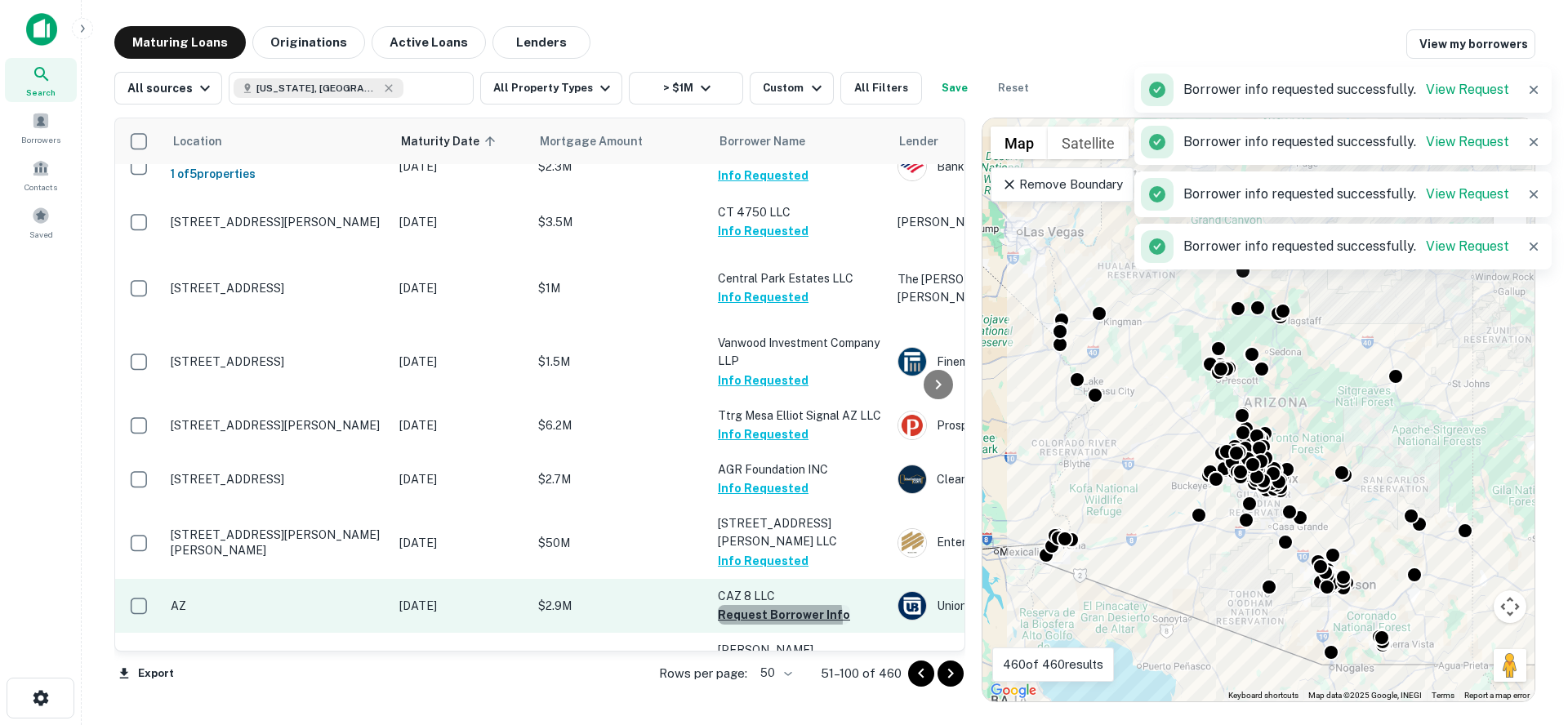
click at [759, 605] on button "Request Borrower Info" at bounding box center [784, 615] width 132 height 20
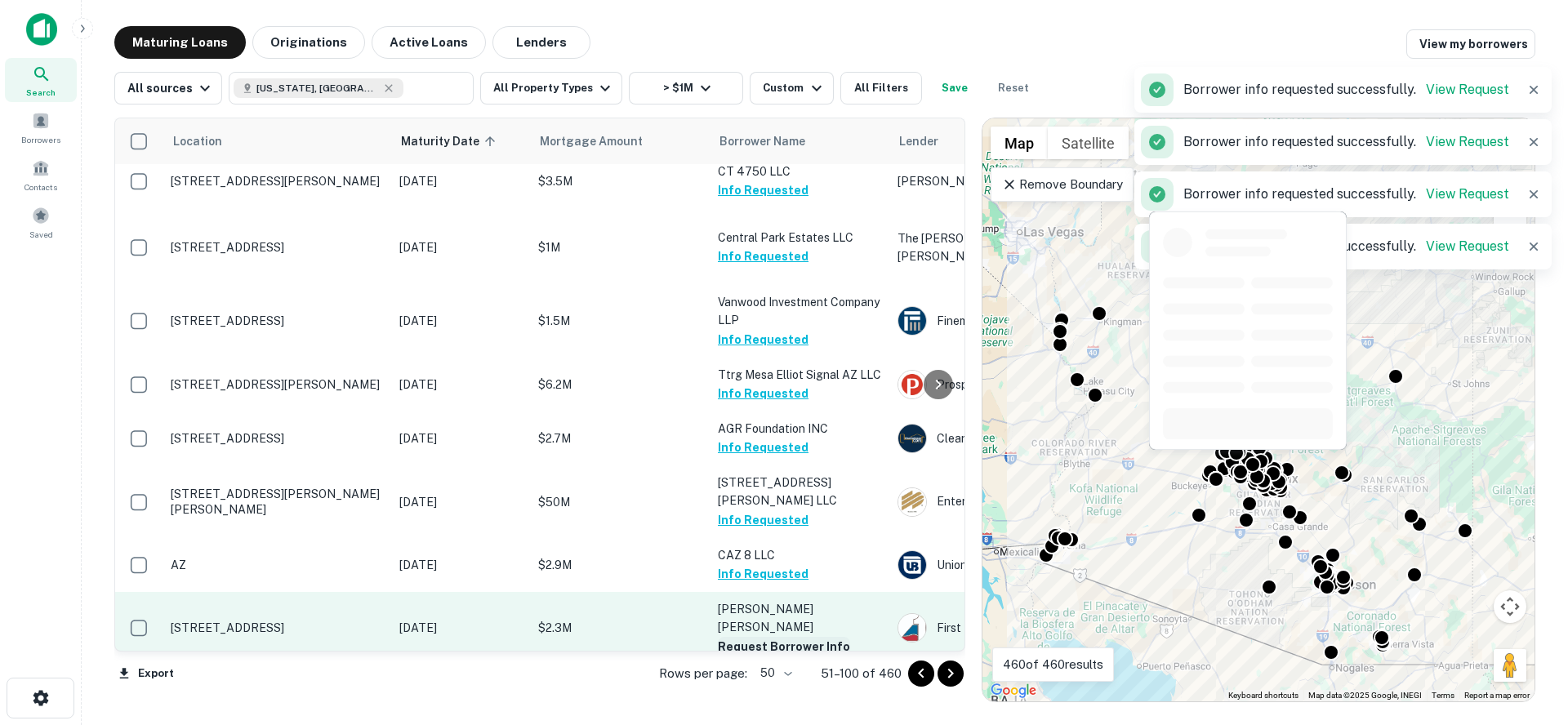
click at [751, 637] on button "Request Borrower Info" at bounding box center [784, 647] width 132 height 20
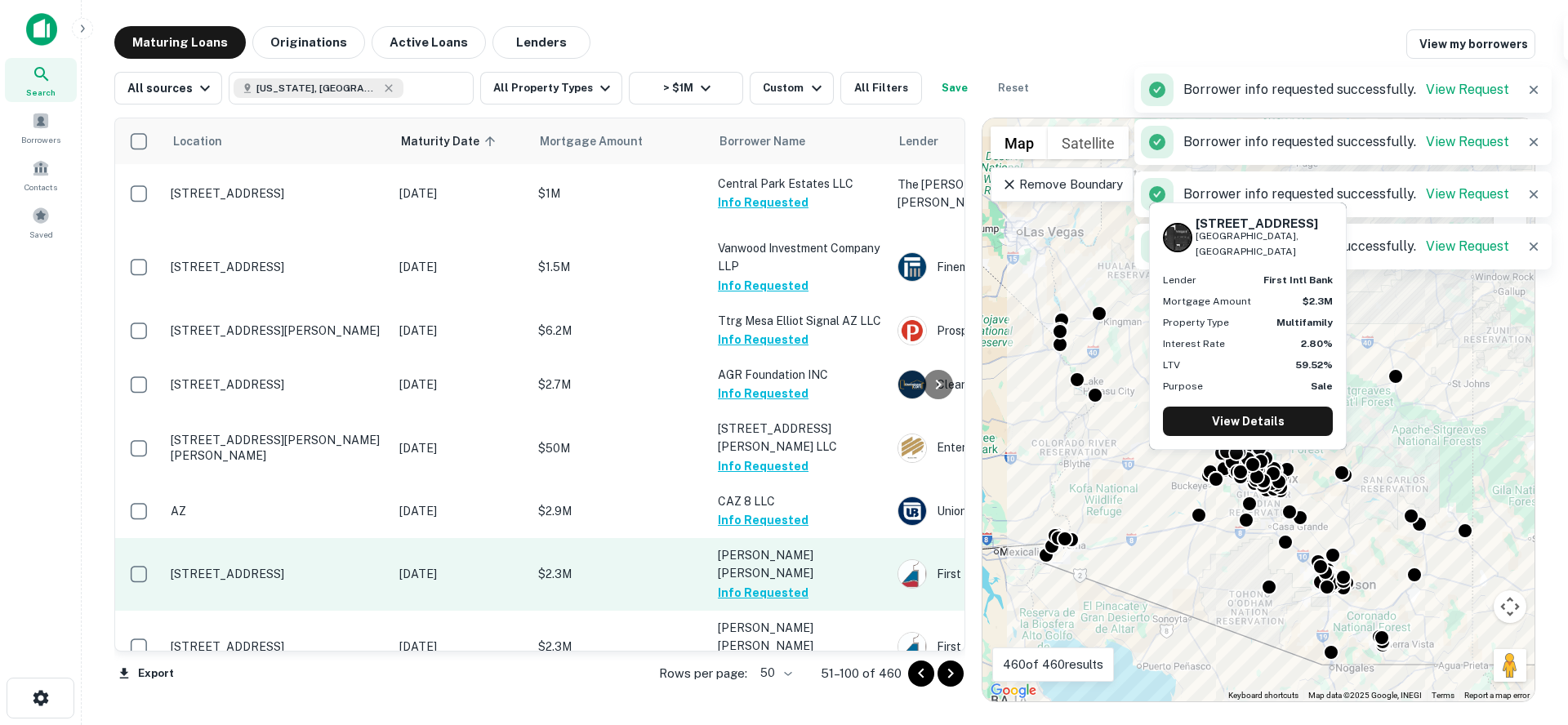
click at [751, 655] on button "Request Borrower Info" at bounding box center [784, 665] width 132 height 20
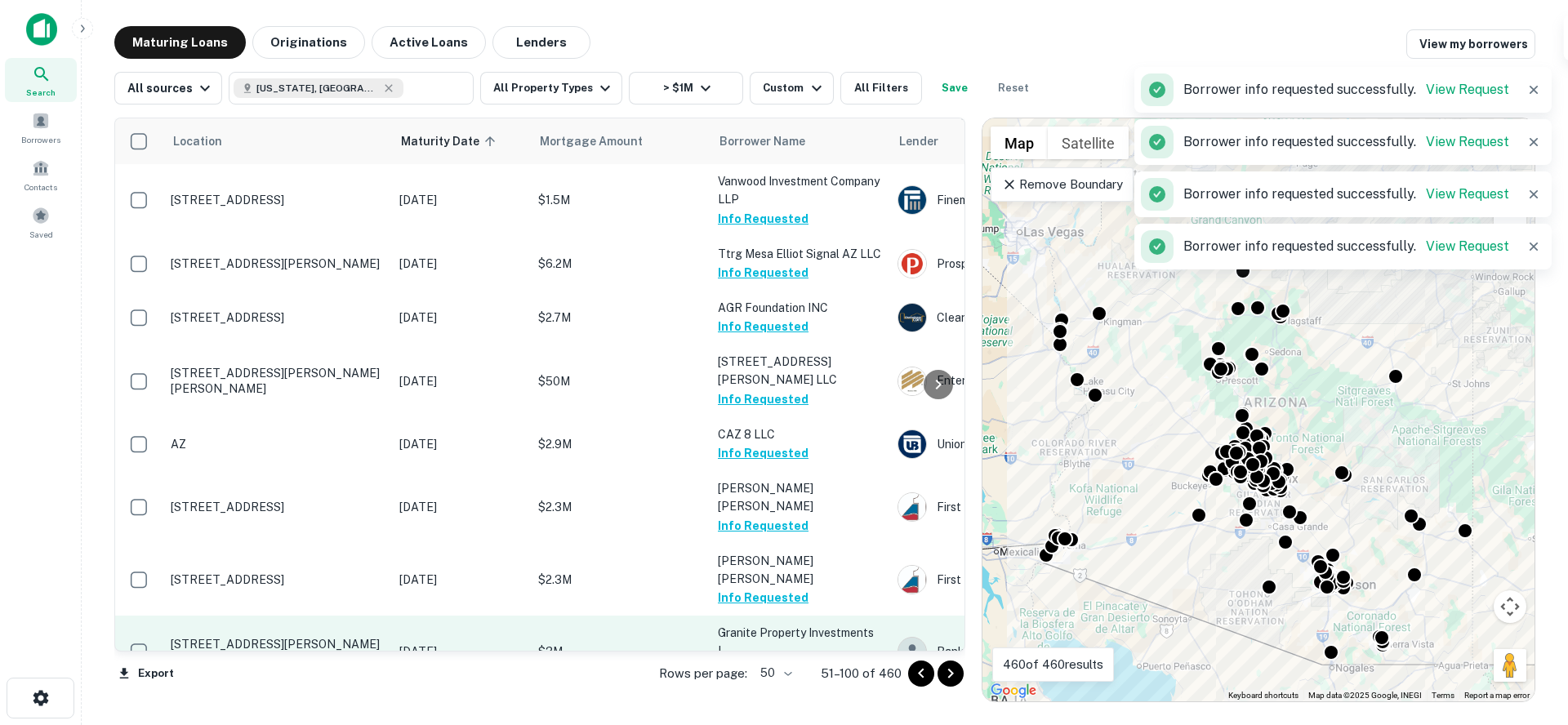
click at [751, 624] on p "Granite Property Investments L" at bounding box center [800, 642] width 163 height 36
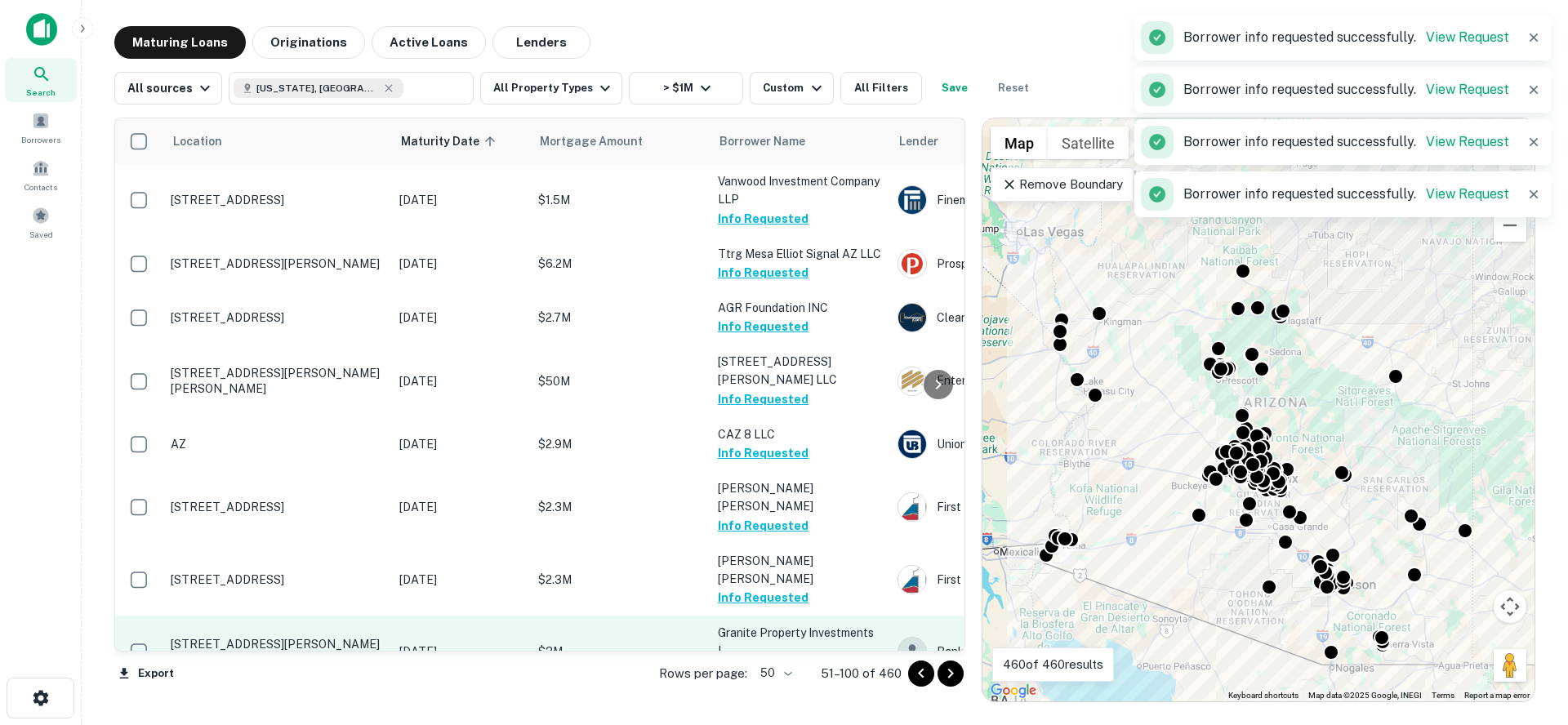
scroll to position [2150, 0]
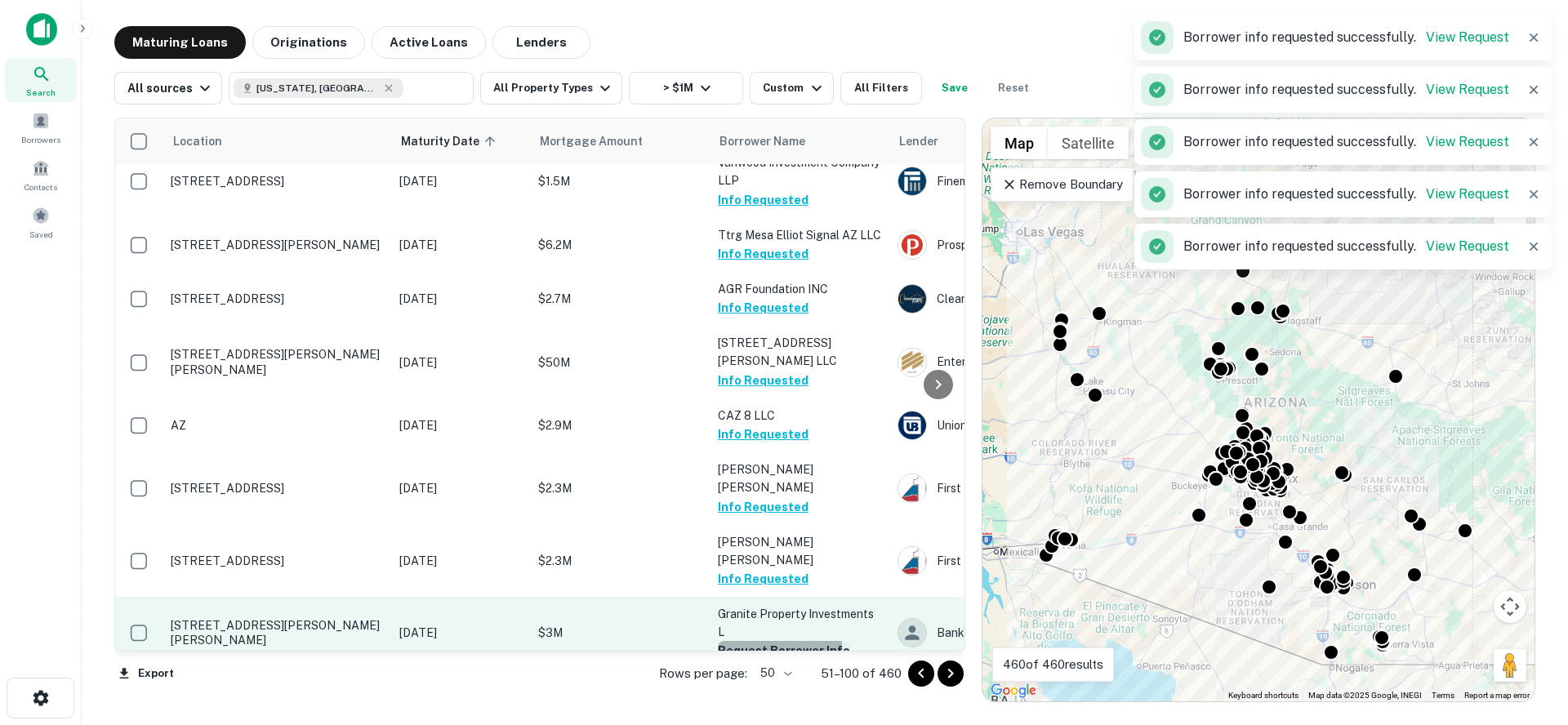
click at [748, 641] on button "Request Borrower Info" at bounding box center [784, 651] width 132 height 20
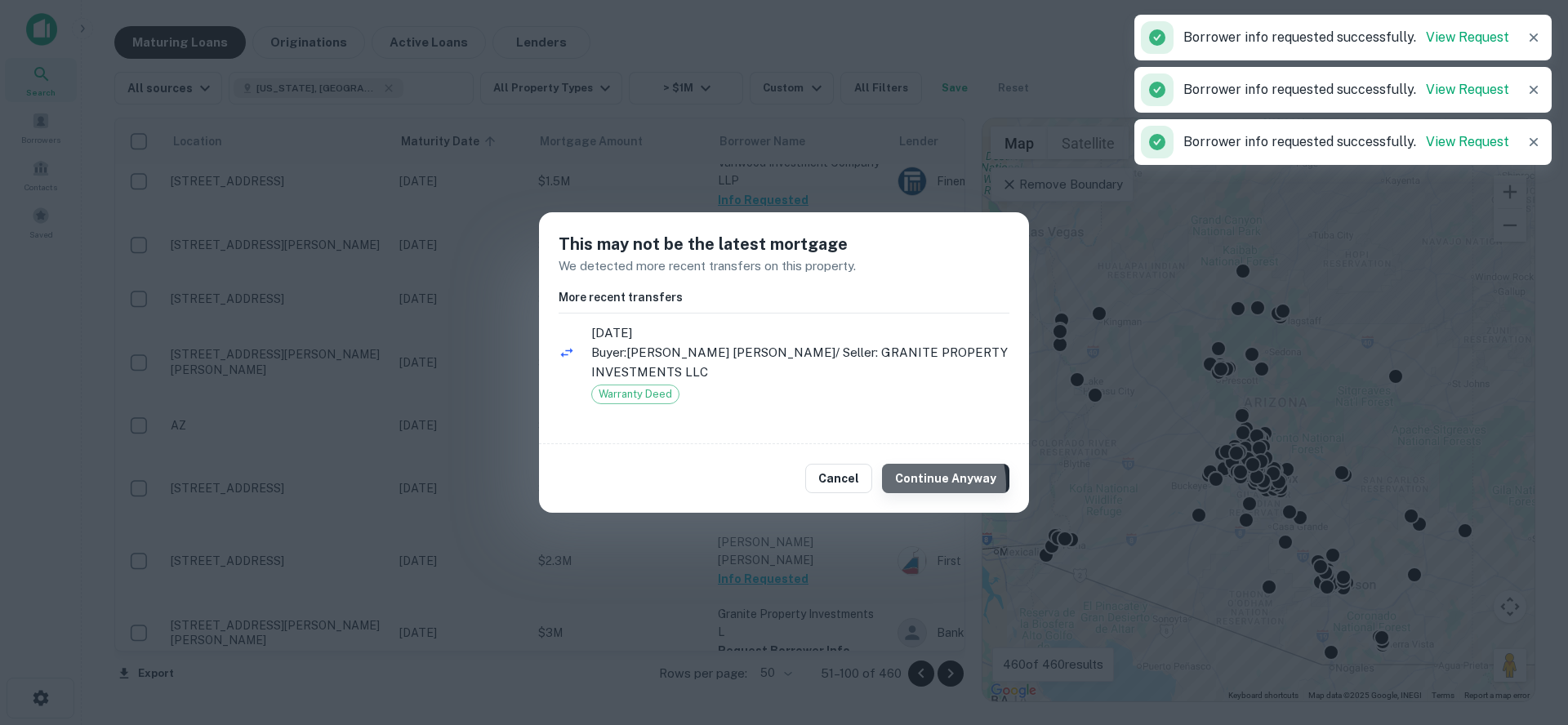
click at [922, 484] on button "Continue Anyway" at bounding box center [946, 479] width 128 height 30
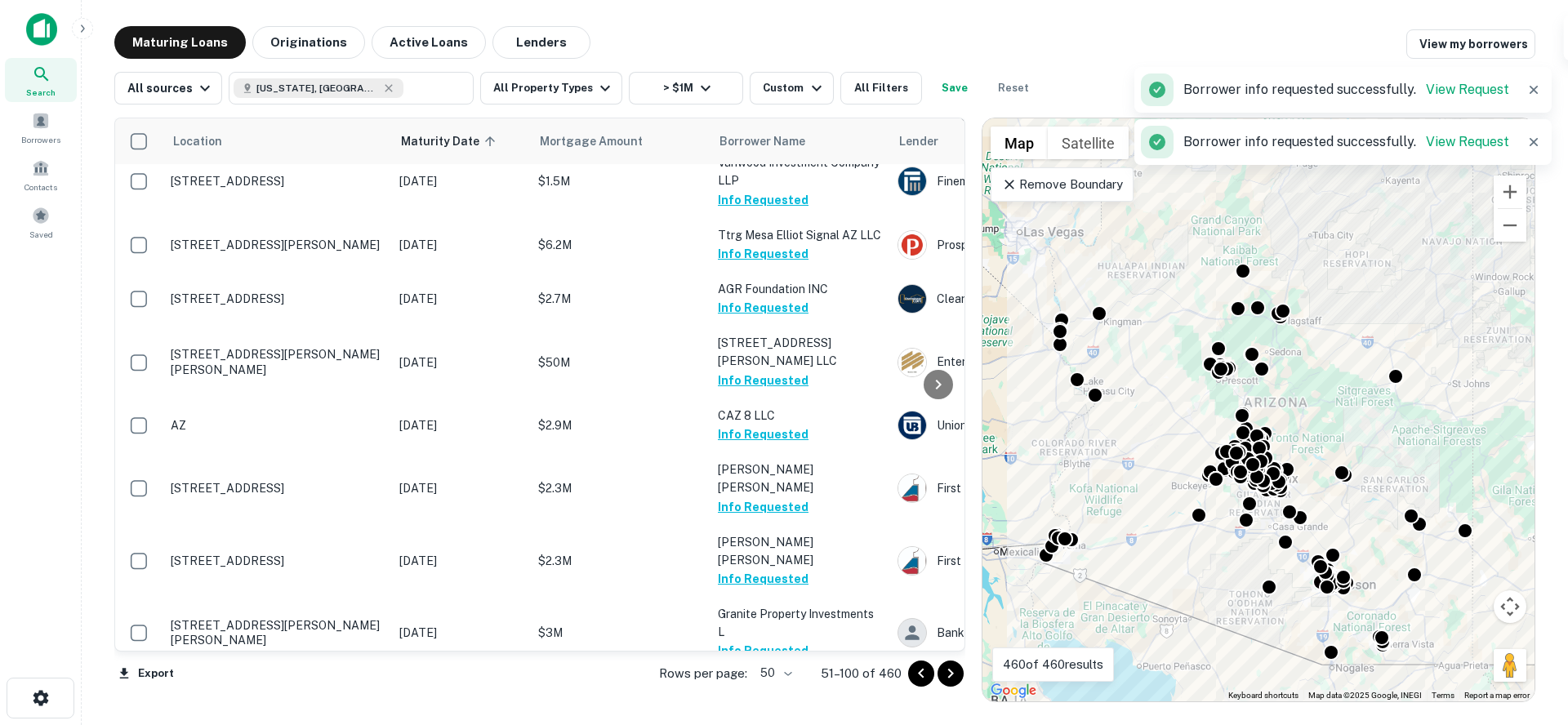
click at [744, 695] on button "Request Borrower Info" at bounding box center [784, 705] width 132 height 20
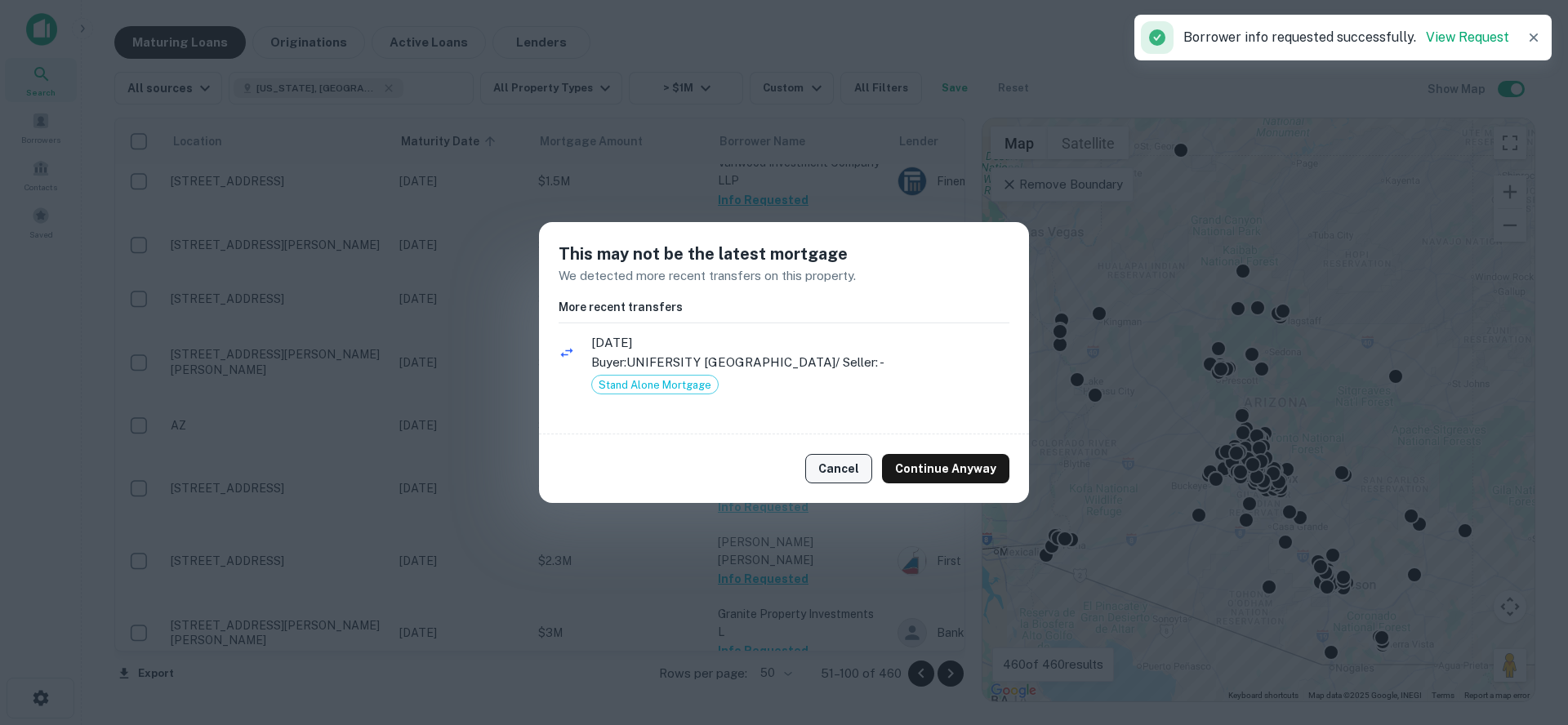
click at [835, 457] on button "Cancel" at bounding box center [838, 469] width 67 height 30
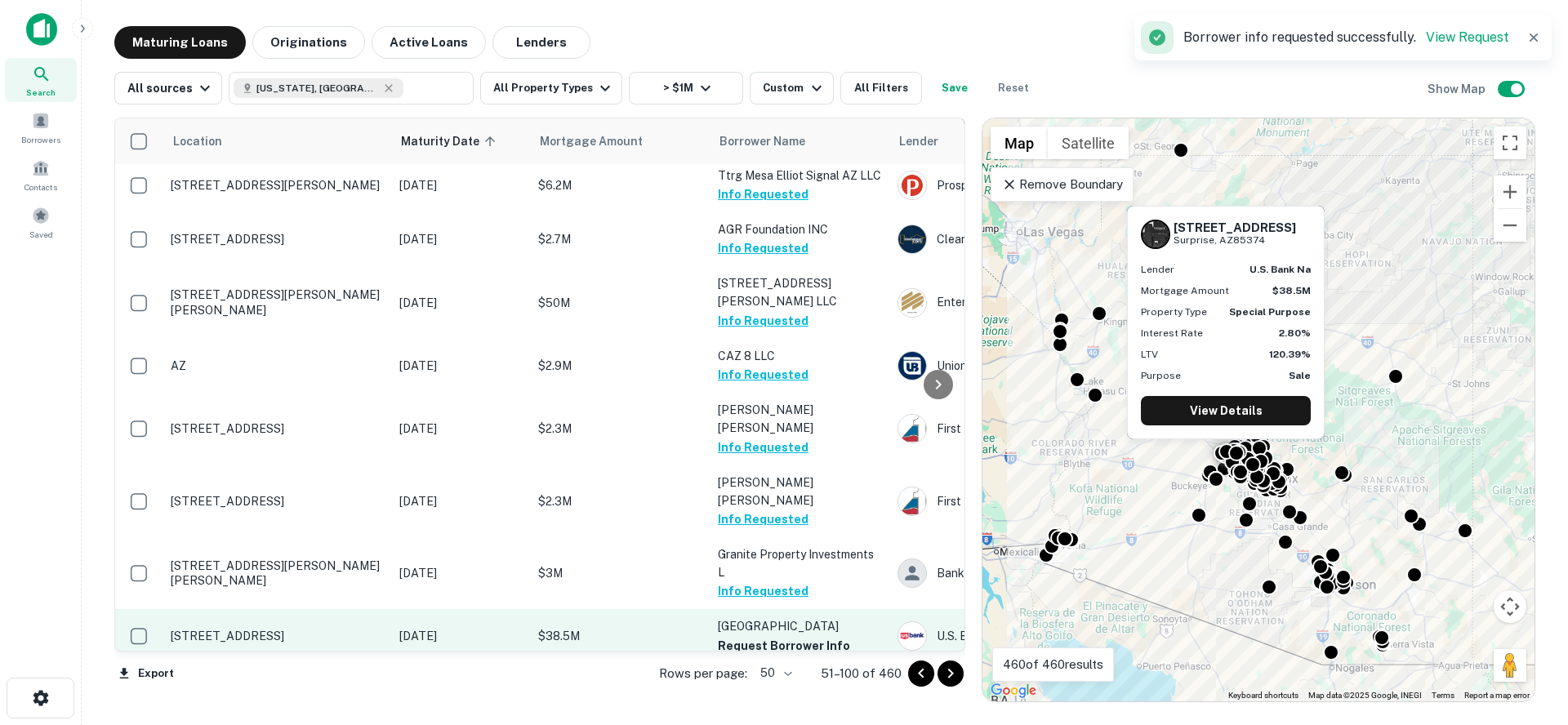
scroll to position [2243, 0]
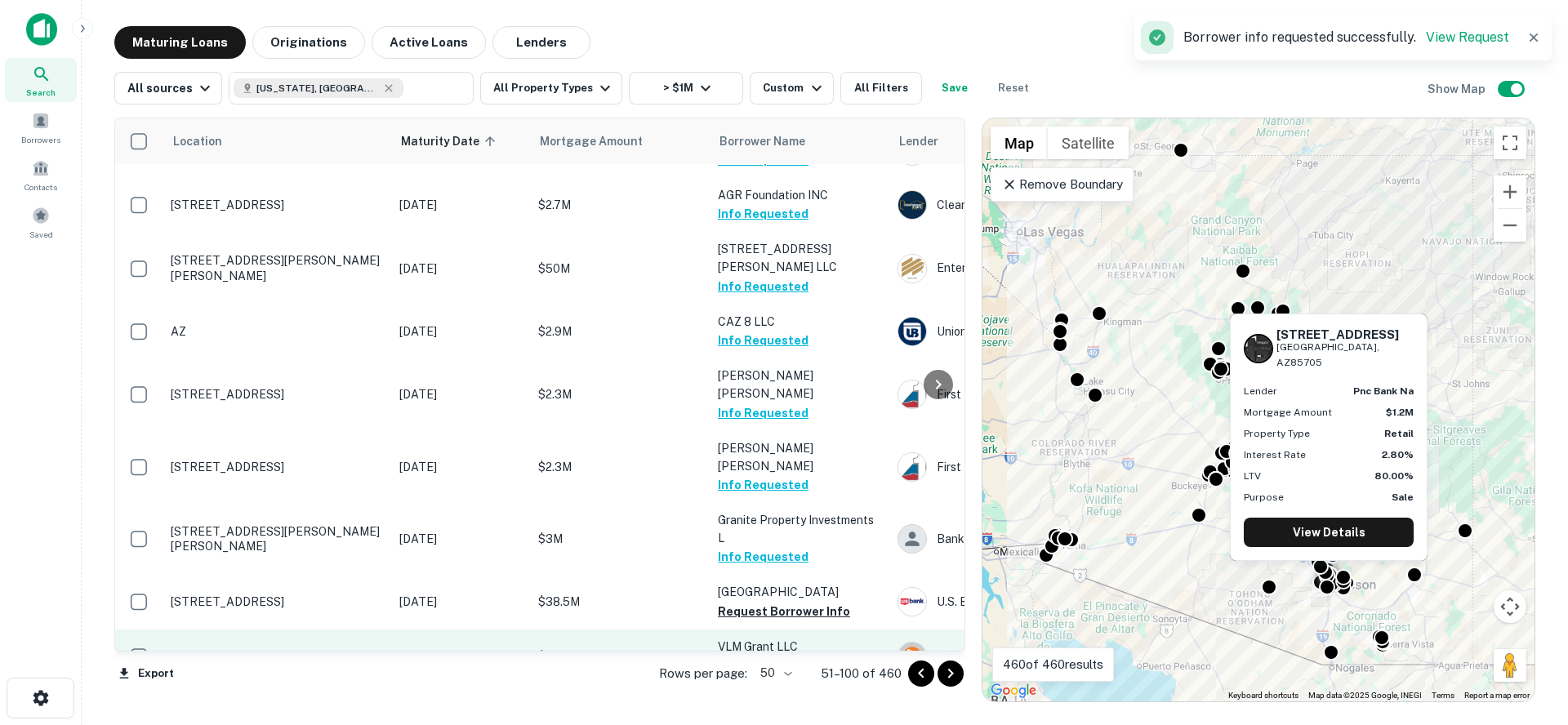
click at [775, 656] on button "Request Borrower Info" at bounding box center [784, 666] width 132 height 20
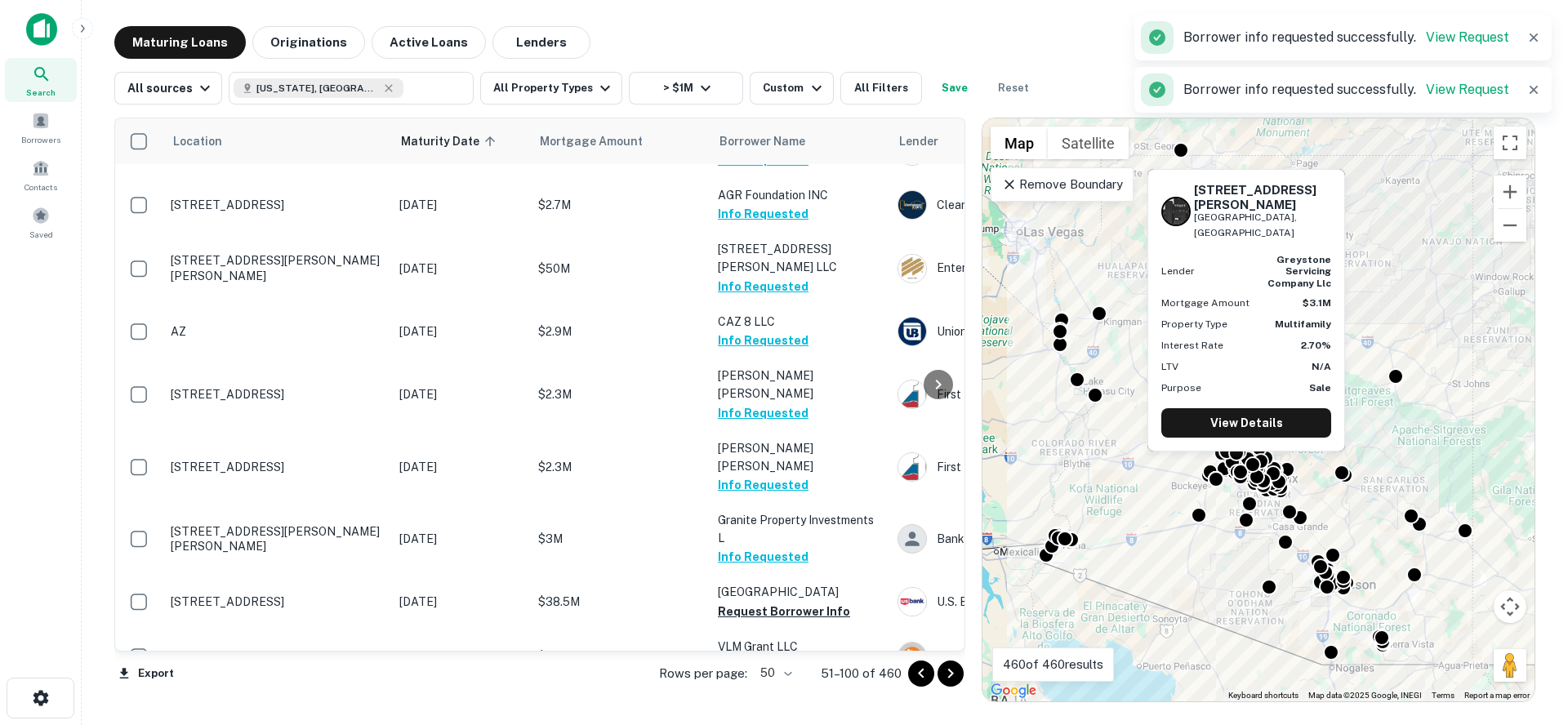
click at [785, 709] on button "Request Borrower Info" at bounding box center [784, 719] width 132 height 20
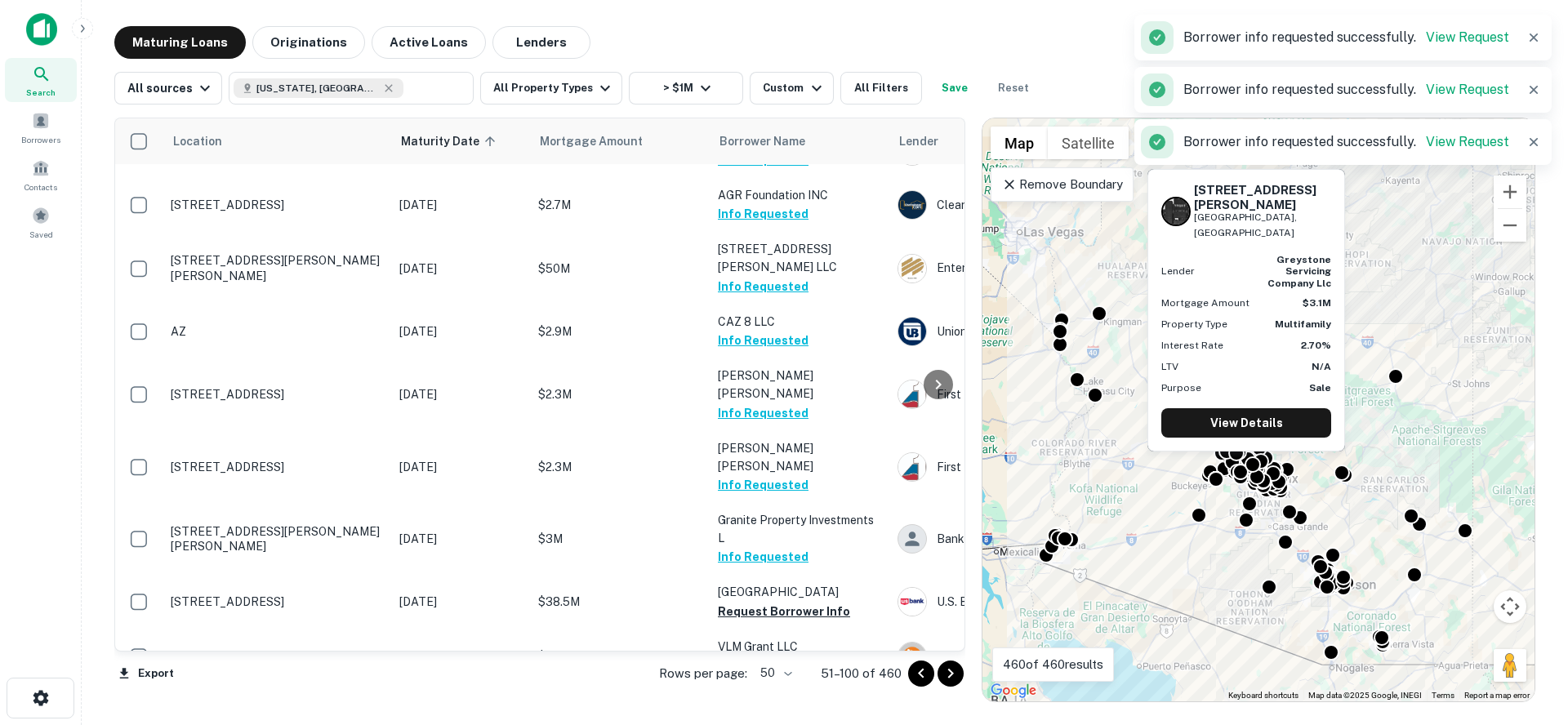
scroll to position [2314, 0]
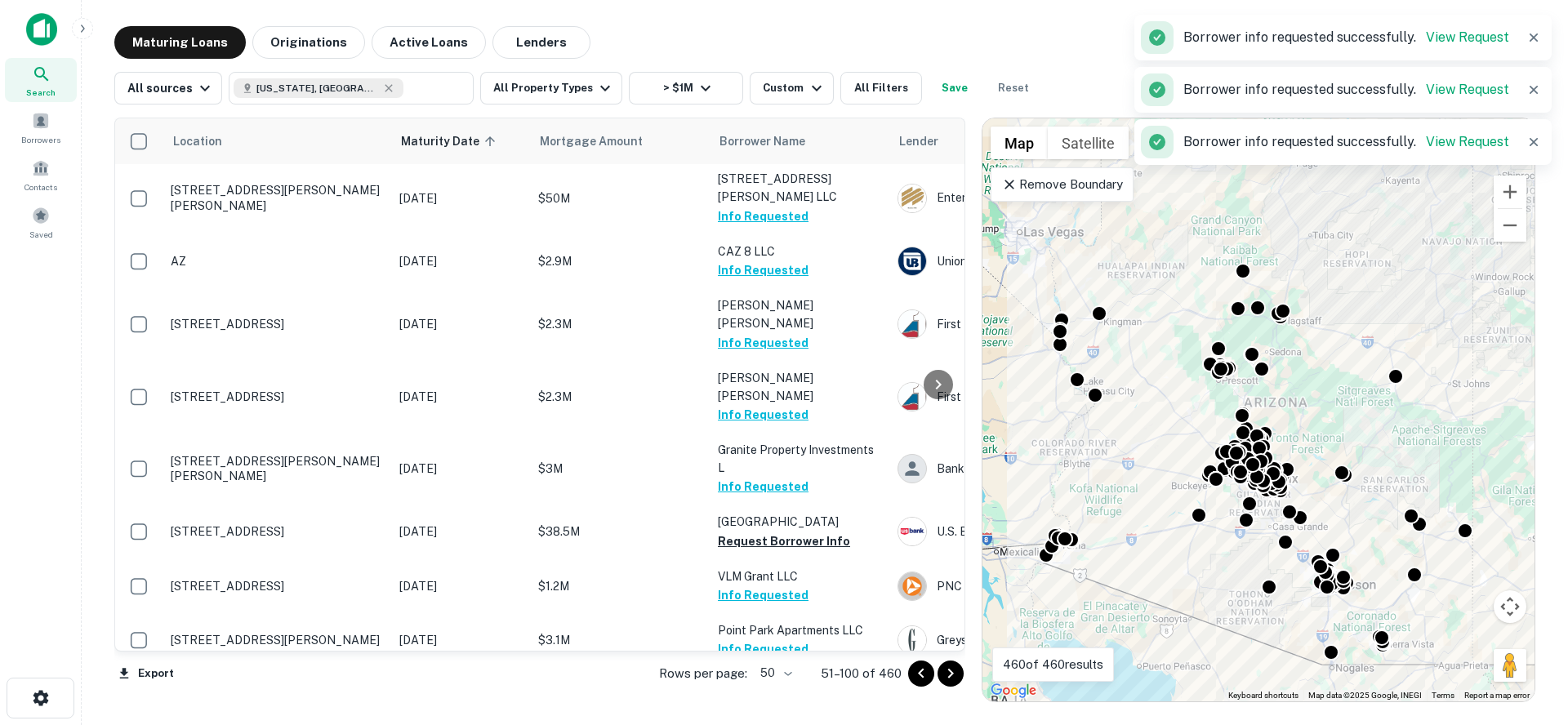
click at [776, 712] on button "Request Borrower Info" at bounding box center [784, 722] width 132 height 20
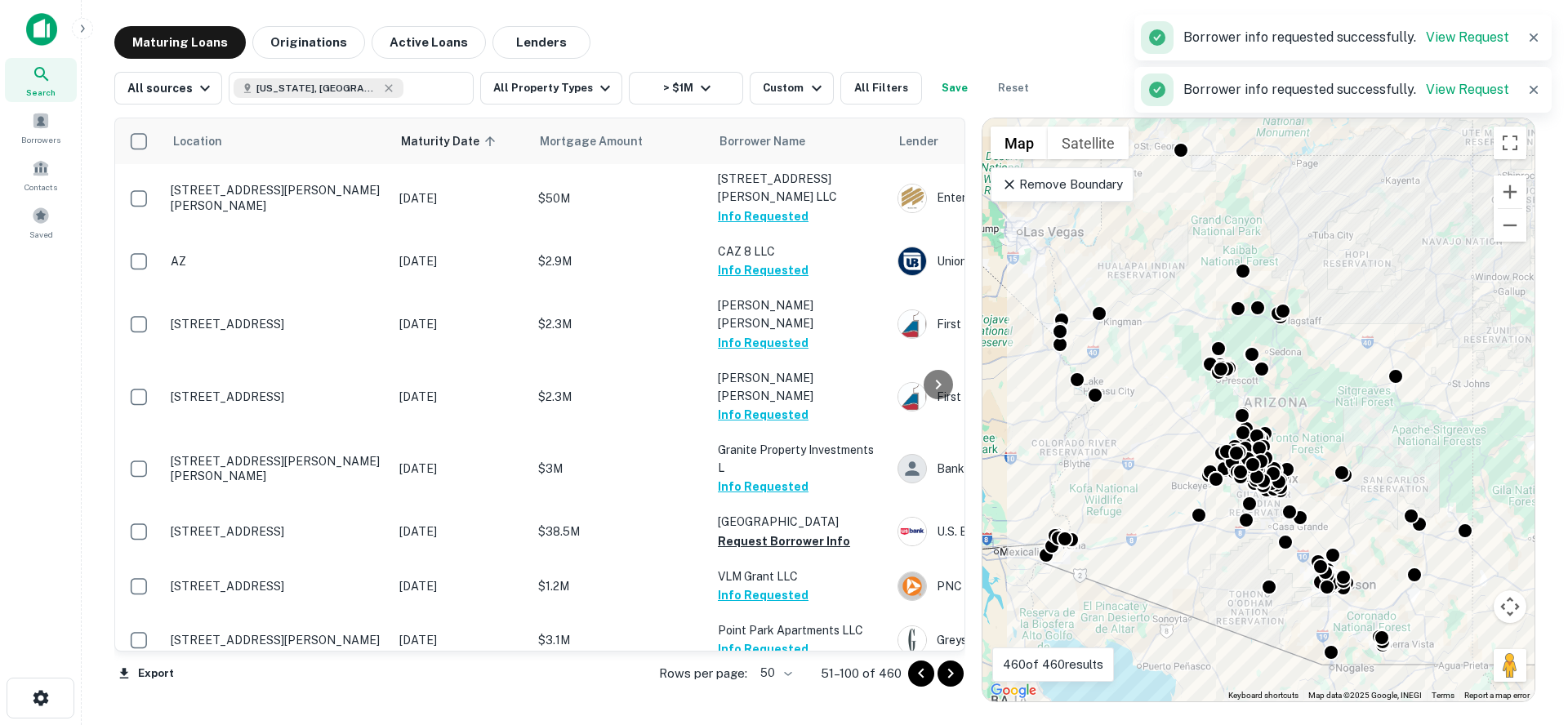
scroll to position [2380, 0]
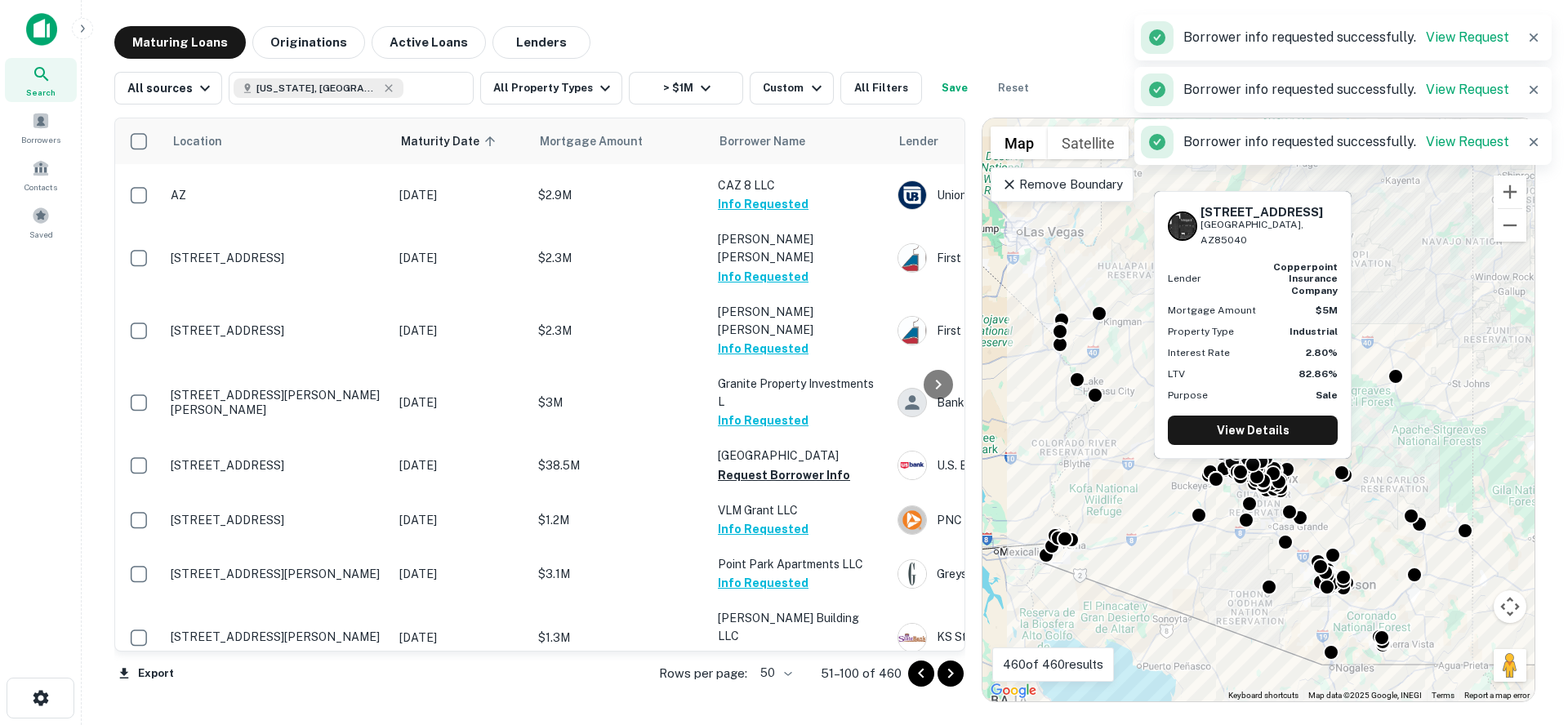
click at [759, 718] on button "Request Borrower Info" at bounding box center [784, 727] width 132 height 20
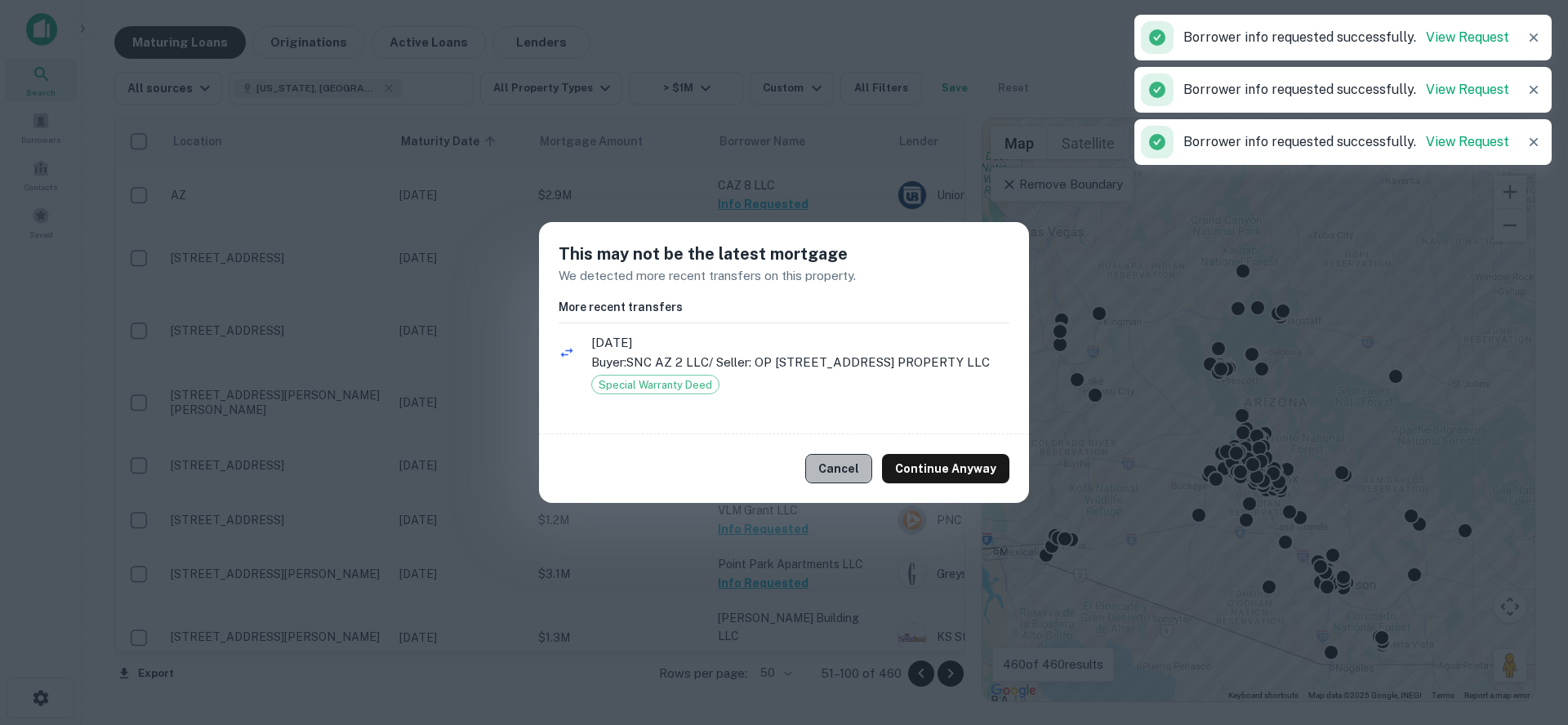
click at [858, 472] on button "Cancel" at bounding box center [838, 469] width 67 height 30
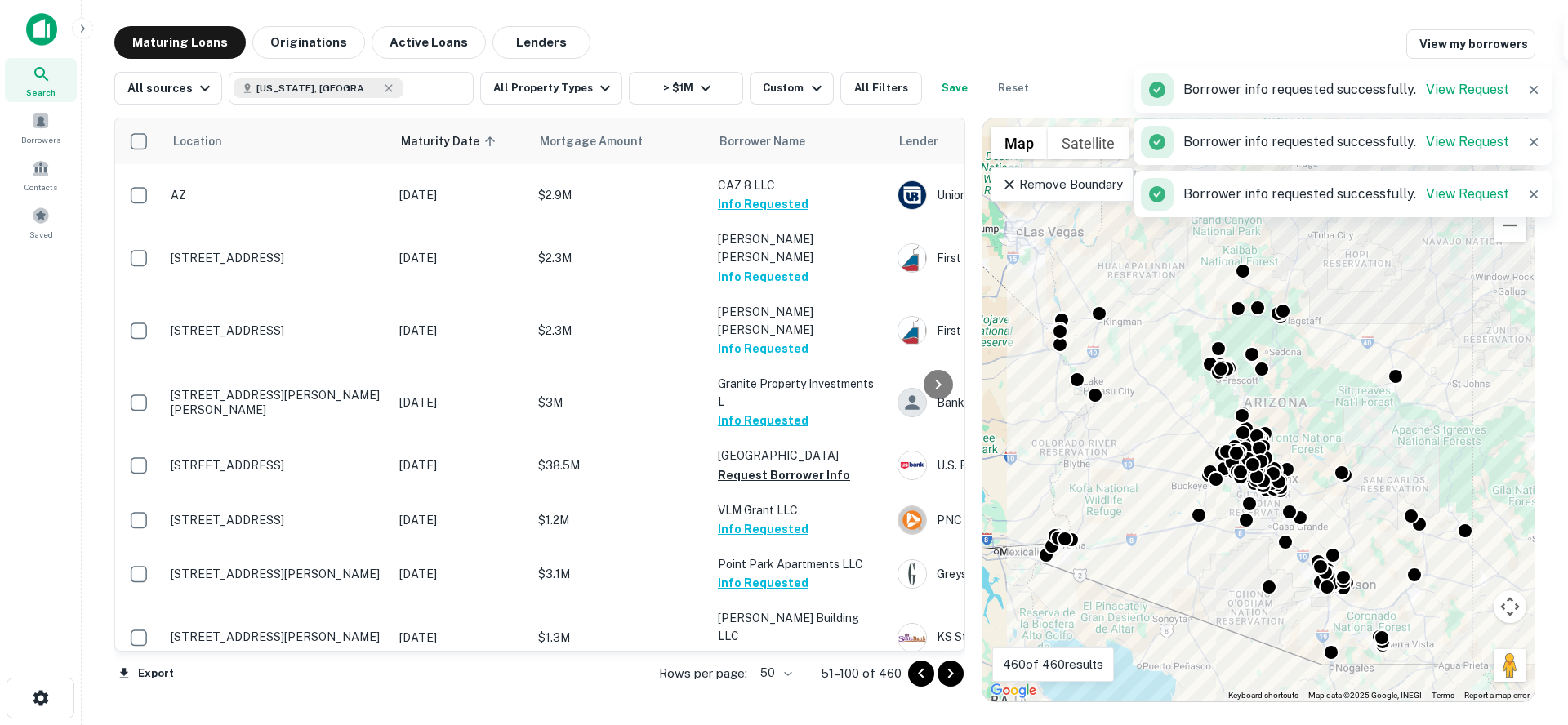
click at [952, 681] on icon "Go to next page" at bounding box center [951, 673] width 20 height 20
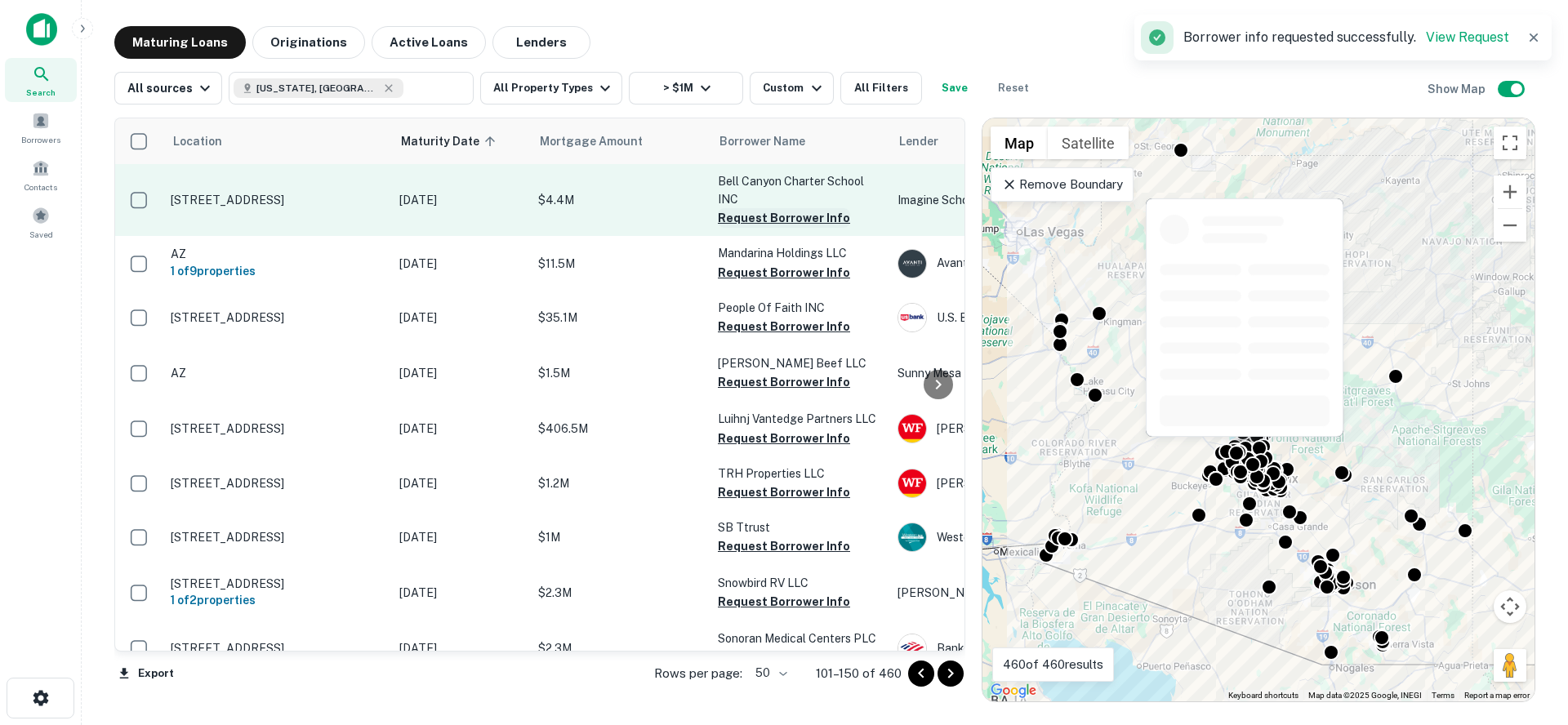
click at [806, 216] on button "Request Borrower Info" at bounding box center [784, 218] width 132 height 20
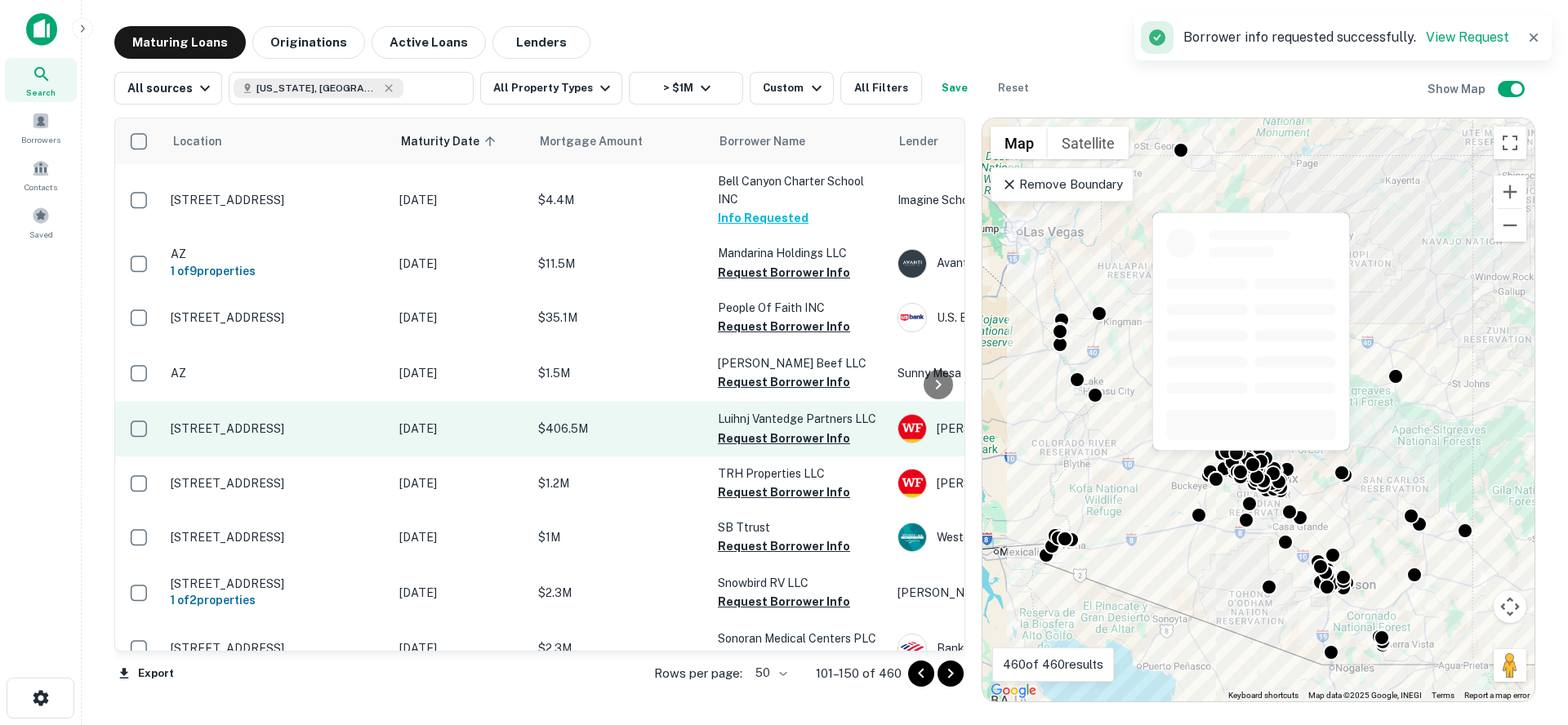
scroll to position [12, 0]
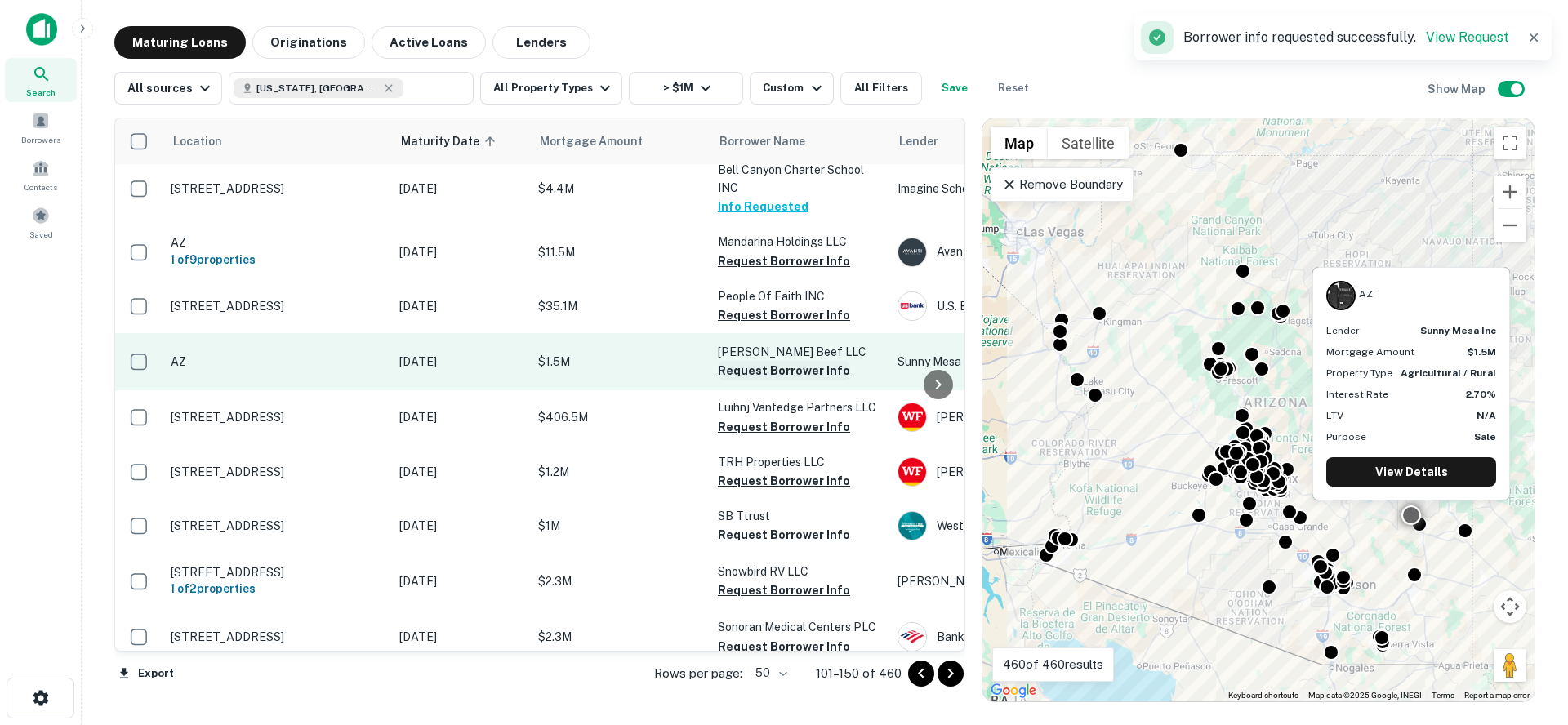
click at [777, 372] on button "Request Borrower Info" at bounding box center [784, 371] width 132 height 20
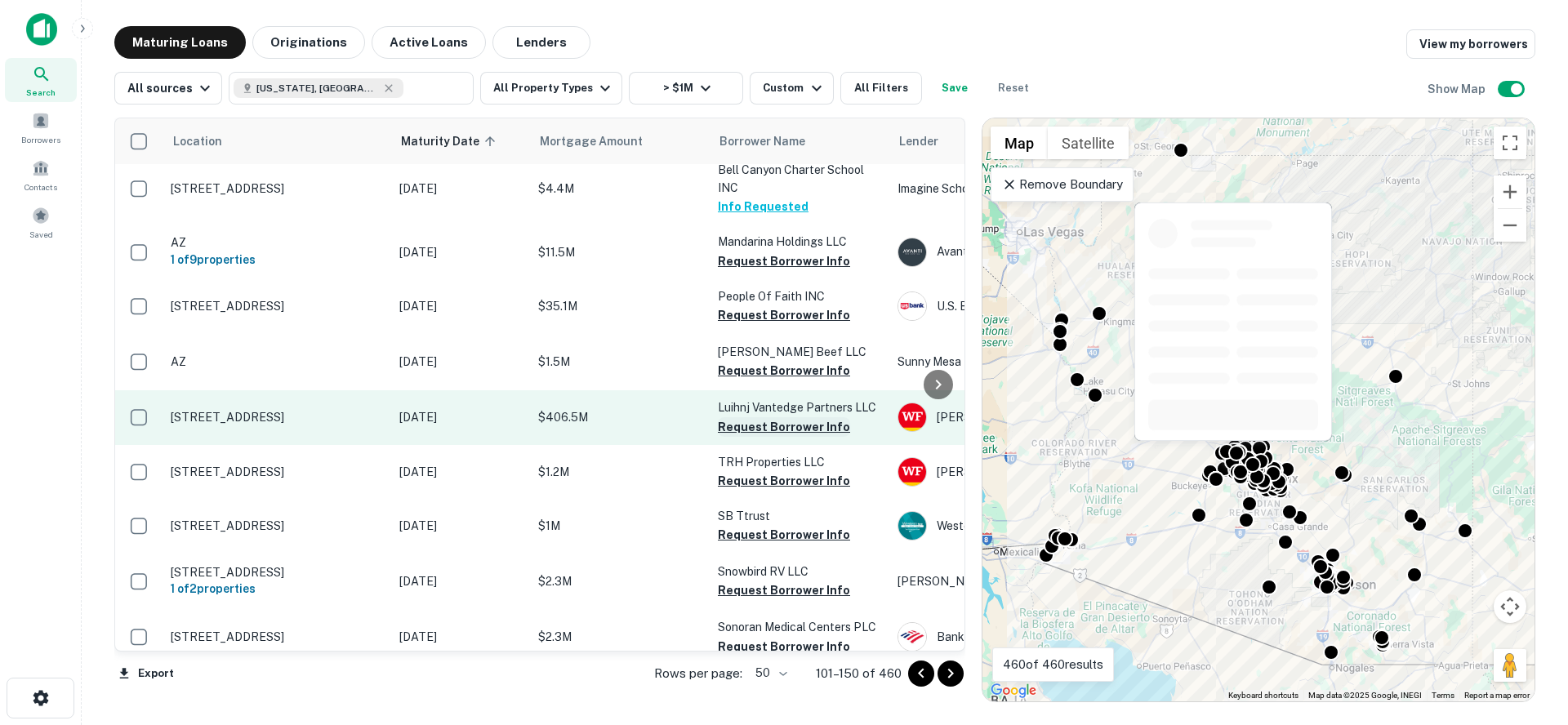
scroll to position [0, 0]
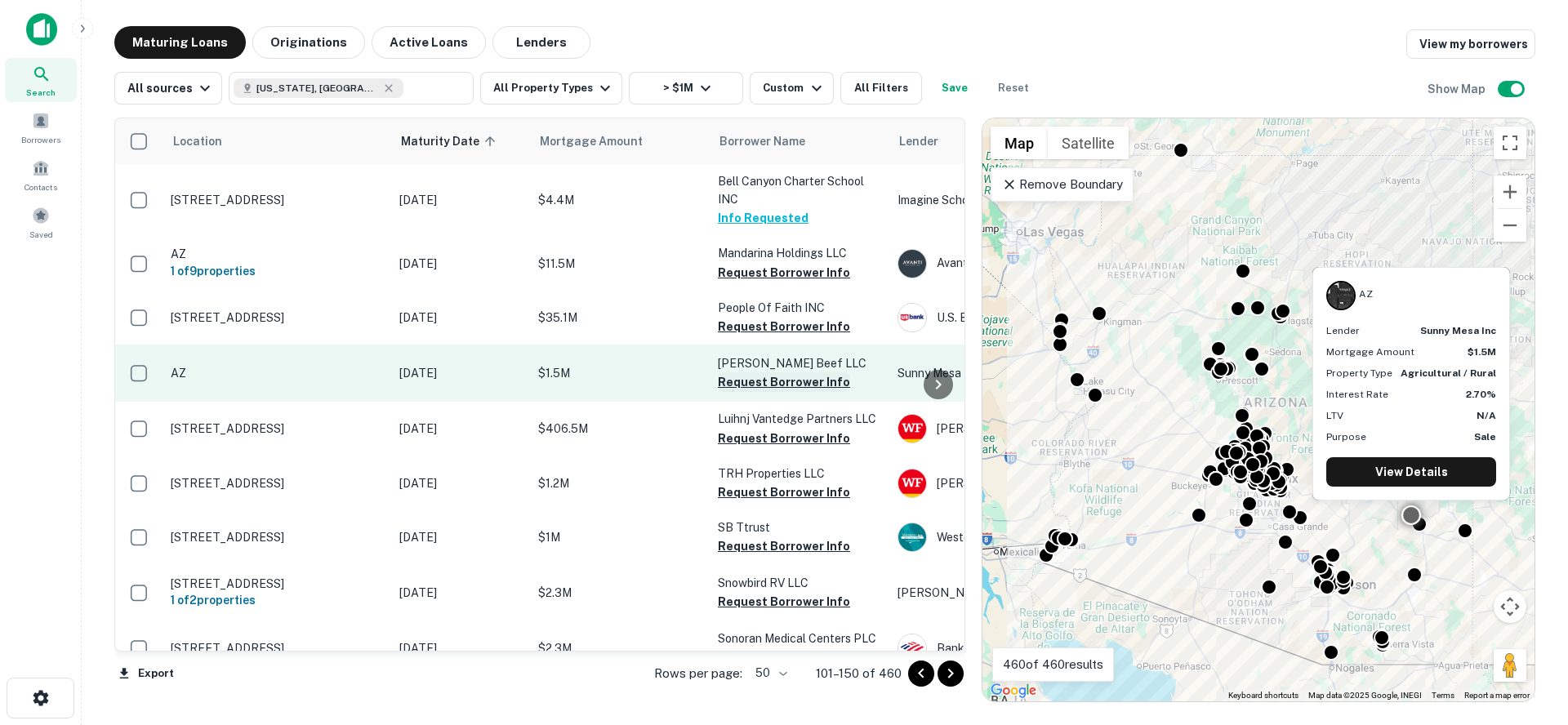
click at [757, 374] on button "Request Borrower Info" at bounding box center [784, 382] width 132 height 20
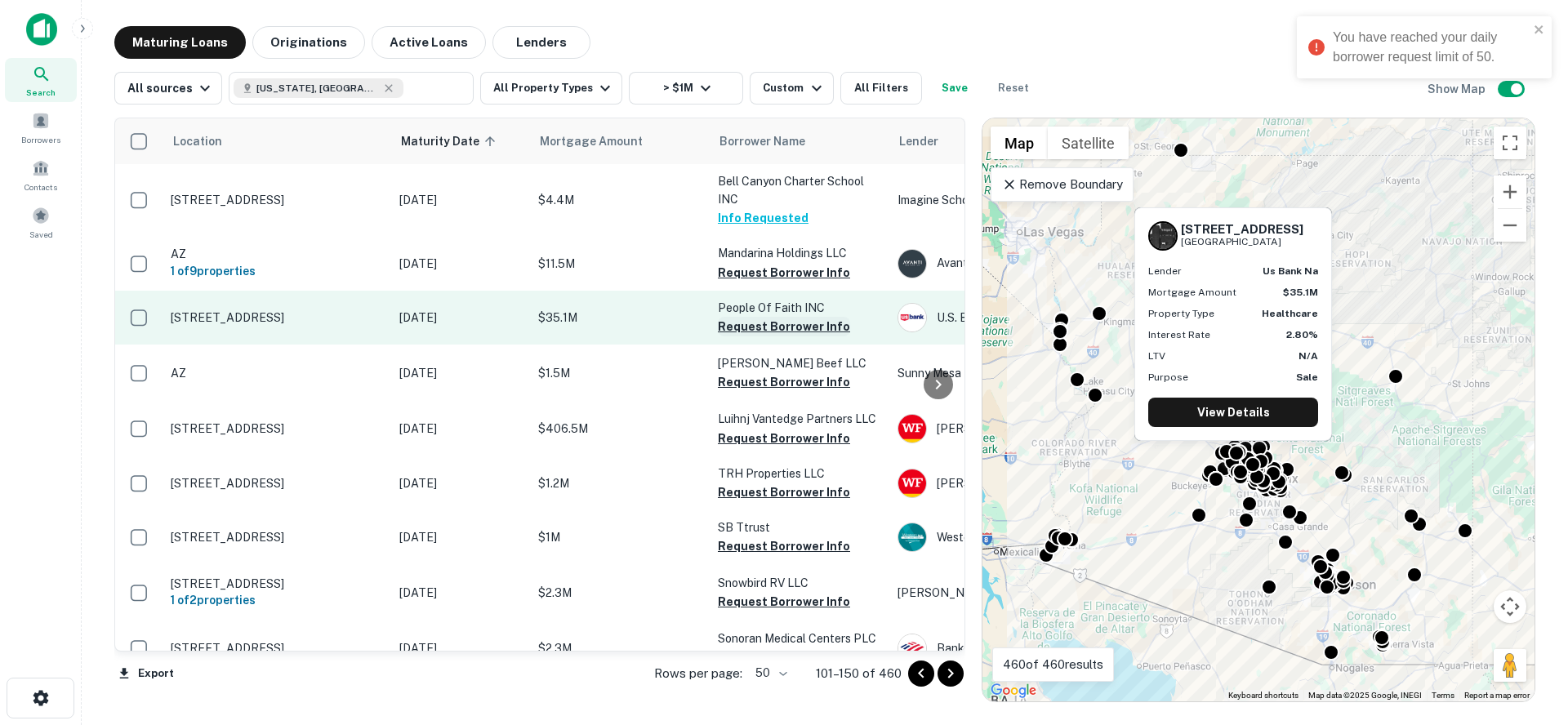
scroll to position [86, 0]
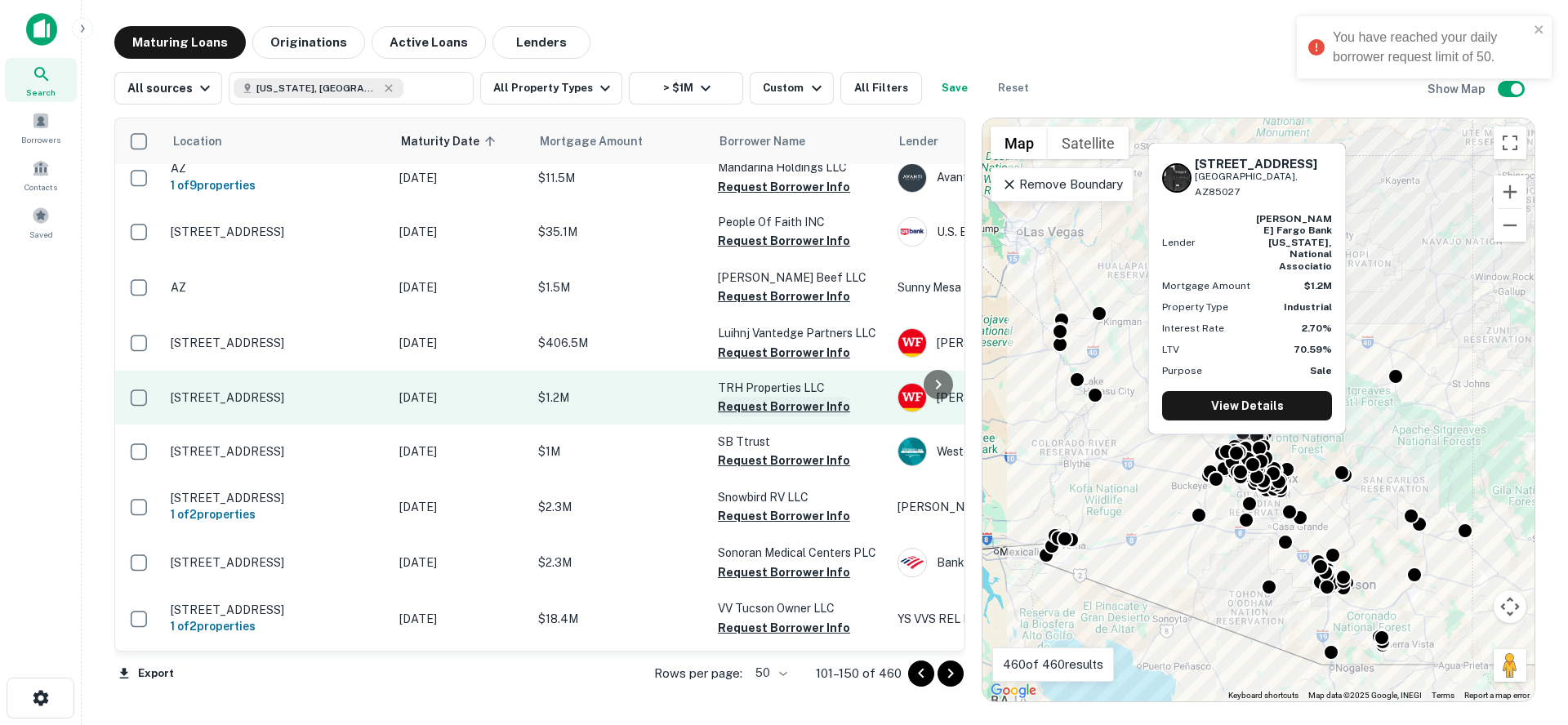
click at [751, 406] on button "Request Borrower Info" at bounding box center [784, 406] width 132 height 20
